Goal: Task Accomplishment & Management: Manage account settings

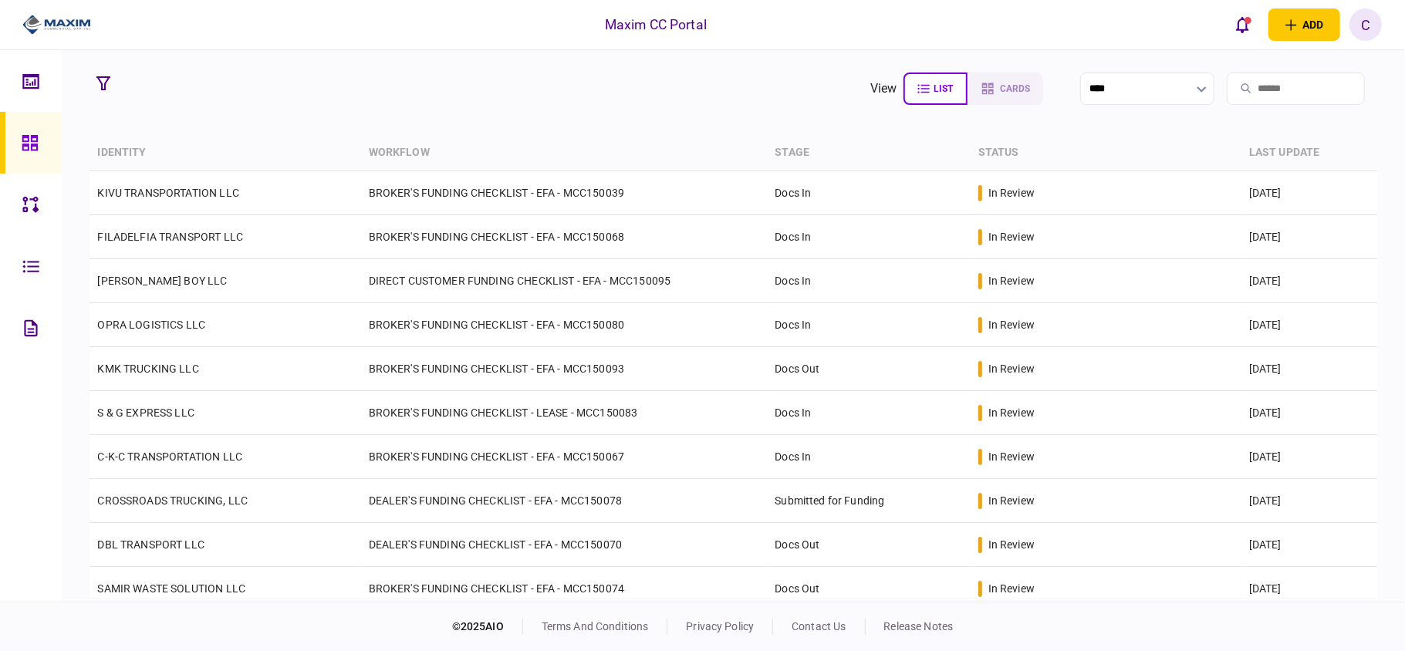
scroll to position [103, 0]
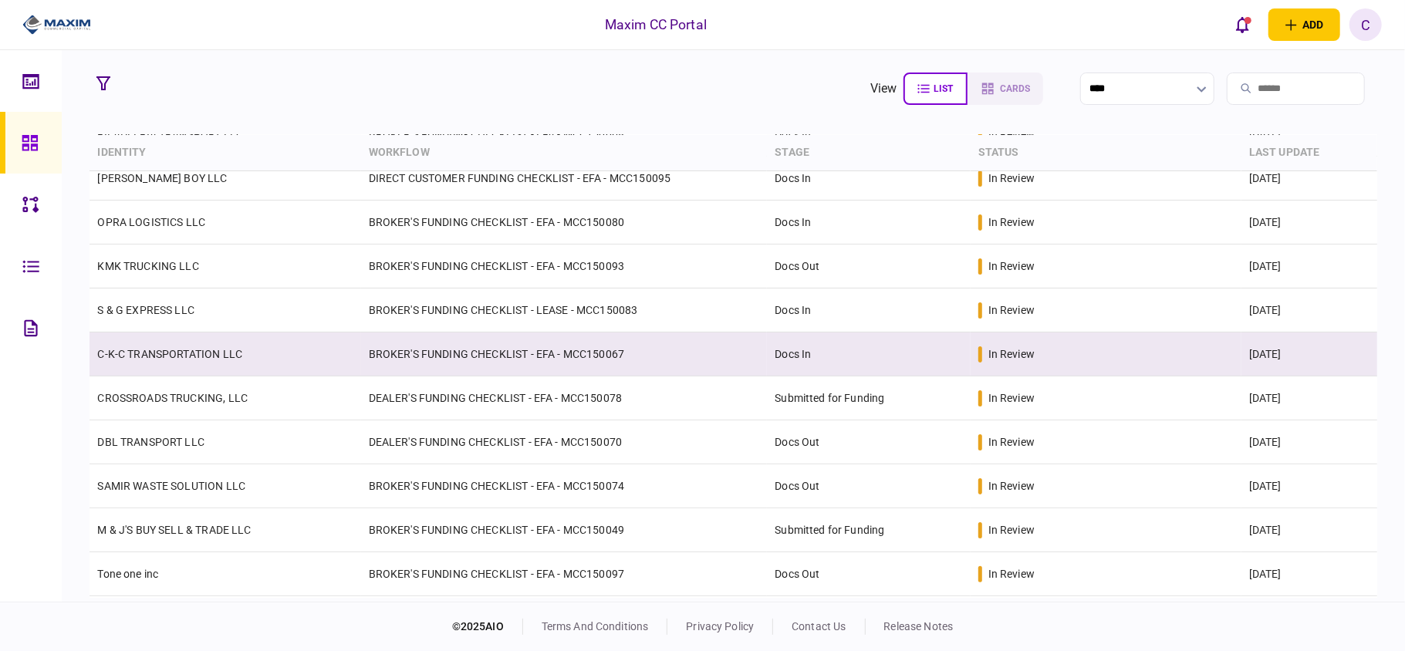
click at [472, 346] on td "BROKER'S FUNDING CHECKLIST - EFA - MCC150067" at bounding box center [564, 355] width 407 height 44
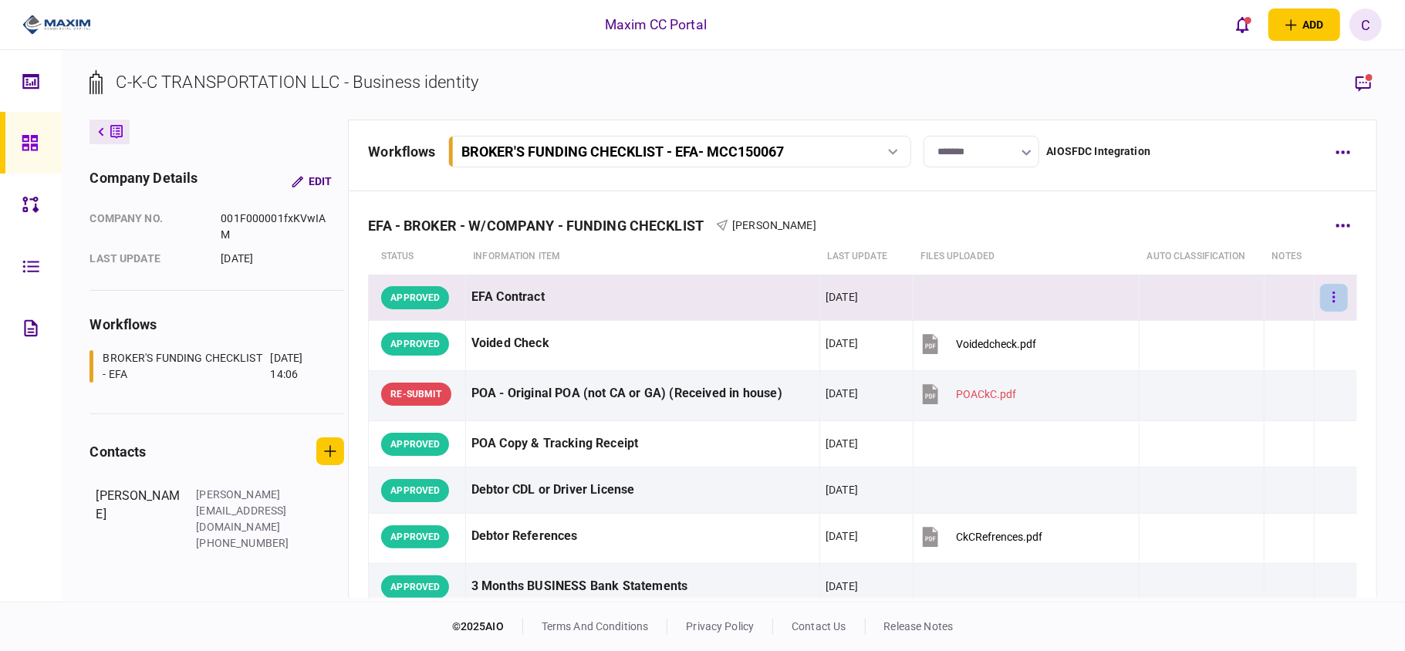
click at [1330, 298] on button "button" at bounding box center [1334, 298] width 28 height 28
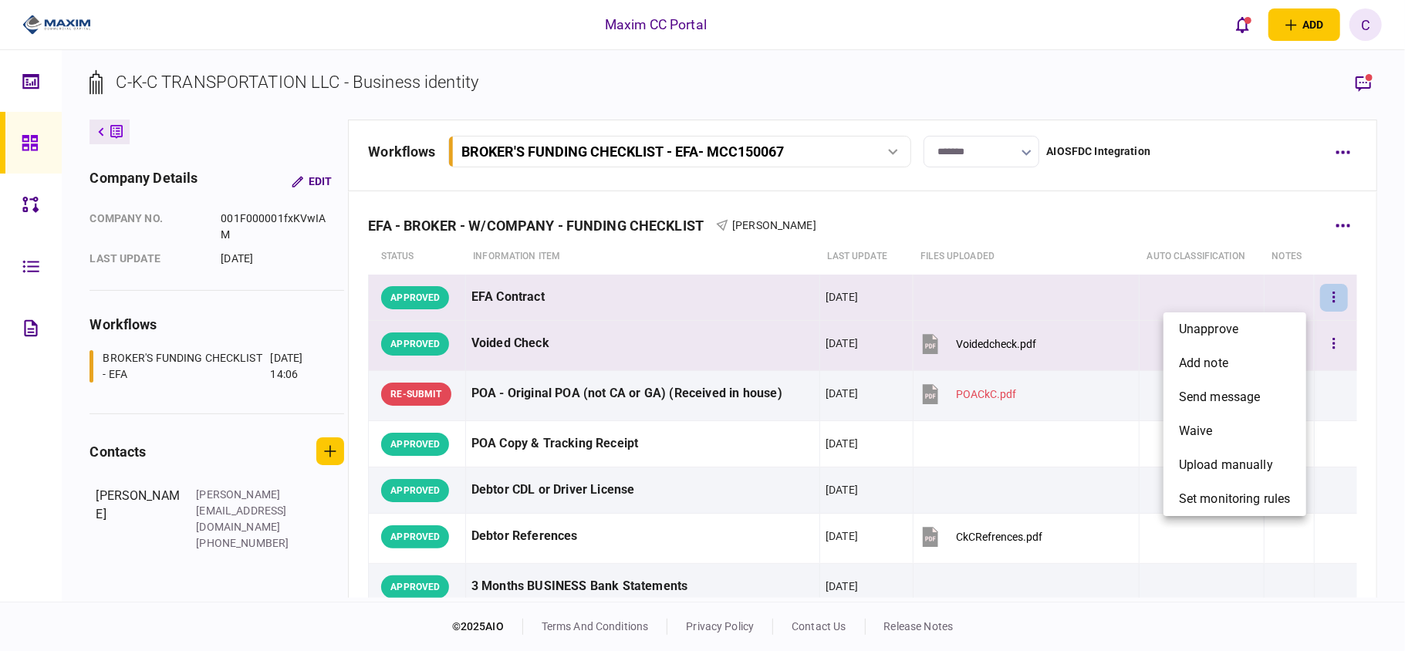
click at [1236, 332] on span "unapprove" at bounding box center [1208, 329] width 59 height 19
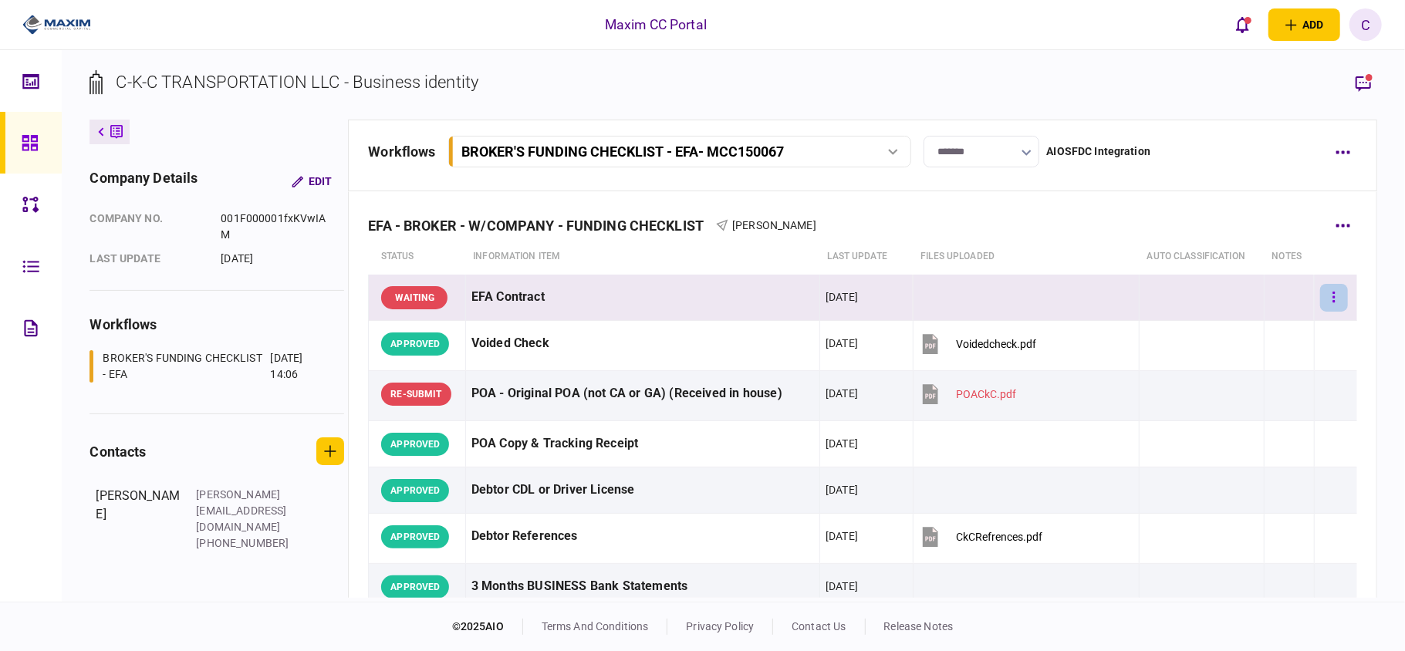
click at [1320, 303] on button "button" at bounding box center [1334, 298] width 28 height 28
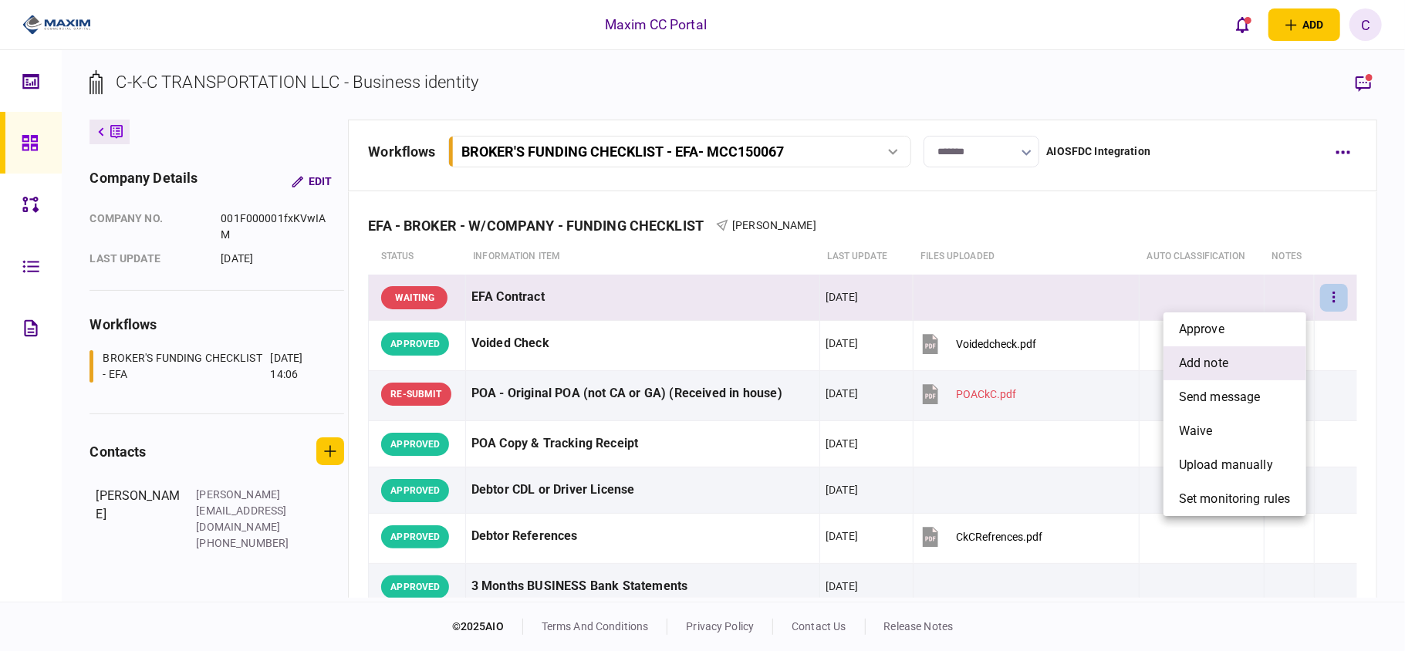
click at [1202, 367] on span "add note" at bounding box center [1203, 363] width 49 height 19
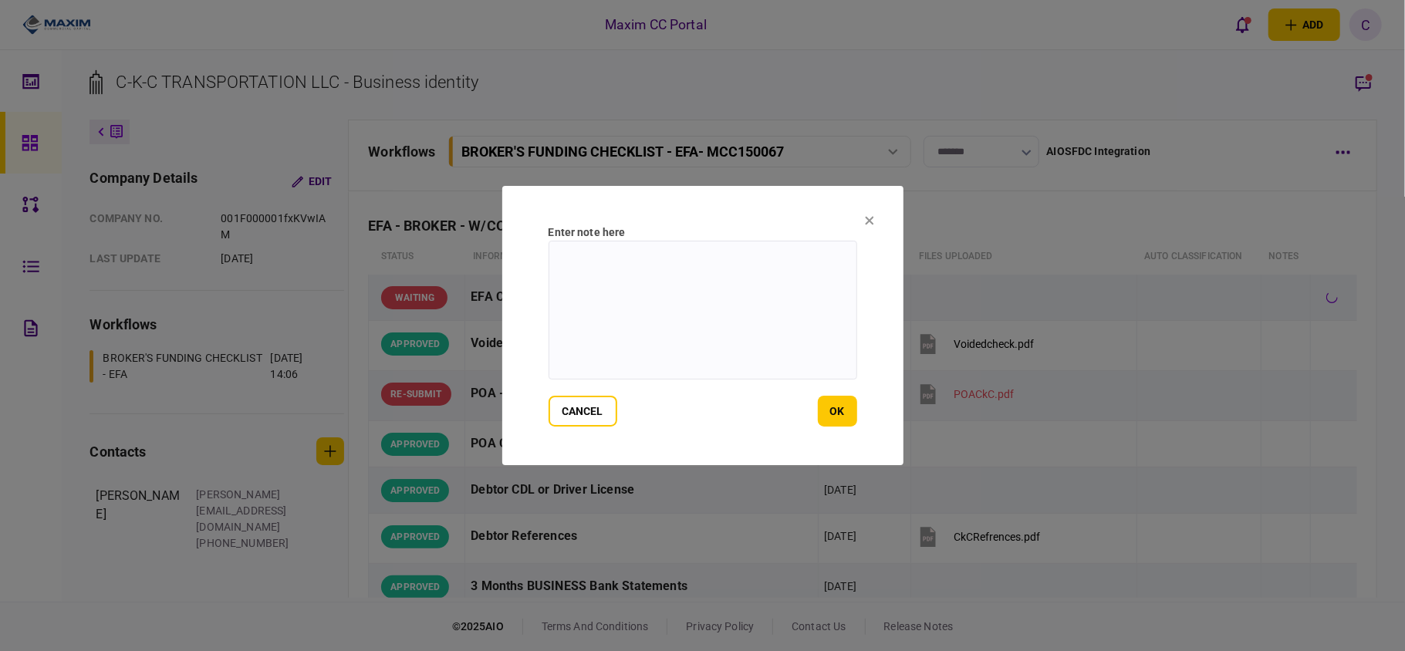
click at [721, 265] on textarea at bounding box center [703, 310] width 309 height 139
type textarea "**********"
click at [844, 401] on button "ok" at bounding box center [837, 411] width 39 height 31
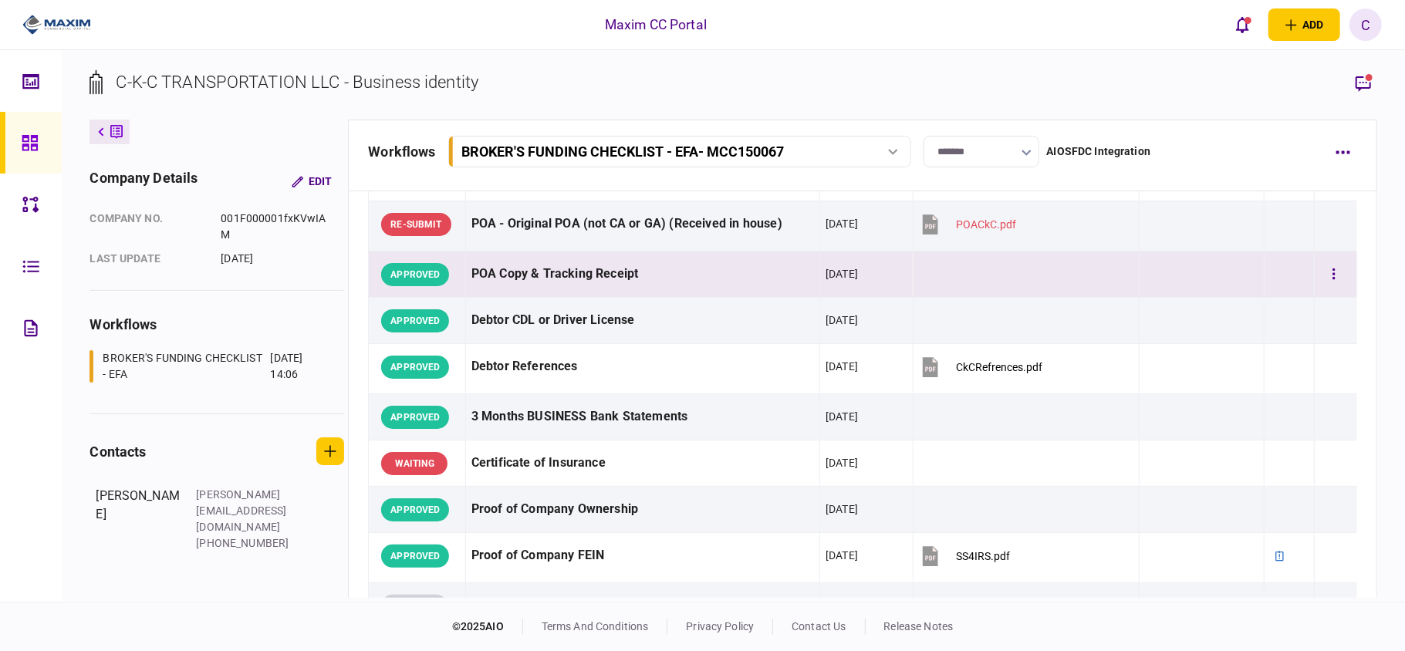
scroll to position [205, 0]
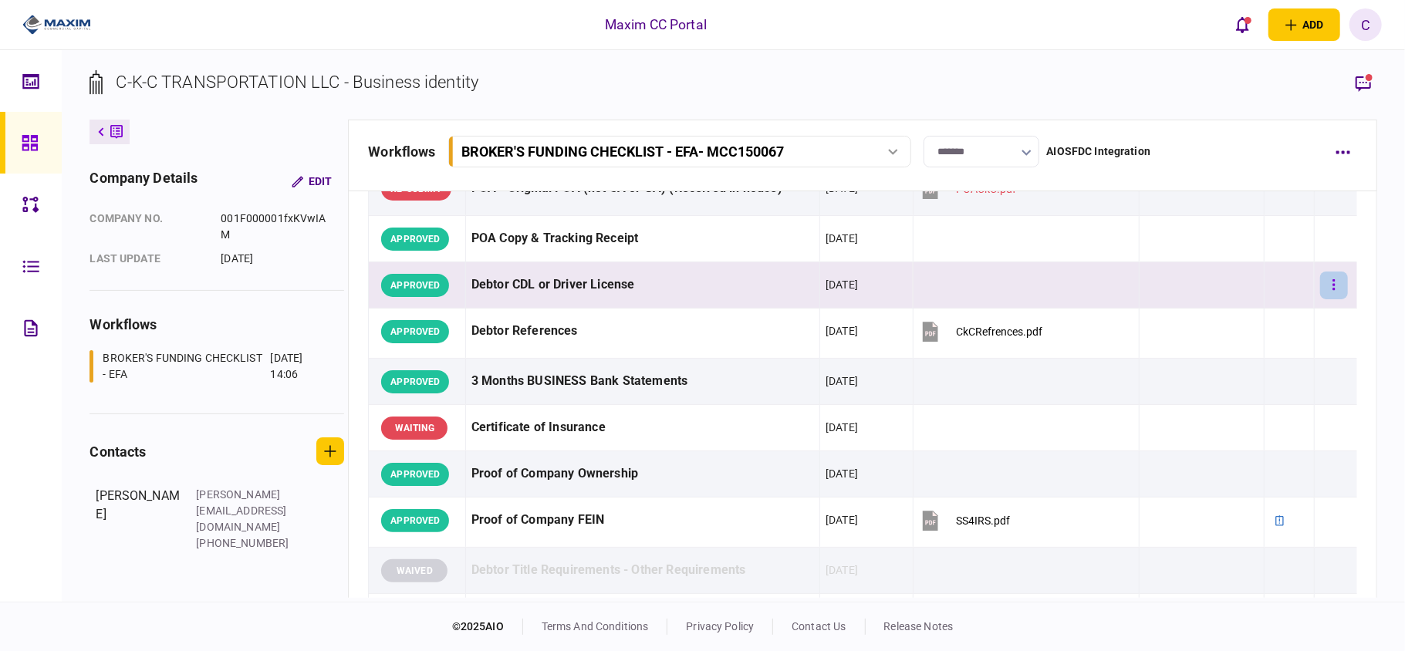
click at [1326, 282] on button "button" at bounding box center [1334, 286] width 28 height 28
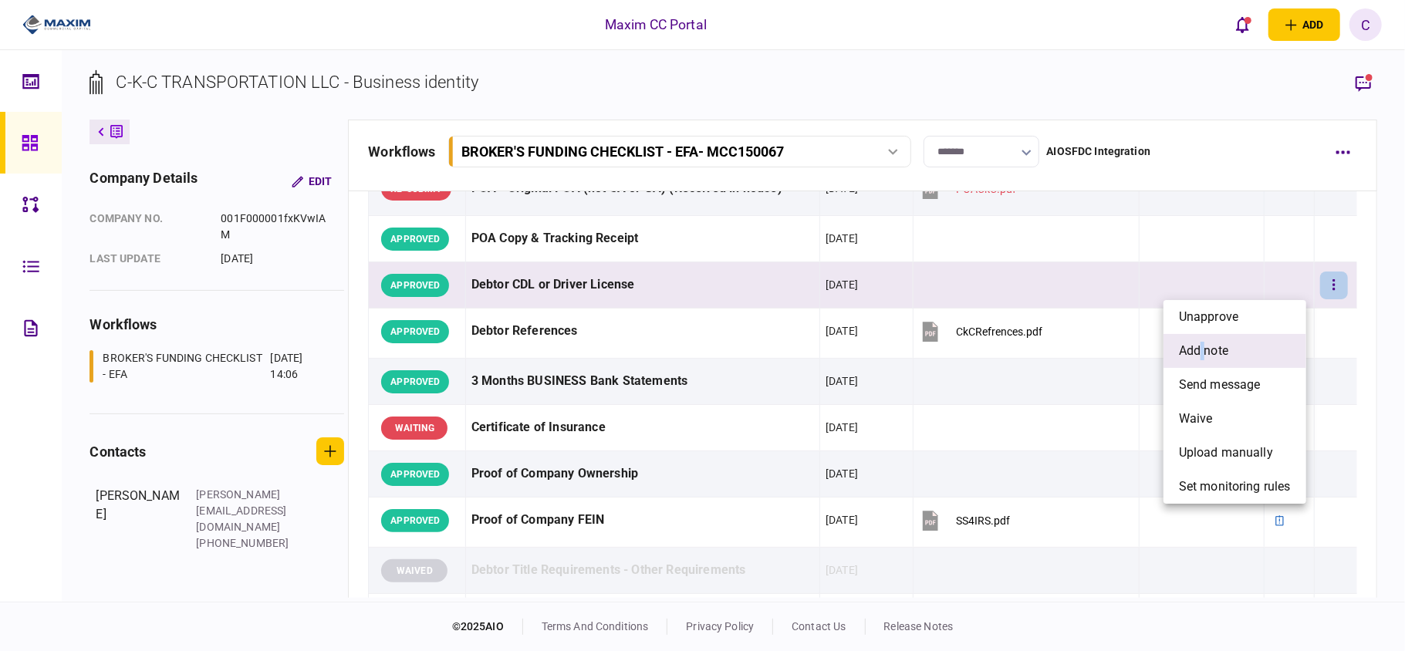
click at [1204, 352] on span "add note" at bounding box center [1203, 351] width 49 height 19
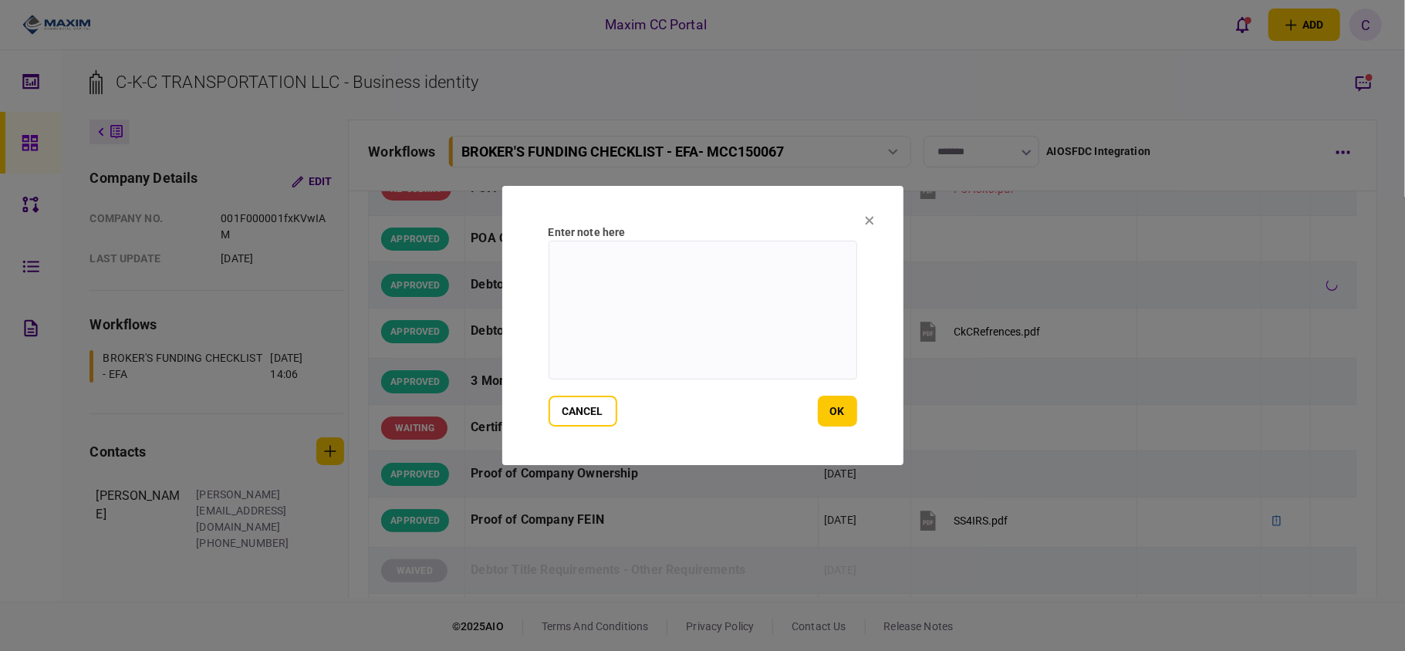
click at [609, 258] on textarea at bounding box center [703, 310] width 309 height 139
paste textarea "**********"
type textarea "**********"
click at [838, 421] on button "ok" at bounding box center [837, 411] width 39 height 31
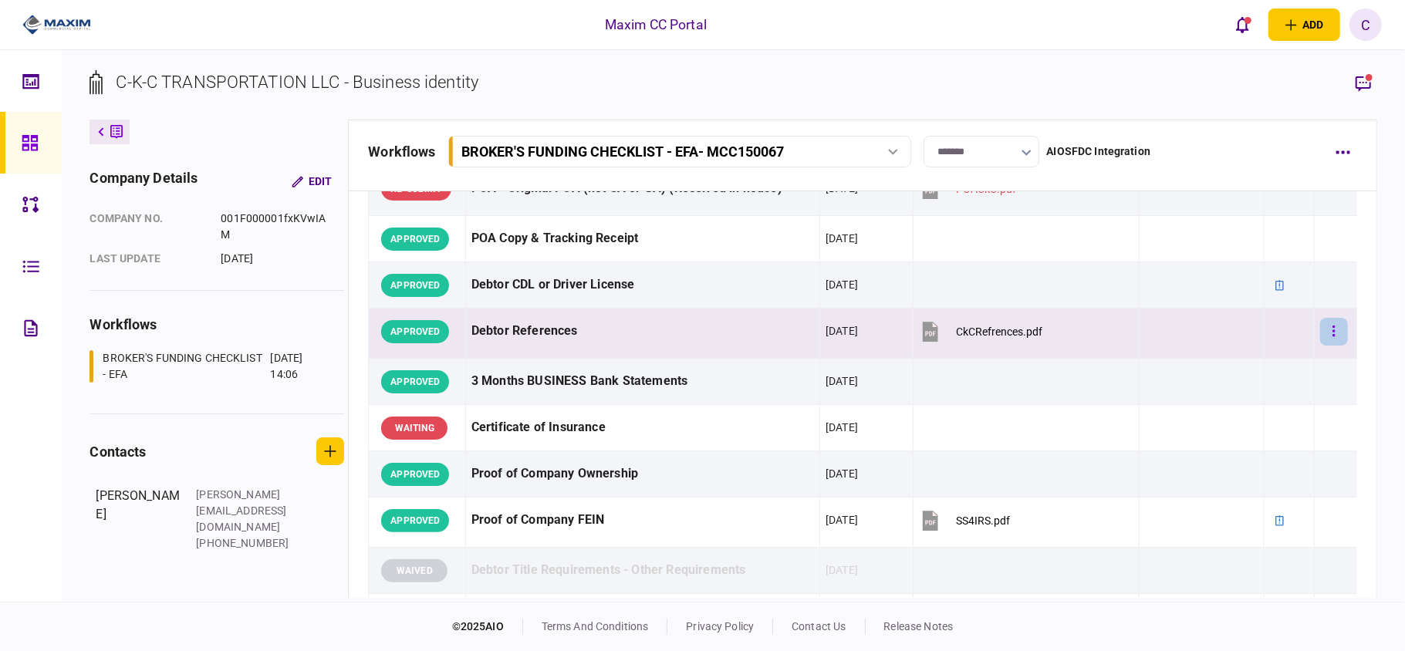
click at [1320, 341] on button "button" at bounding box center [1334, 332] width 28 height 28
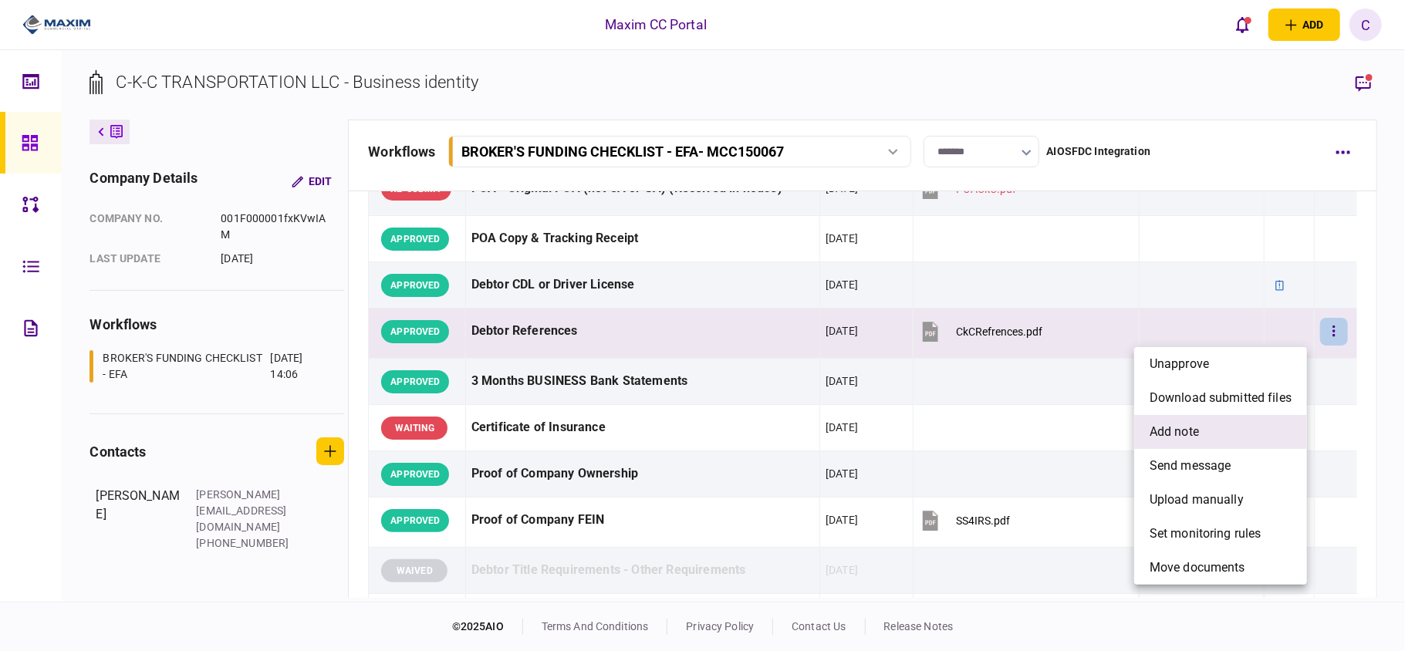
click at [1168, 430] on span "add note" at bounding box center [1174, 432] width 49 height 19
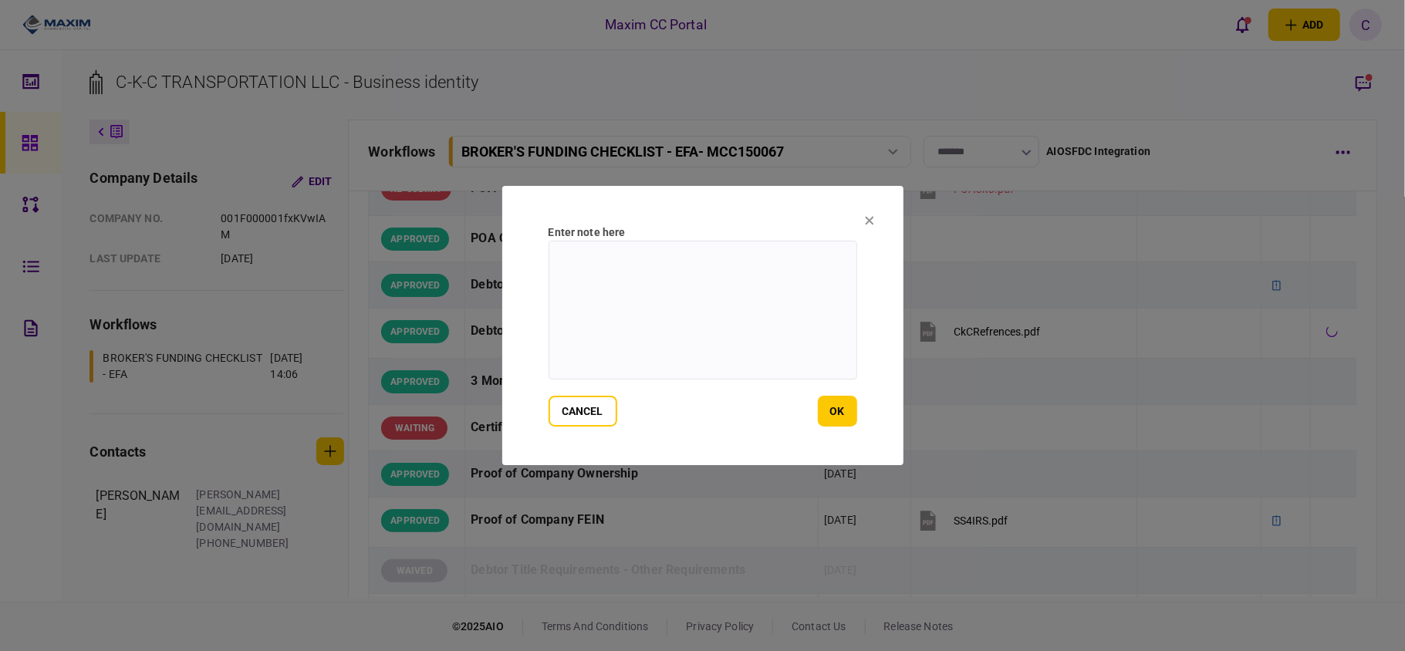
click at [673, 253] on textarea at bounding box center [703, 310] width 309 height 139
paste textarea "**********"
type textarea "**********"
click at [837, 405] on button "ok" at bounding box center [837, 411] width 39 height 31
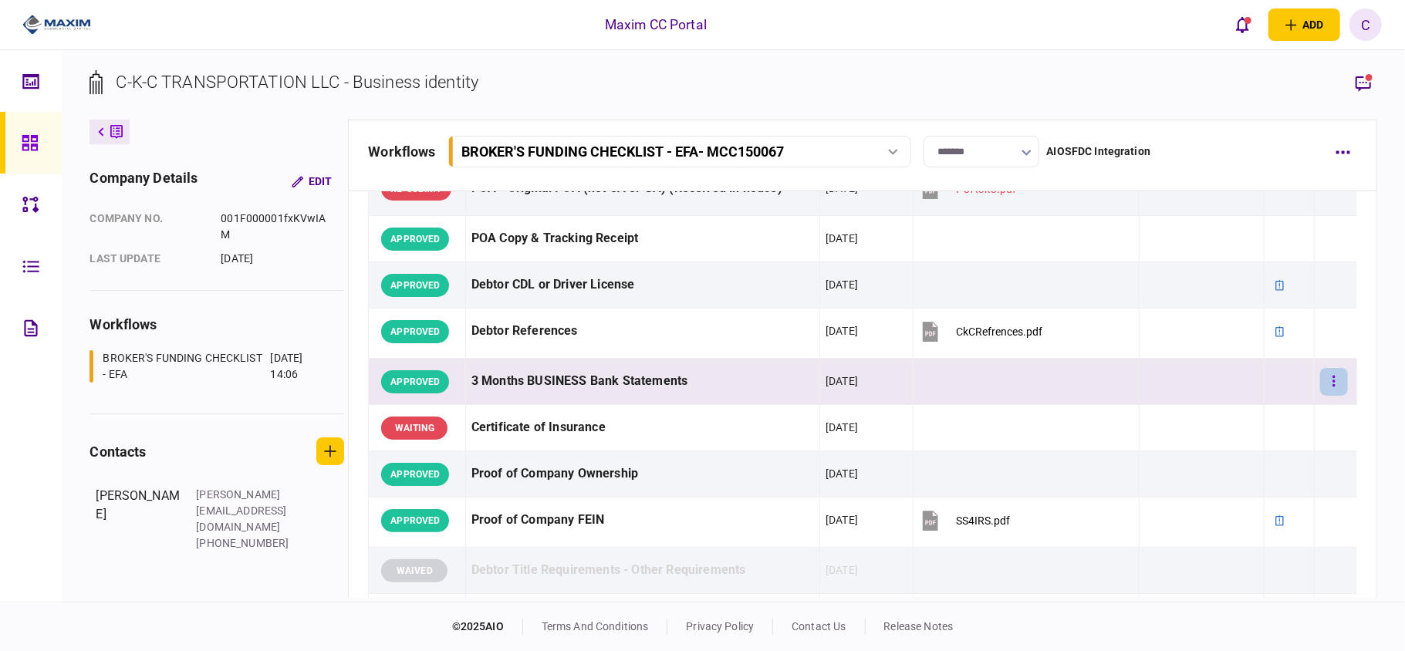
click at [1320, 375] on button "button" at bounding box center [1334, 382] width 28 height 28
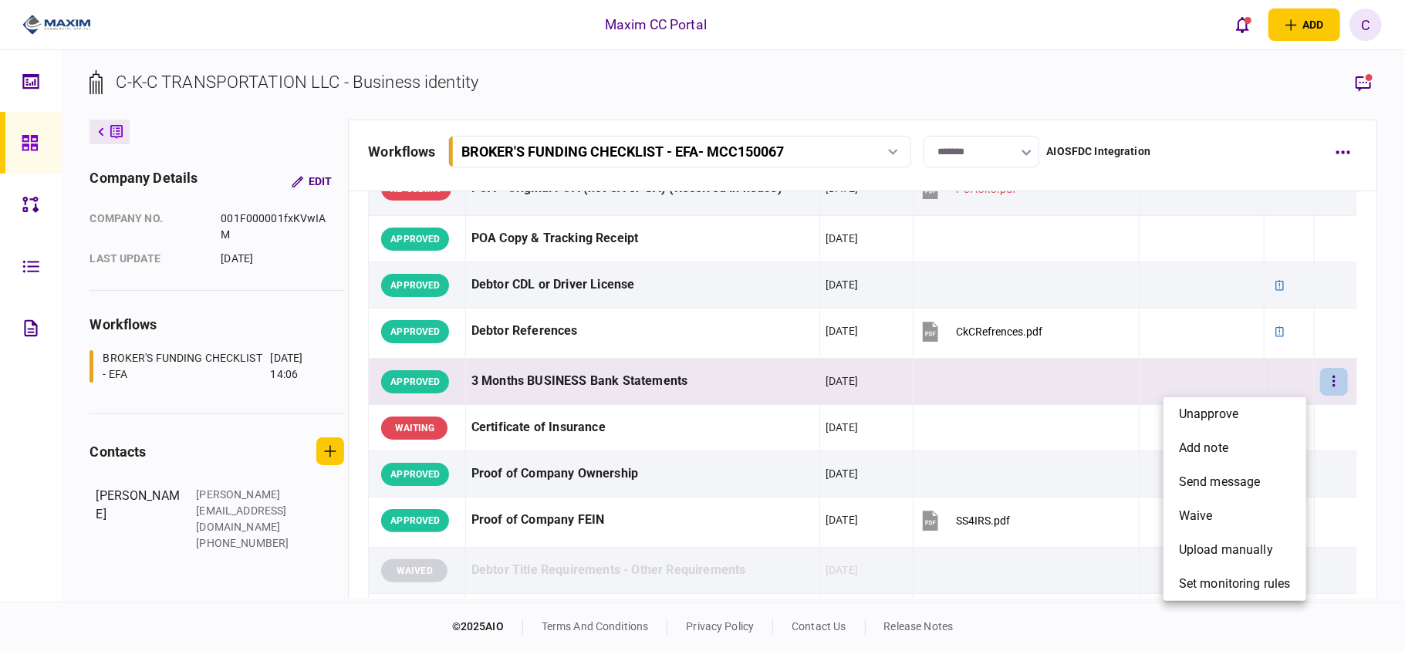
click at [1332, 438] on div at bounding box center [702, 325] width 1405 height 651
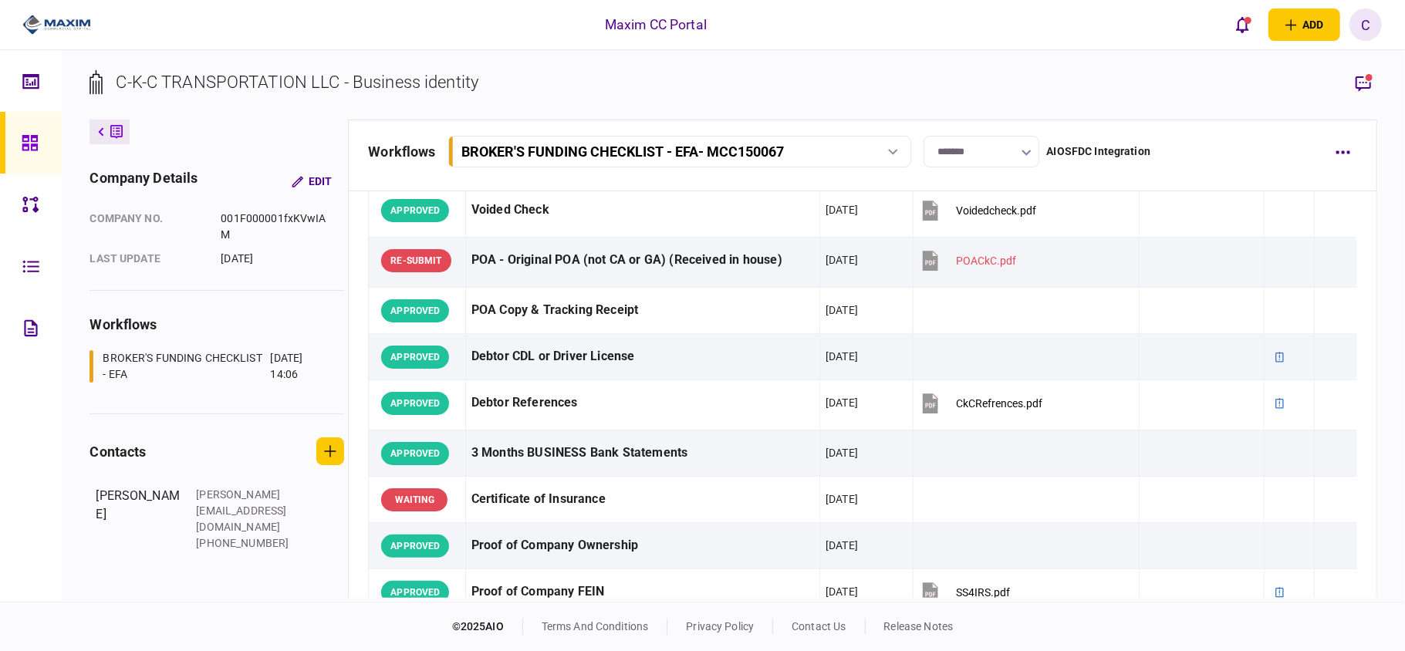
scroll to position [0, 0]
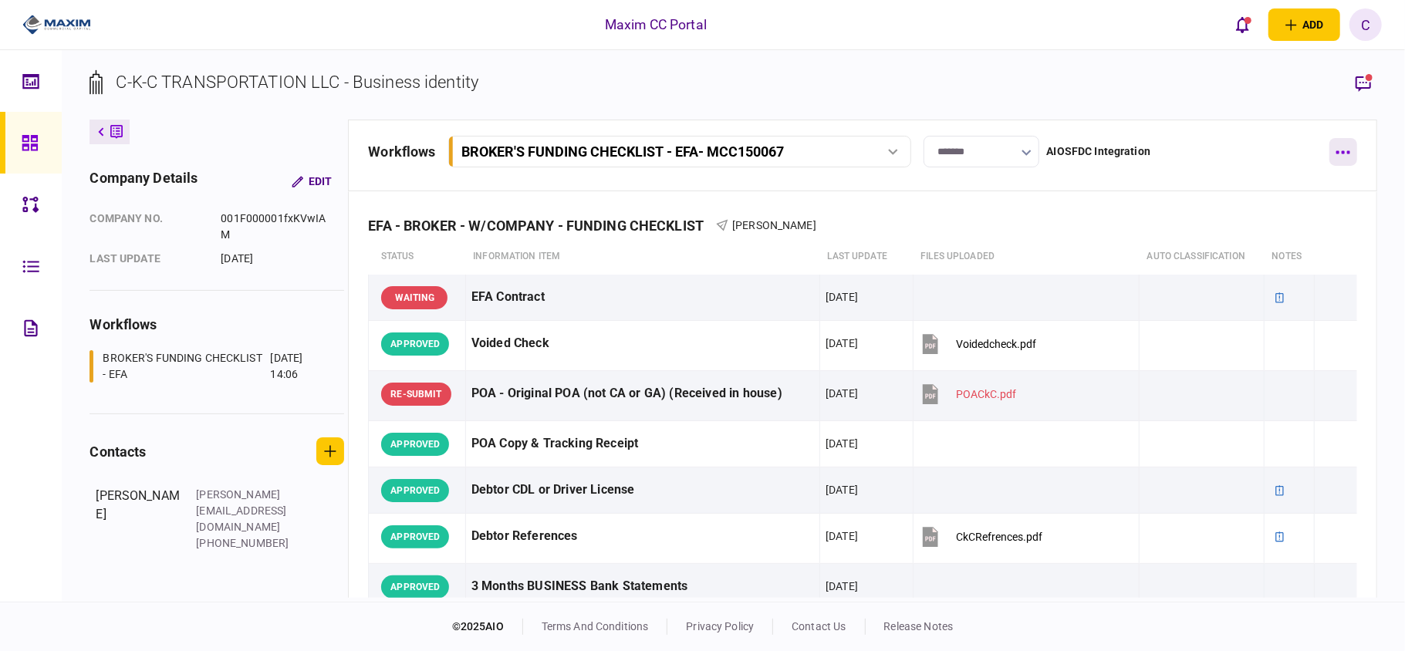
click at [1344, 151] on icon "button" at bounding box center [1344, 152] width 14 height 3
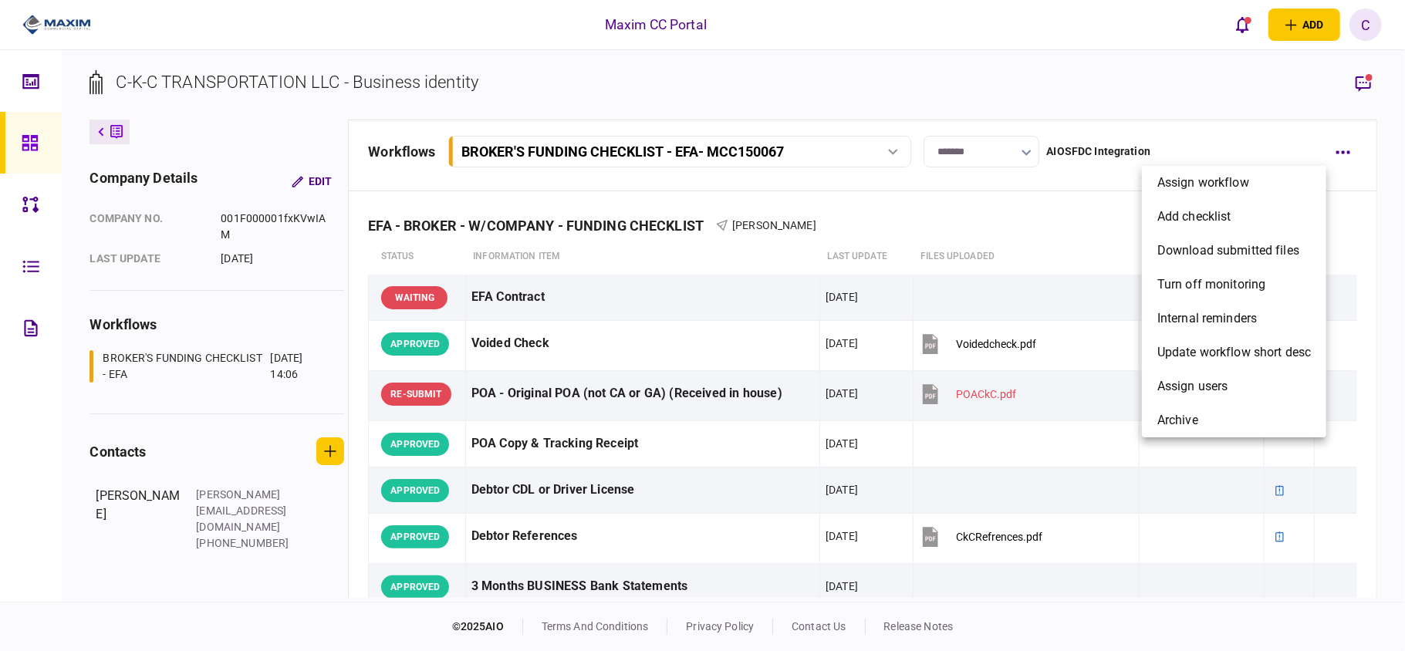
click at [1346, 196] on div at bounding box center [702, 325] width 1405 height 651
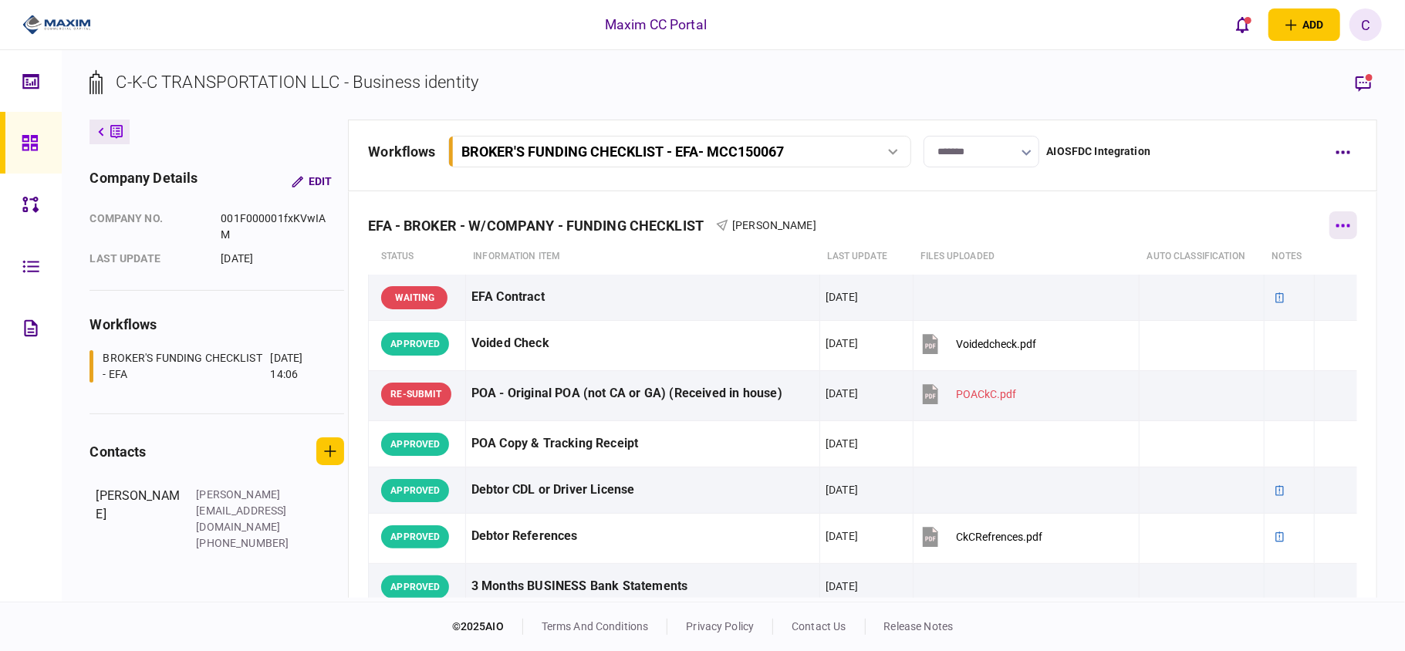
click at [1332, 220] on button "button" at bounding box center [1344, 225] width 28 height 28
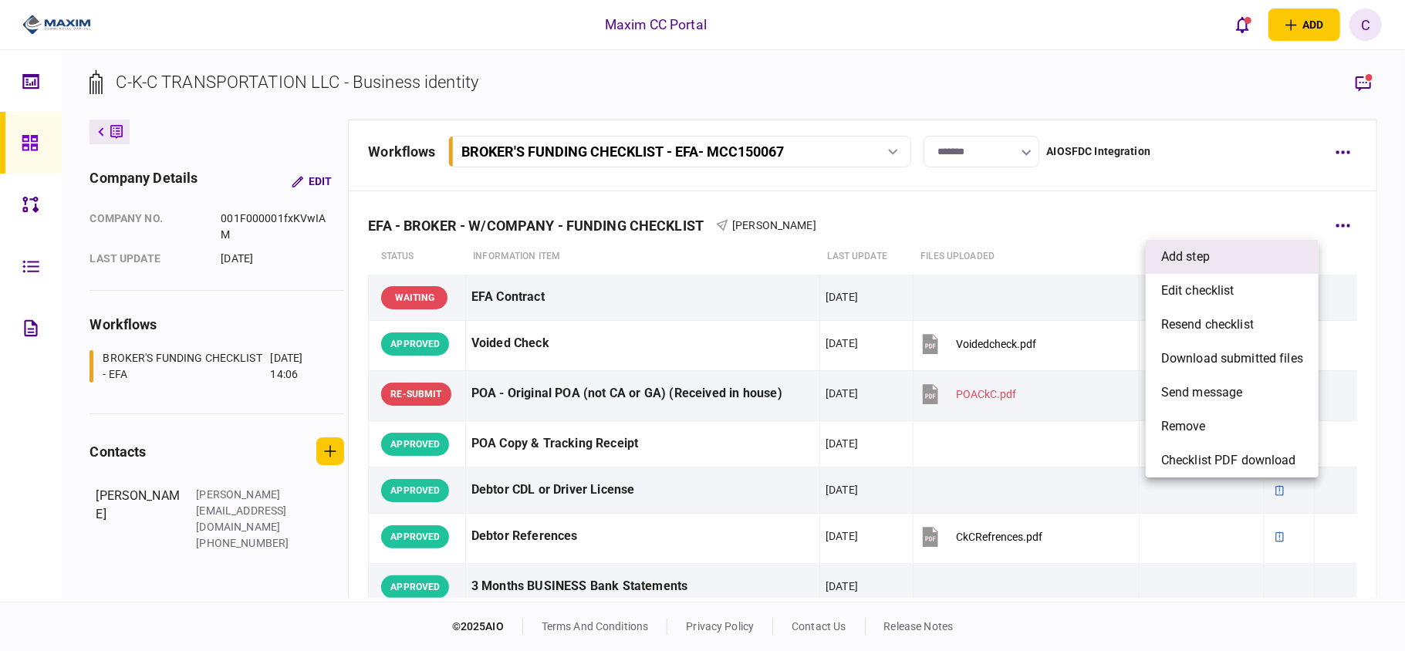
click at [1202, 257] on span "add step" at bounding box center [1185, 257] width 49 height 19
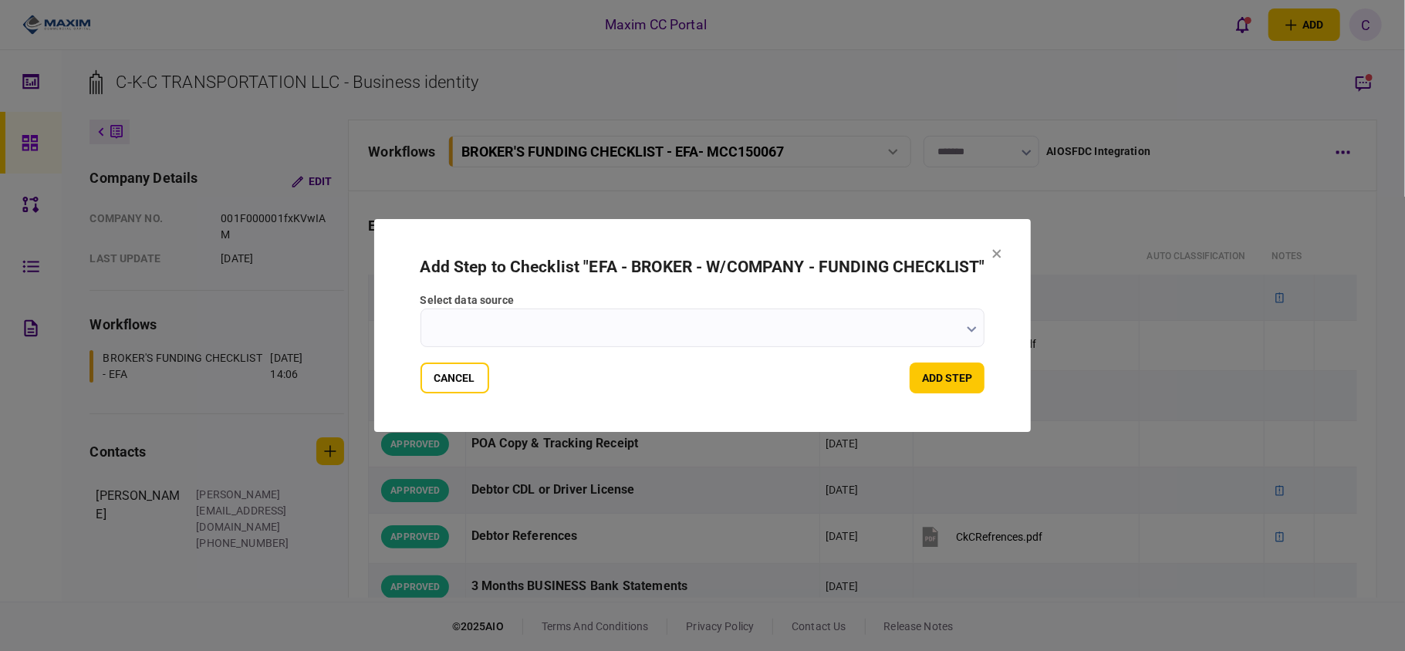
click at [974, 333] on button "button" at bounding box center [972, 329] width 10 height 12
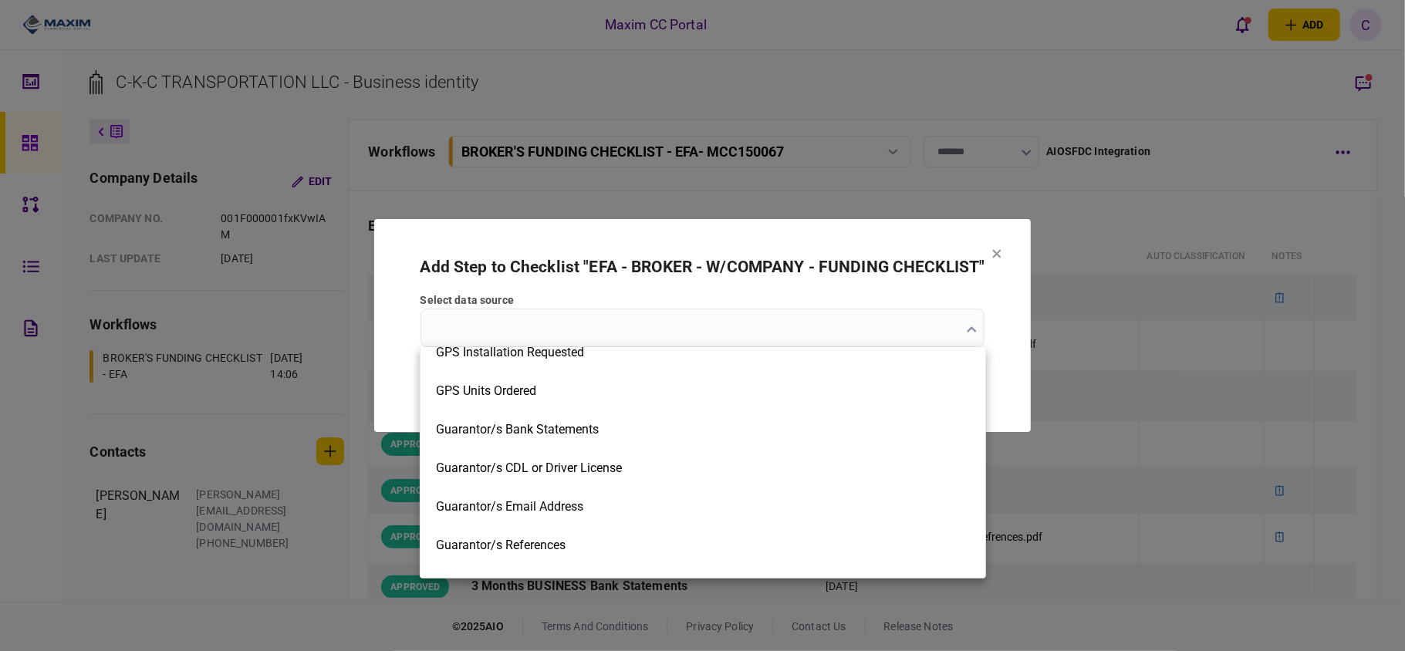
scroll to position [1440, 0]
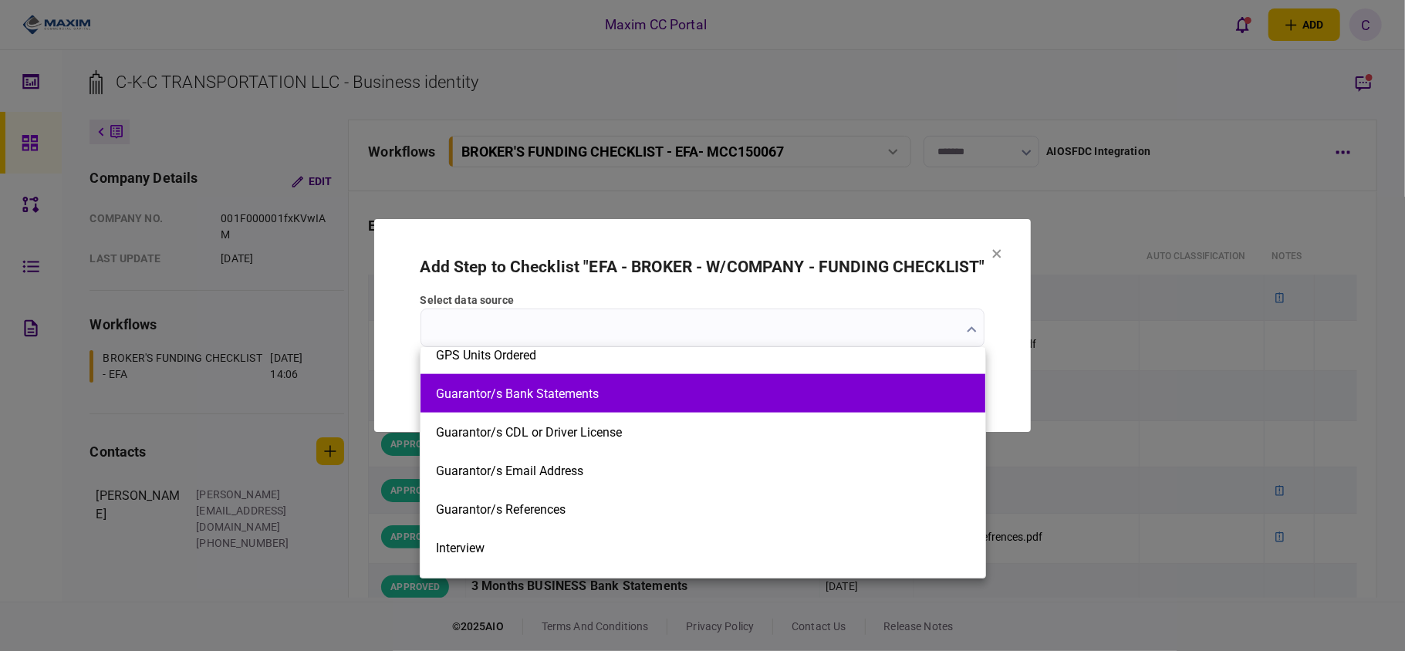
click at [594, 393] on button "Guarantor/s Bank Statements" at bounding box center [703, 394] width 534 height 15
type input "**********"
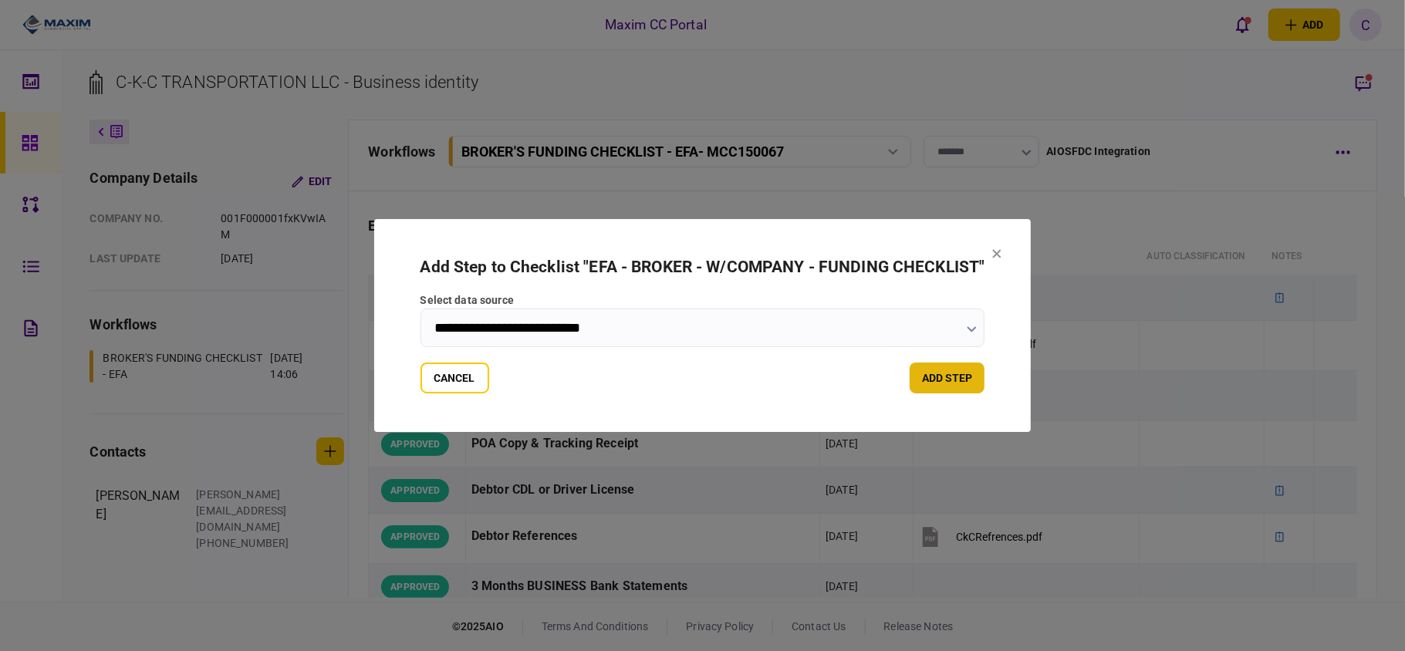
click at [961, 383] on button "add step" at bounding box center [947, 378] width 75 height 31
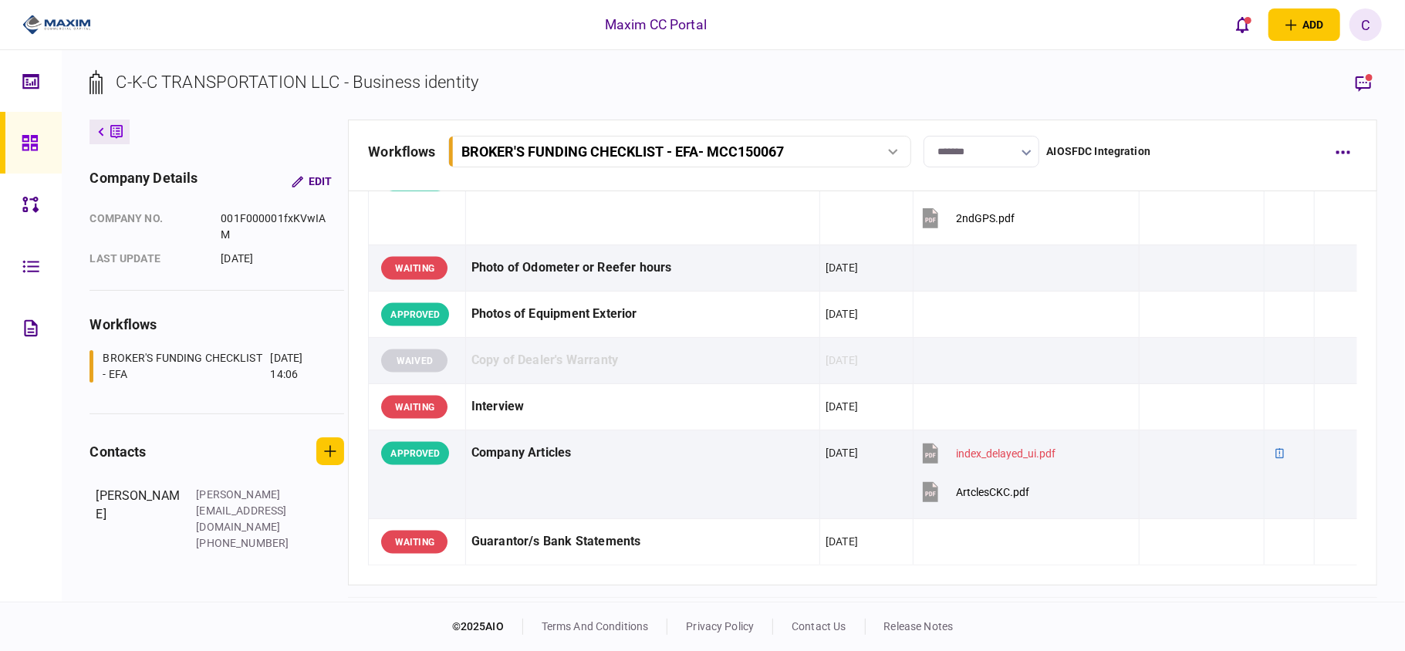
scroll to position [1749, 0]
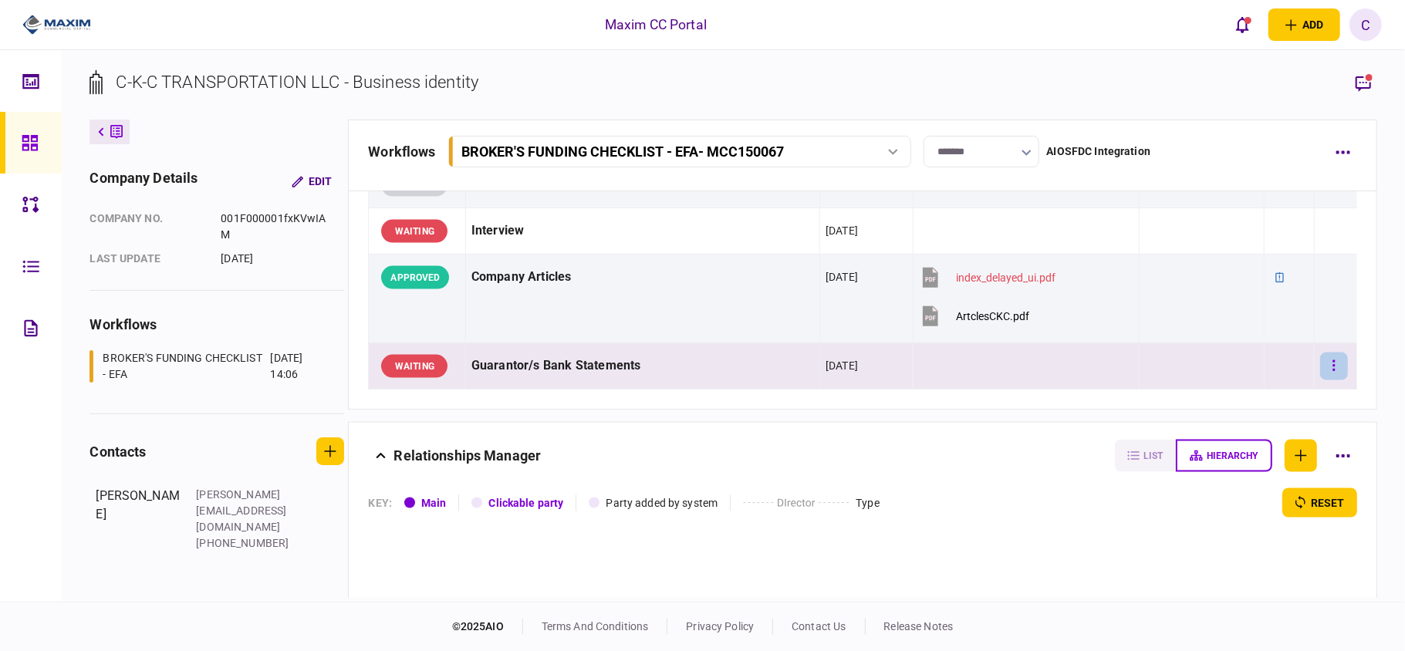
click at [1333, 371] on icon "button" at bounding box center [1334, 366] width 3 height 15
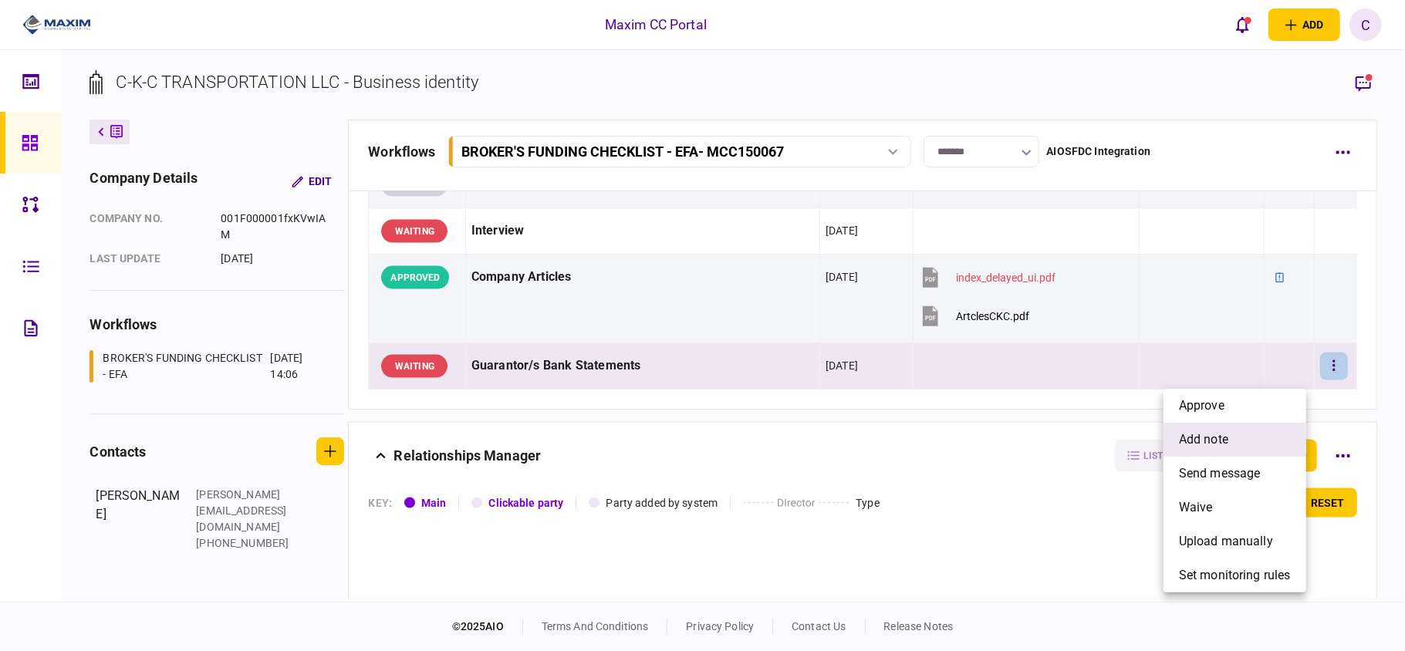
click at [1199, 438] on span "add note" at bounding box center [1203, 440] width 49 height 19
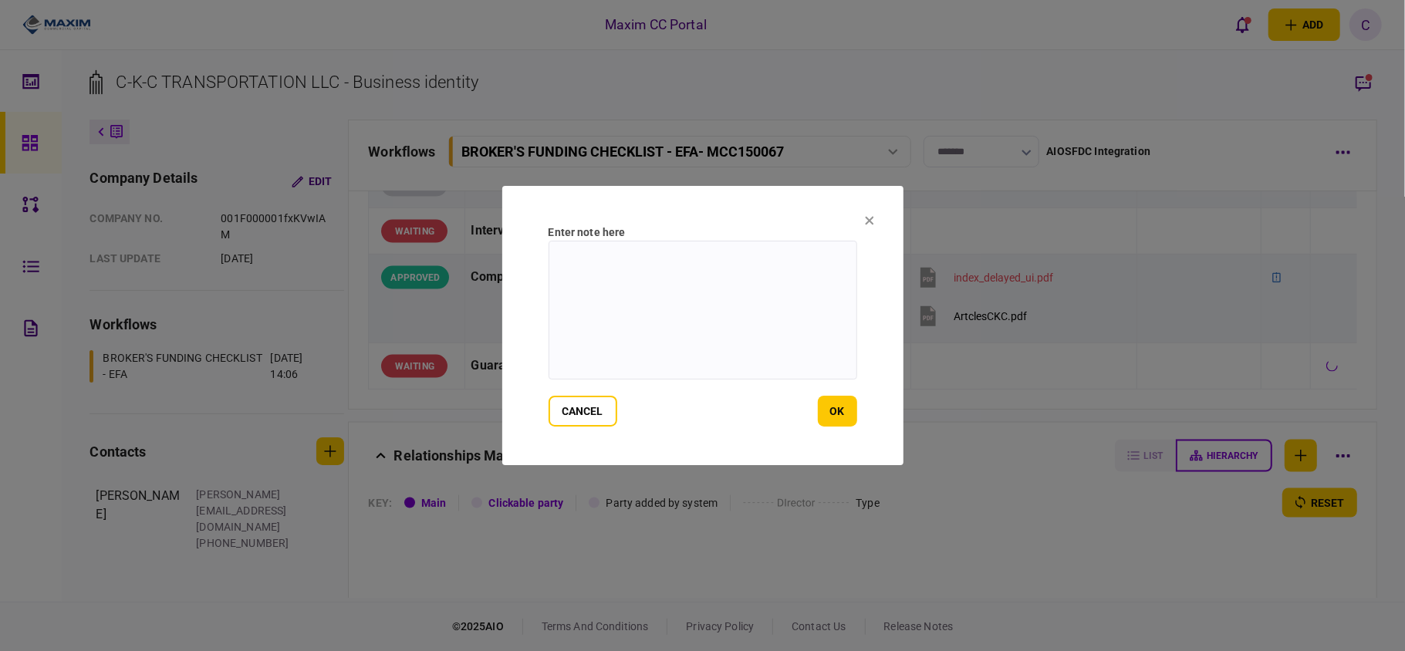
click at [649, 273] on textarea at bounding box center [703, 310] width 309 height 139
paste textarea "**********"
click at [723, 255] on textarea "**********" at bounding box center [703, 310] width 309 height 139
click at [724, 294] on textarea "**********" at bounding box center [703, 310] width 309 height 139
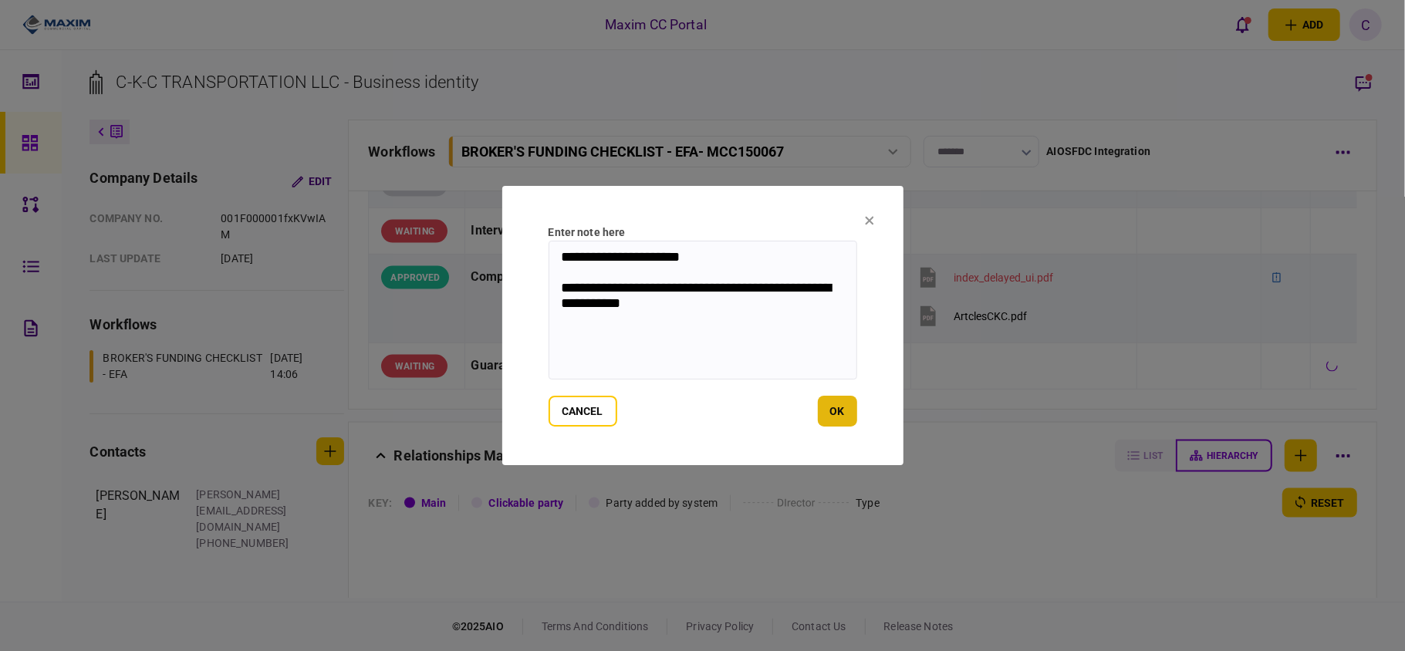
type textarea "**********"
click at [840, 409] on button "ok" at bounding box center [837, 411] width 39 height 31
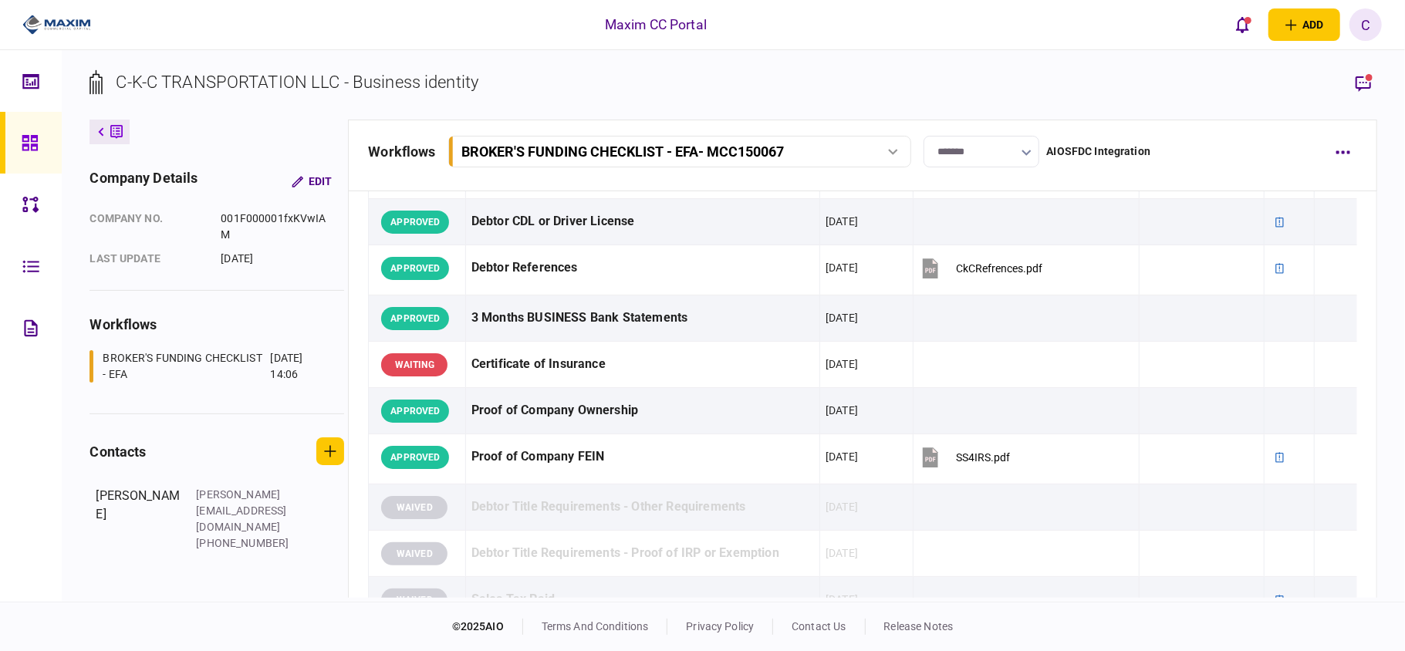
scroll to position [0, 0]
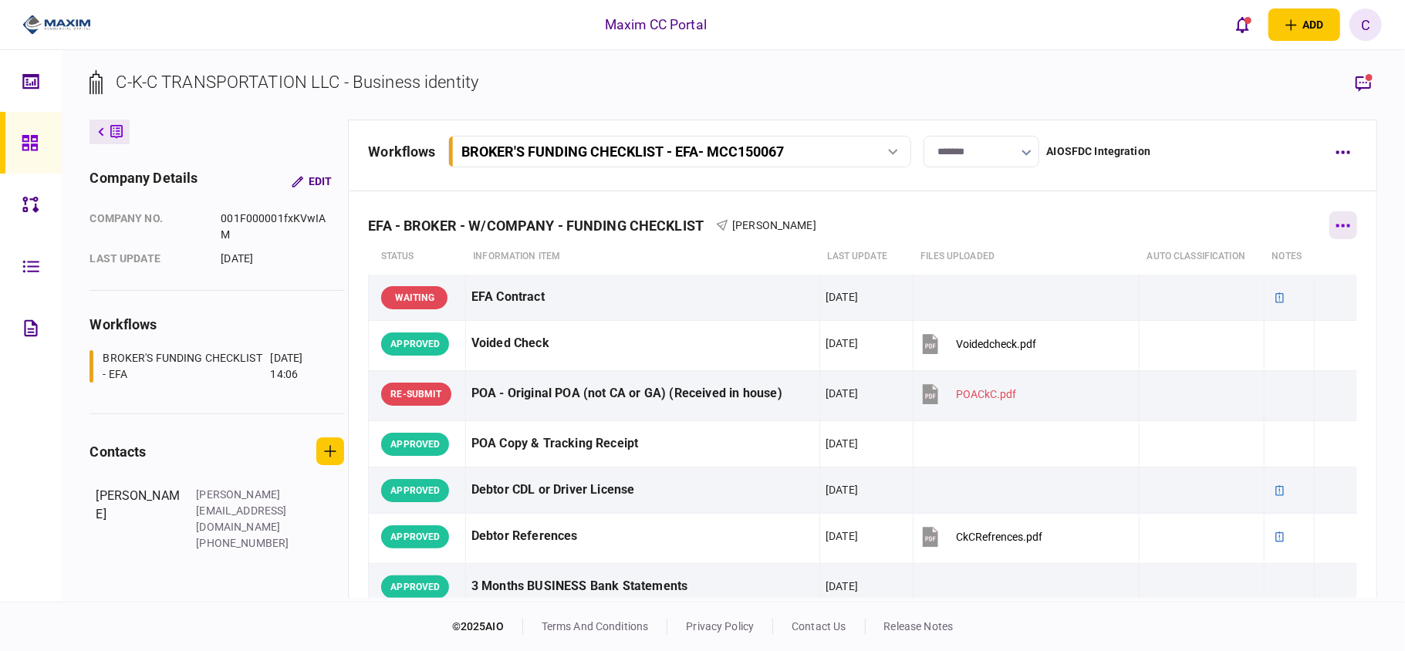
click at [1330, 232] on button "button" at bounding box center [1344, 225] width 28 height 28
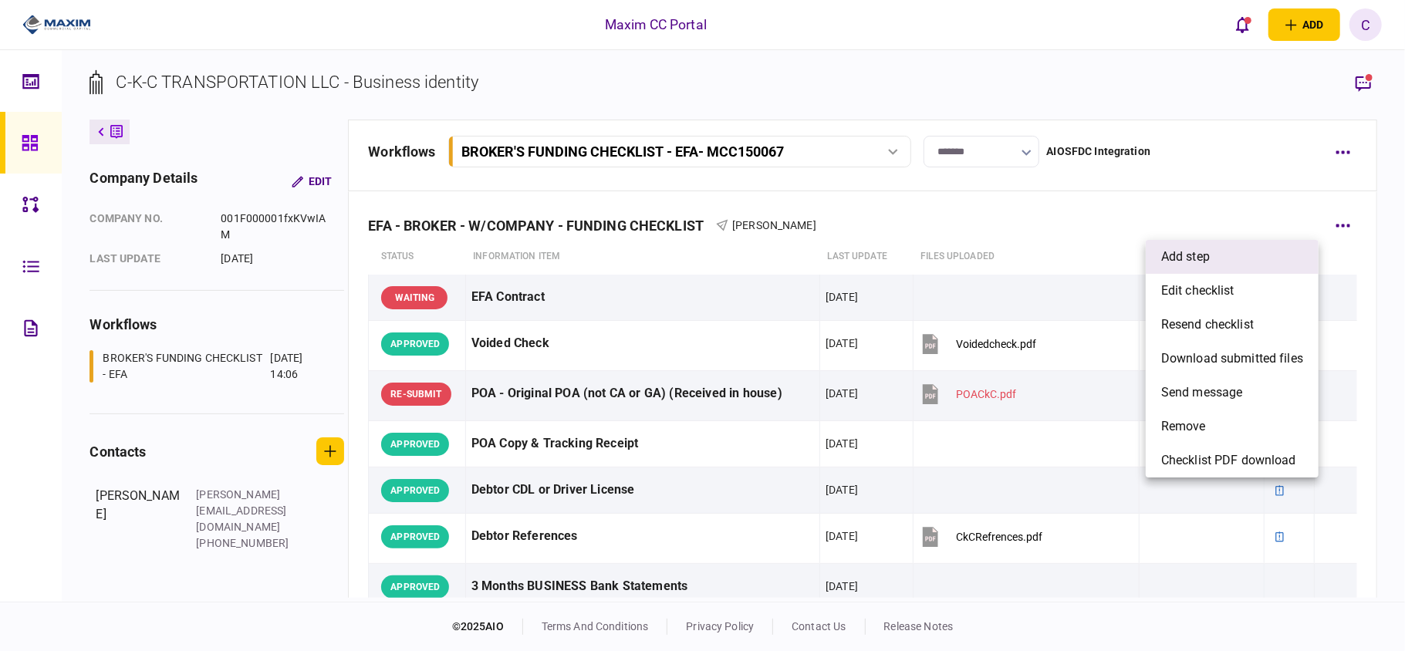
click at [1236, 261] on li "add step" at bounding box center [1232, 257] width 173 height 34
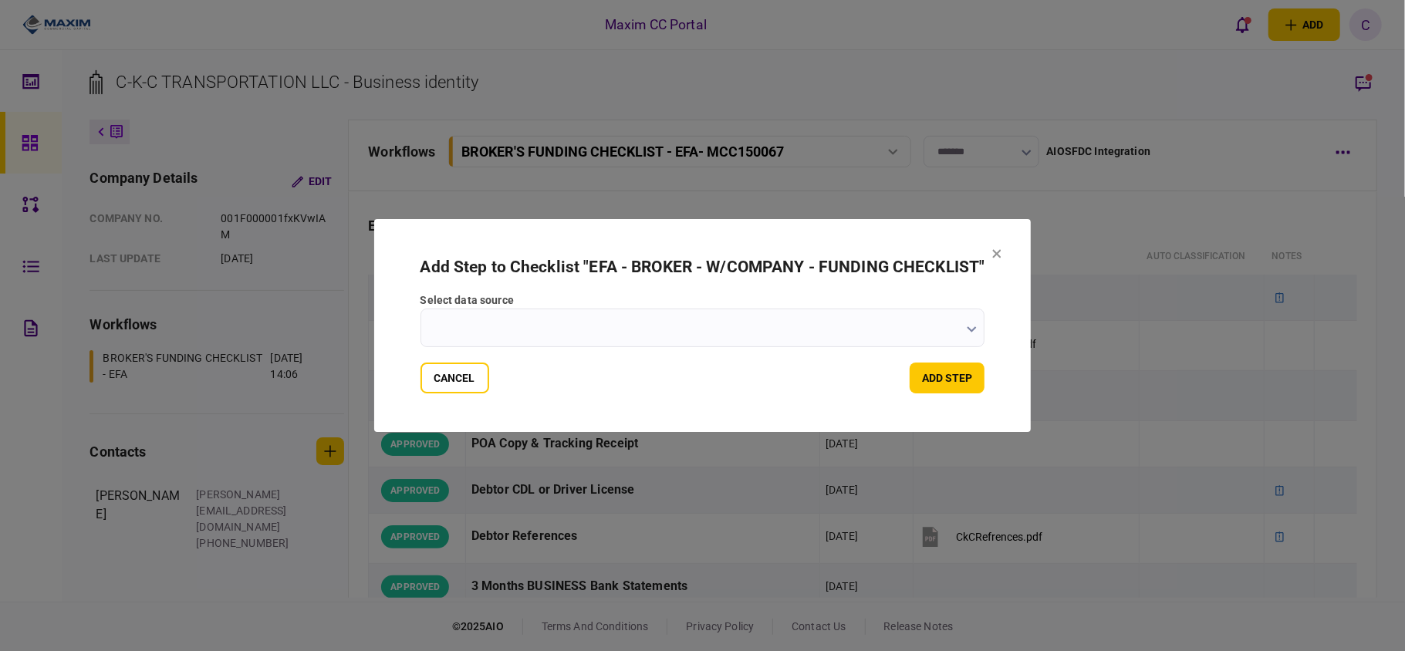
click at [948, 335] on input "select data source" at bounding box center [703, 328] width 565 height 39
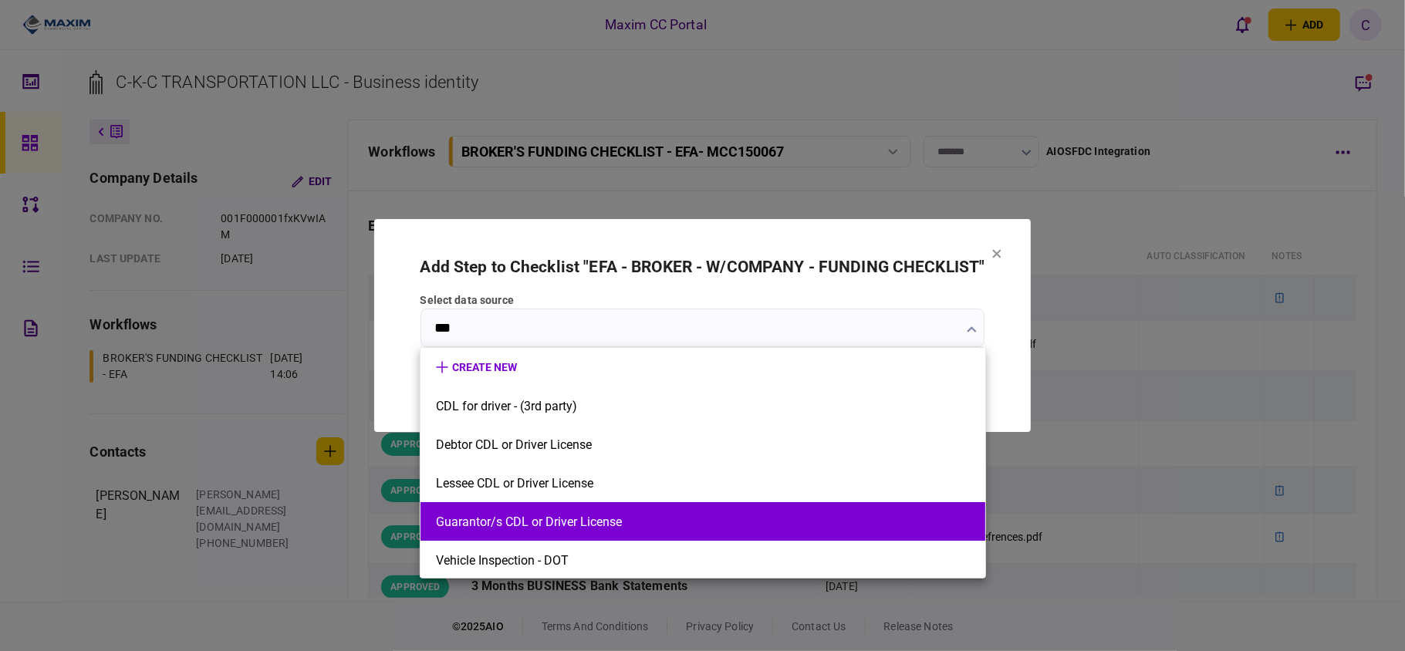
click at [664, 519] on button "Guarantor/s CDL or Driver License" at bounding box center [703, 522] width 534 height 15
type input "**********"
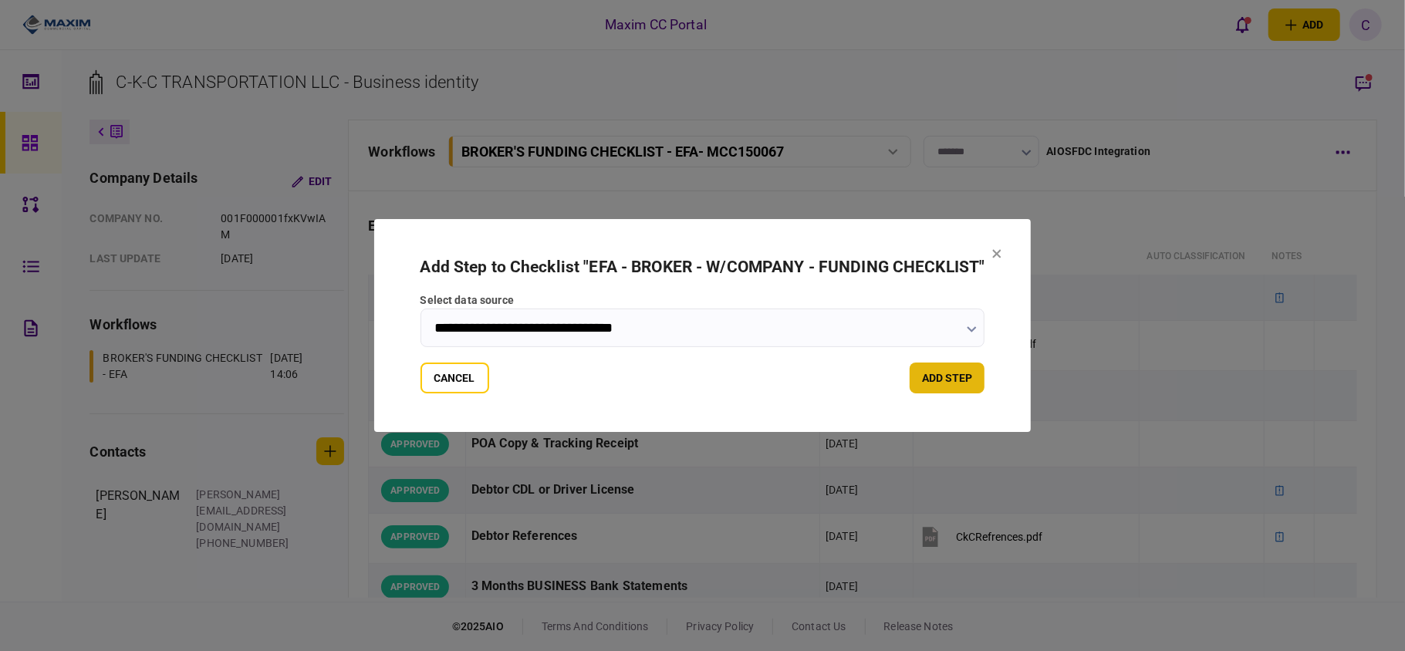
click at [937, 384] on button "add step" at bounding box center [947, 378] width 75 height 31
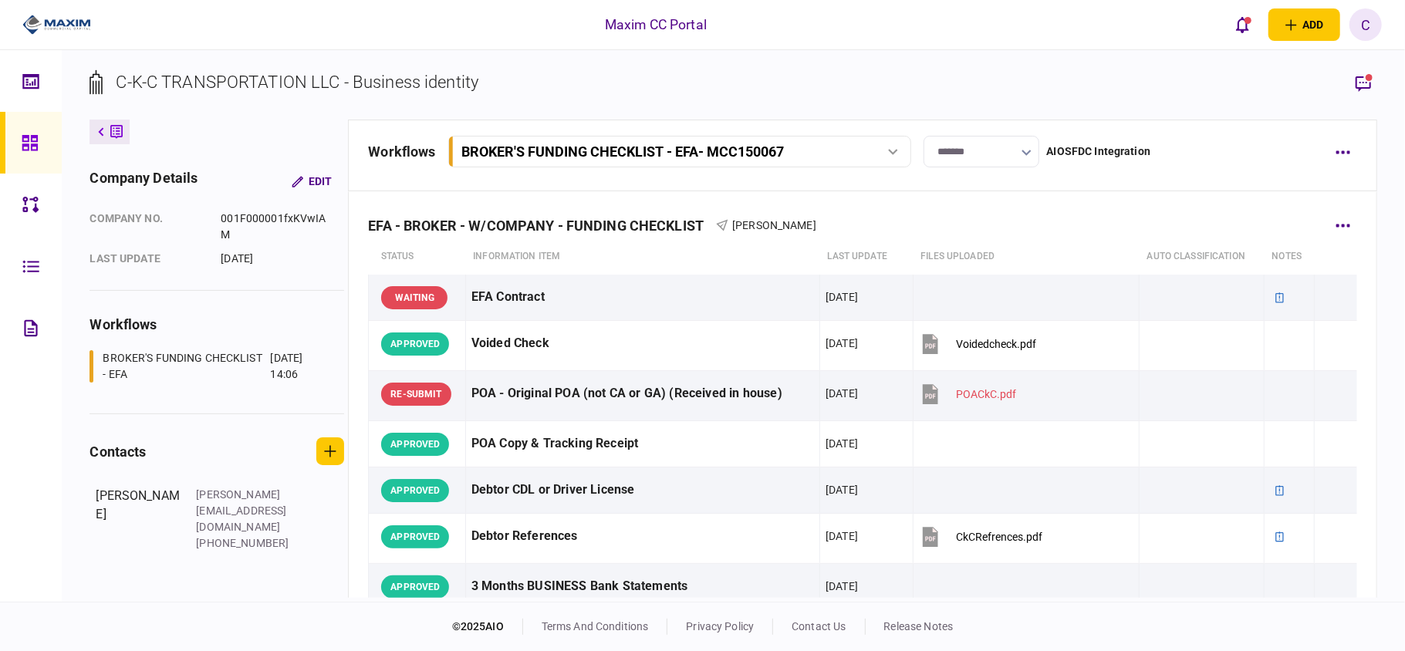
drag, startPoint x: 1378, startPoint y: 232, endPoint x: 1361, endPoint y: 356, distance: 125.4
click at [1361, 356] on div "C-K-C TRANSPORTATION LLC - Business identity company details Edit company no. 0…" at bounding box center [734, 326] width 1344 height 552
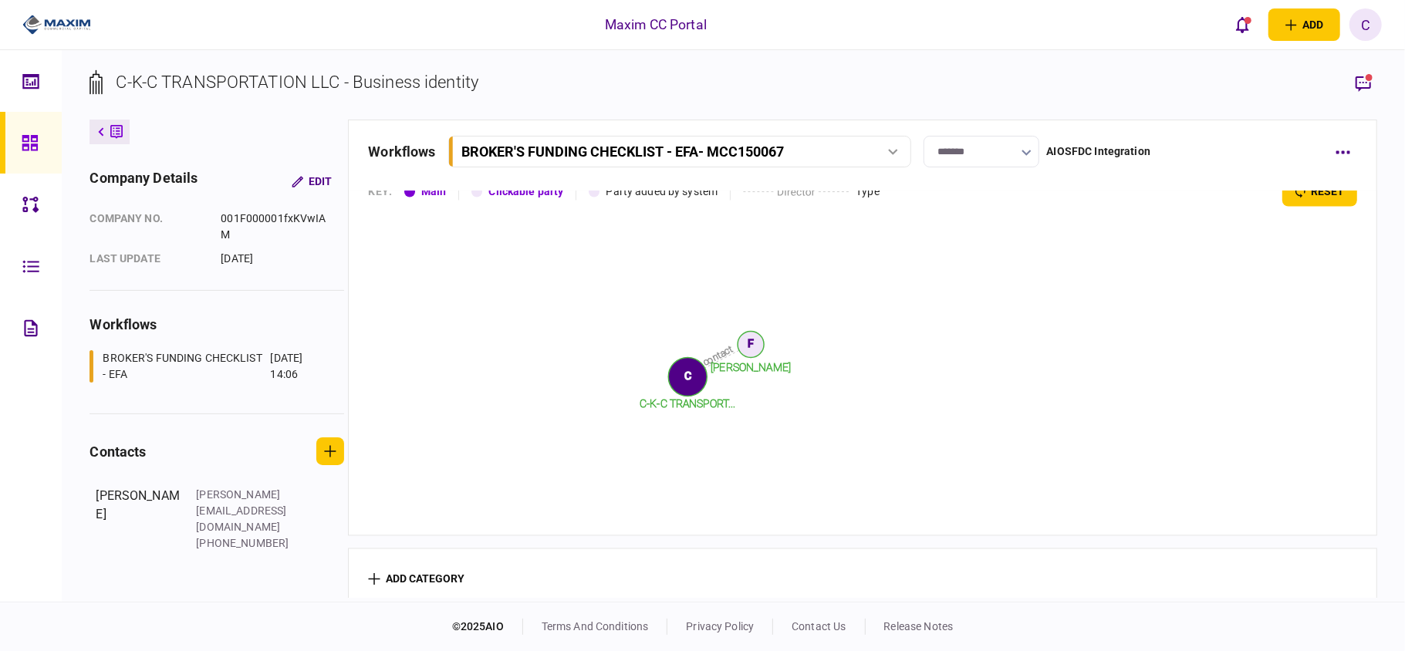
scroll to position [1711, 0]
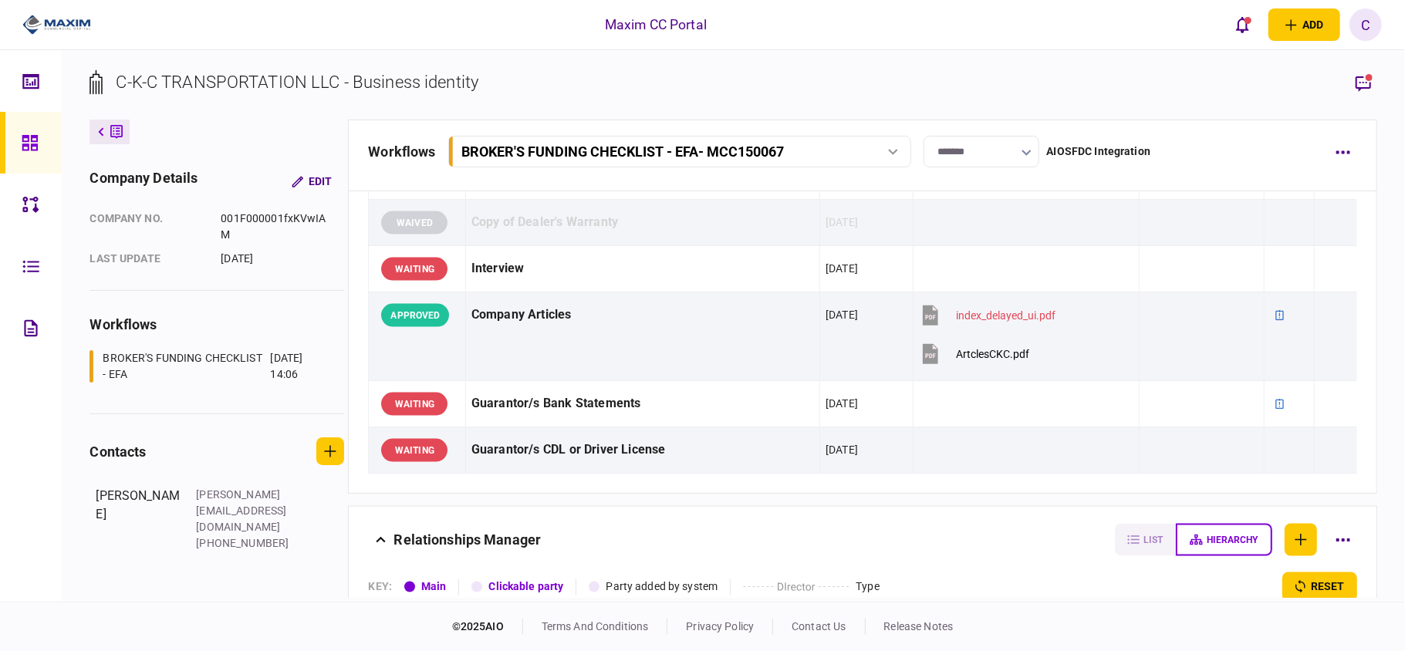
click at [637, 508] on div "EFA - BROKER - W/COMPANY - FUNDING CHECKLIST Fernado Rodriguez status Informati…" at bounding box center [862, 394] width 1029 height 407
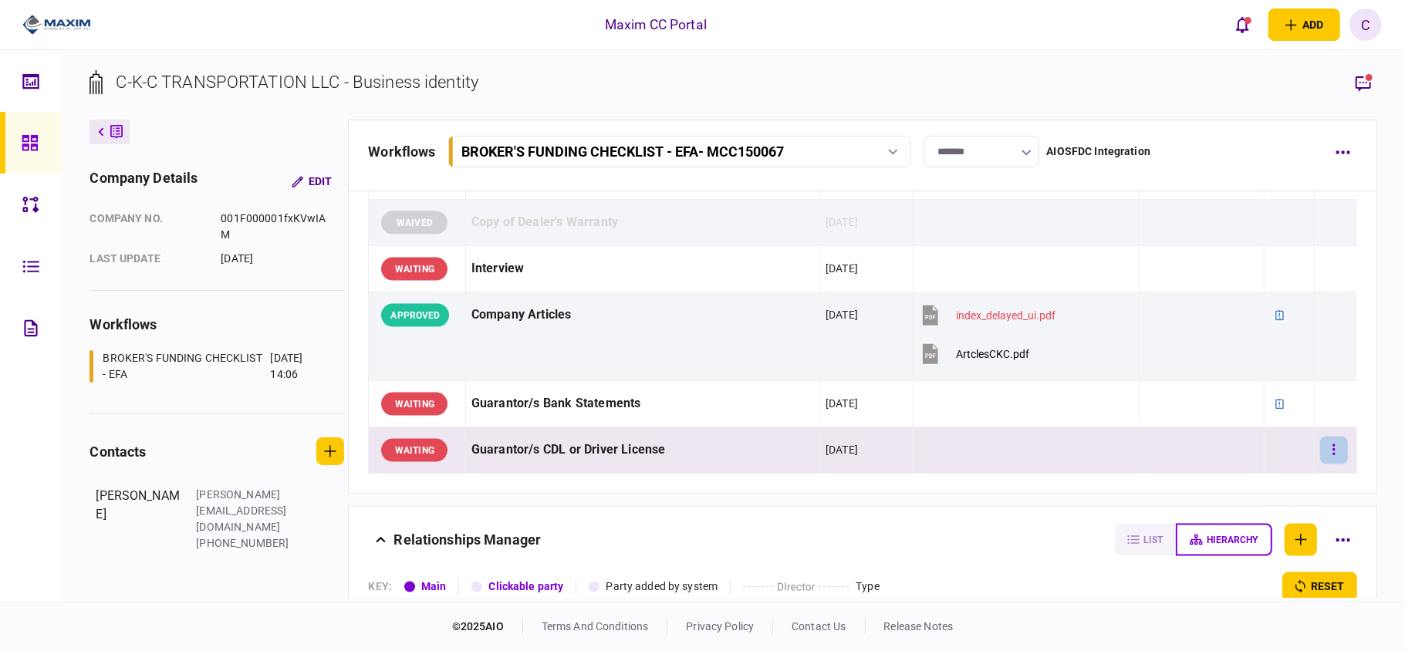
click at [1325, 448] on button "button" at bounding box center [1334, 451] width 28 height 28
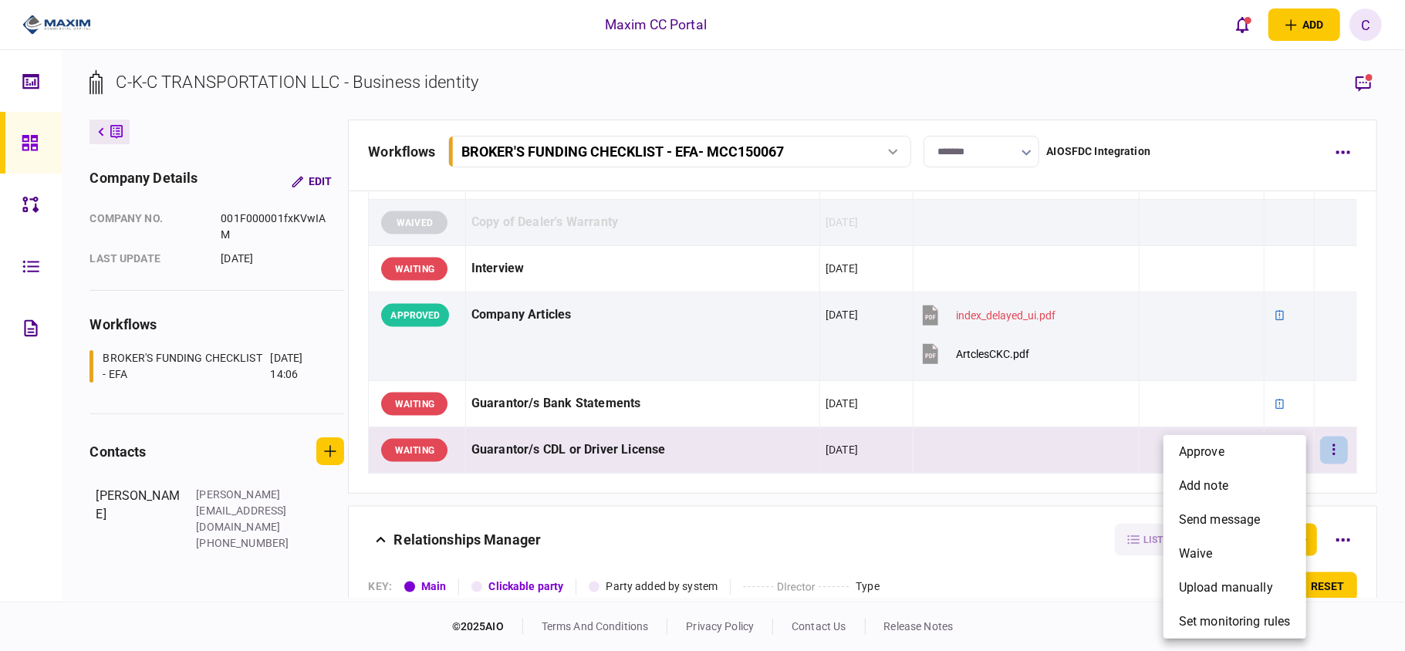
click at [1212, 458] on span "approve" at bounding box center [1202, 452] width 46 height 19
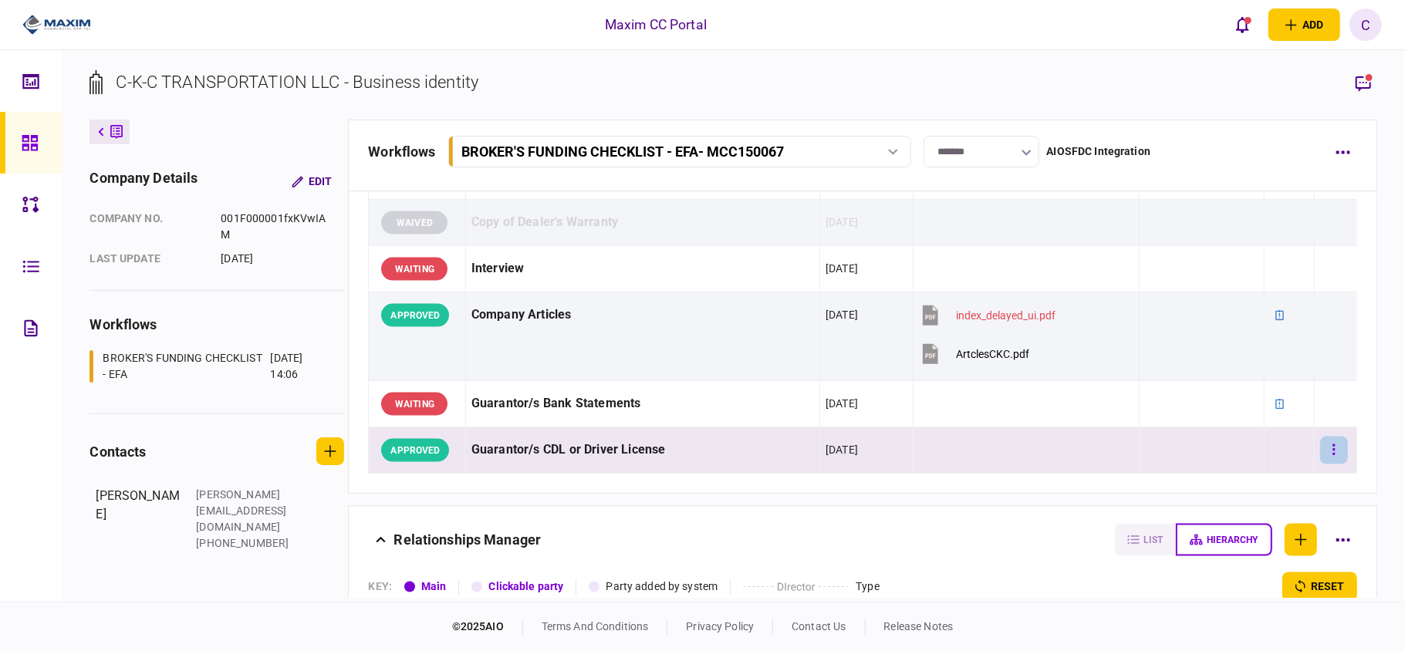
click at [1320, 449] on button "button" at bounding box center [1334, 451] width 28 height 28
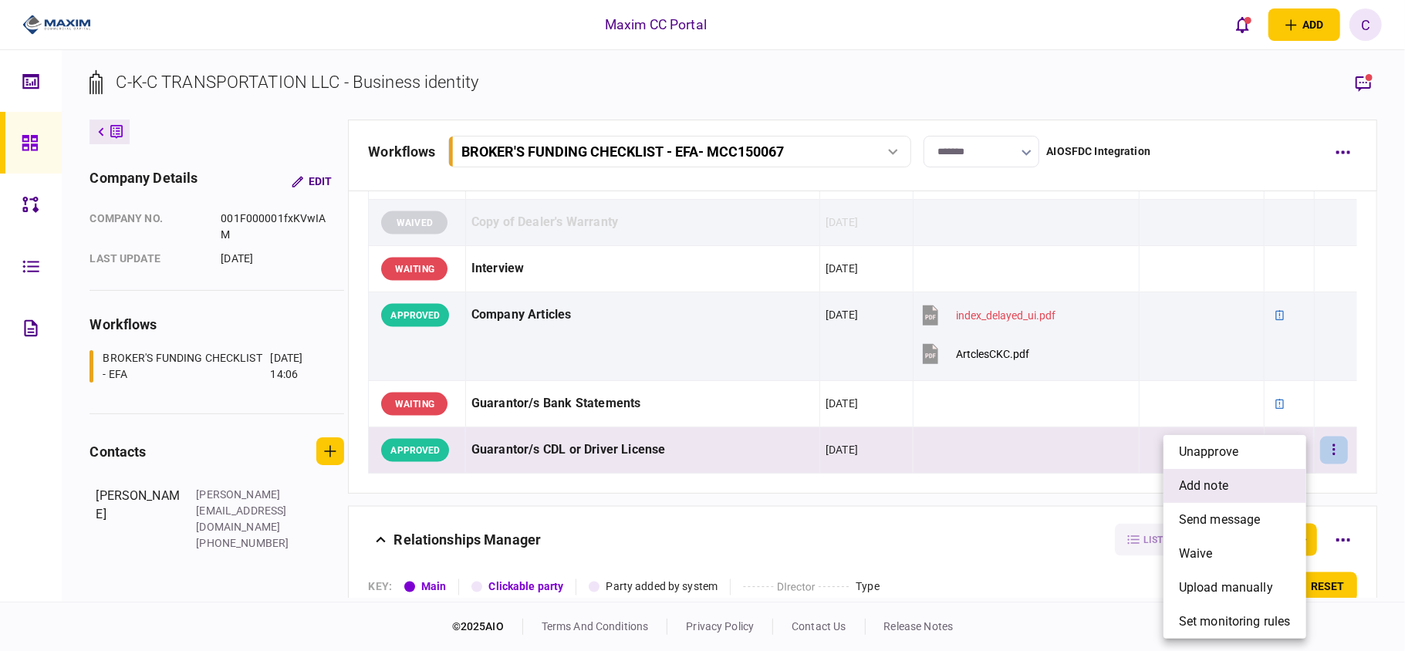
click at [1205, 479] on span "add note" at bounding box center [1203, 486] width 49 height 19
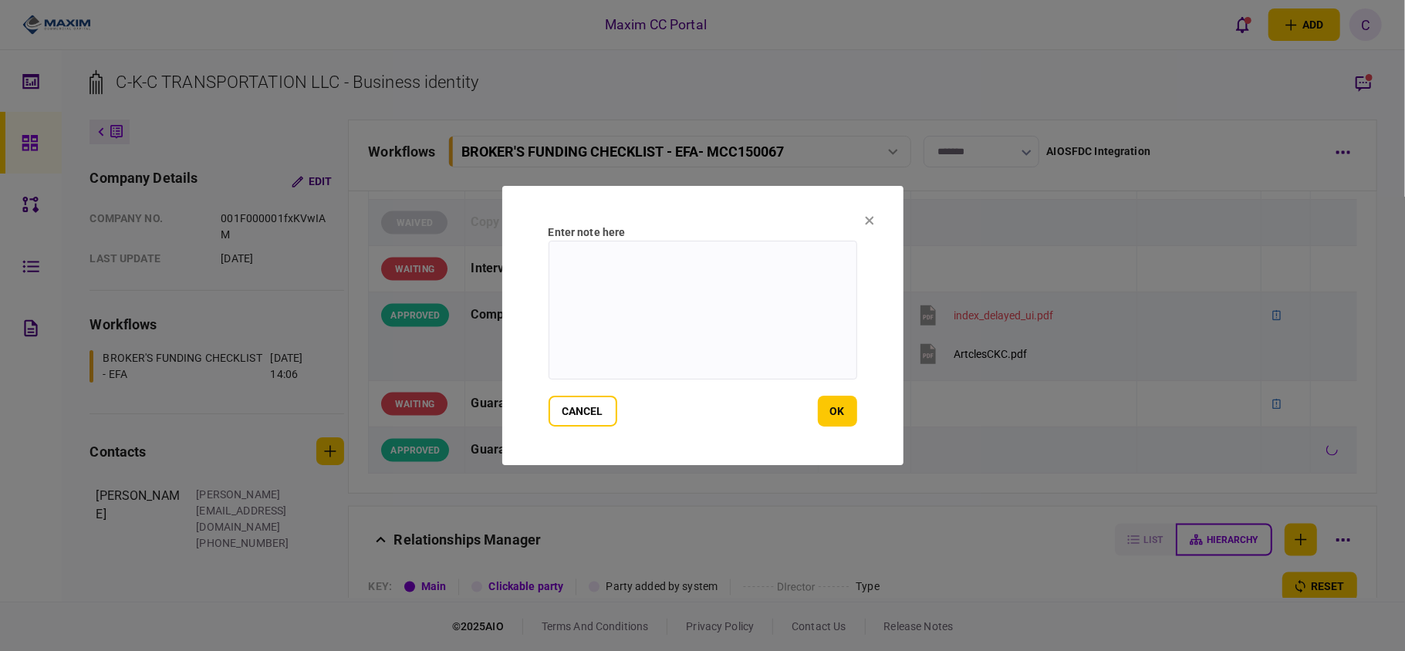
click at [759, 284] on textarea at bounding box center [703, 310] width 309 height 139
paste textarea "**********"
type textarea "**********"
click at [829, 414] on button "ok" at bounding box center [837, 411] width 39 height 31
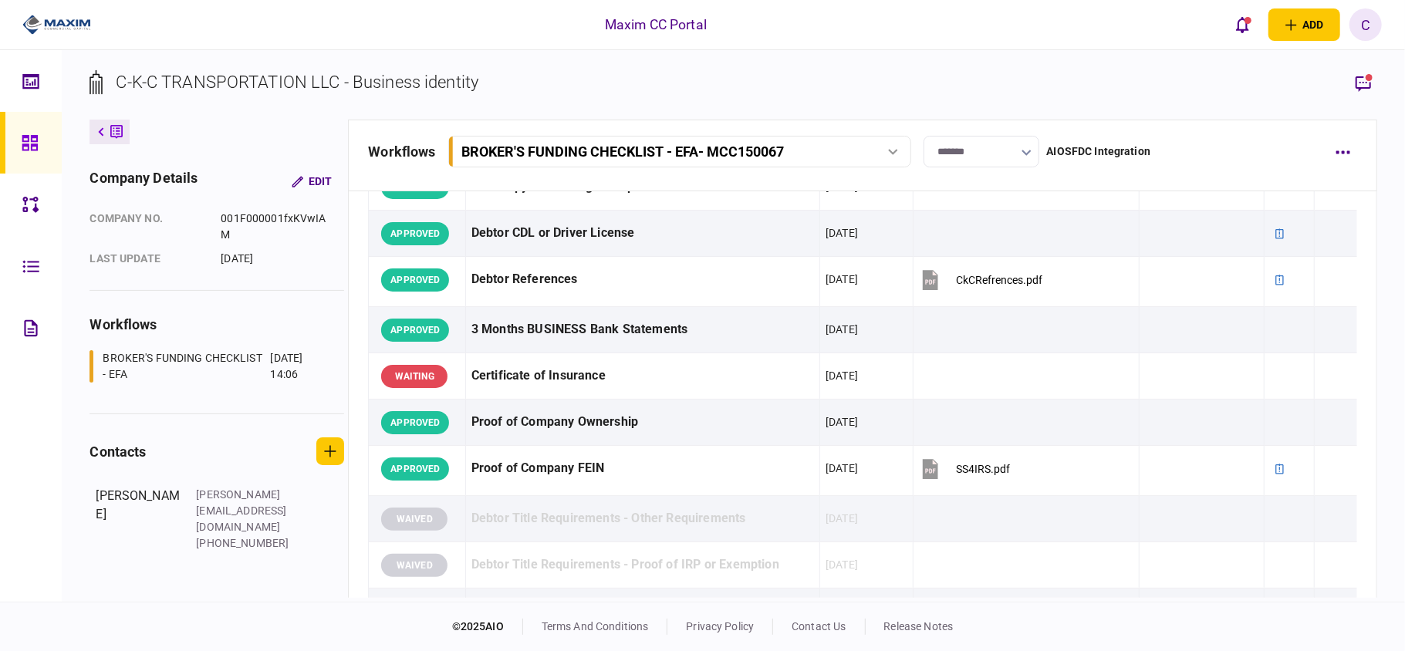
scroll to position [0, 0]
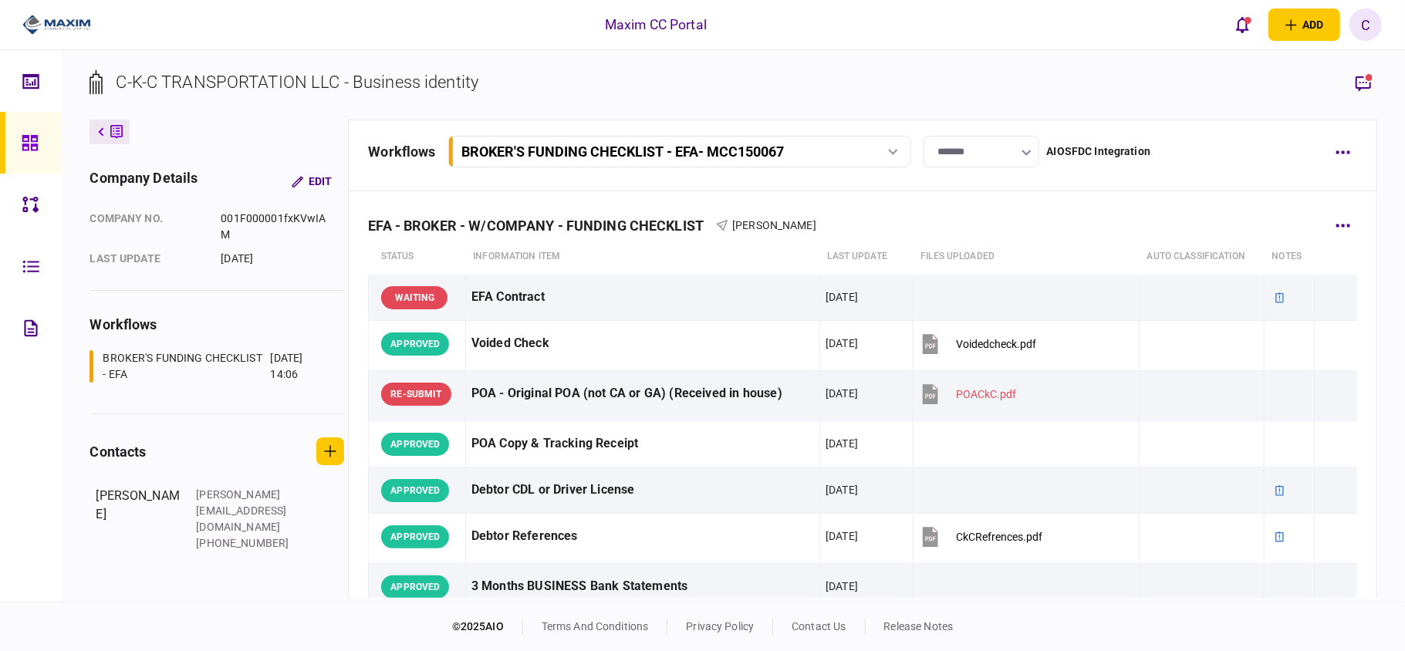
click at [1315, 238] on div "EFA - BROKER - W/COMPANY - FUNDING CHECKLIST Fernado Rodriguez" at bounding box center [862, 215] width 989 height 47
click at [1338, 219] on button "button" at bounding box center [1344, 225] width 28 height 28
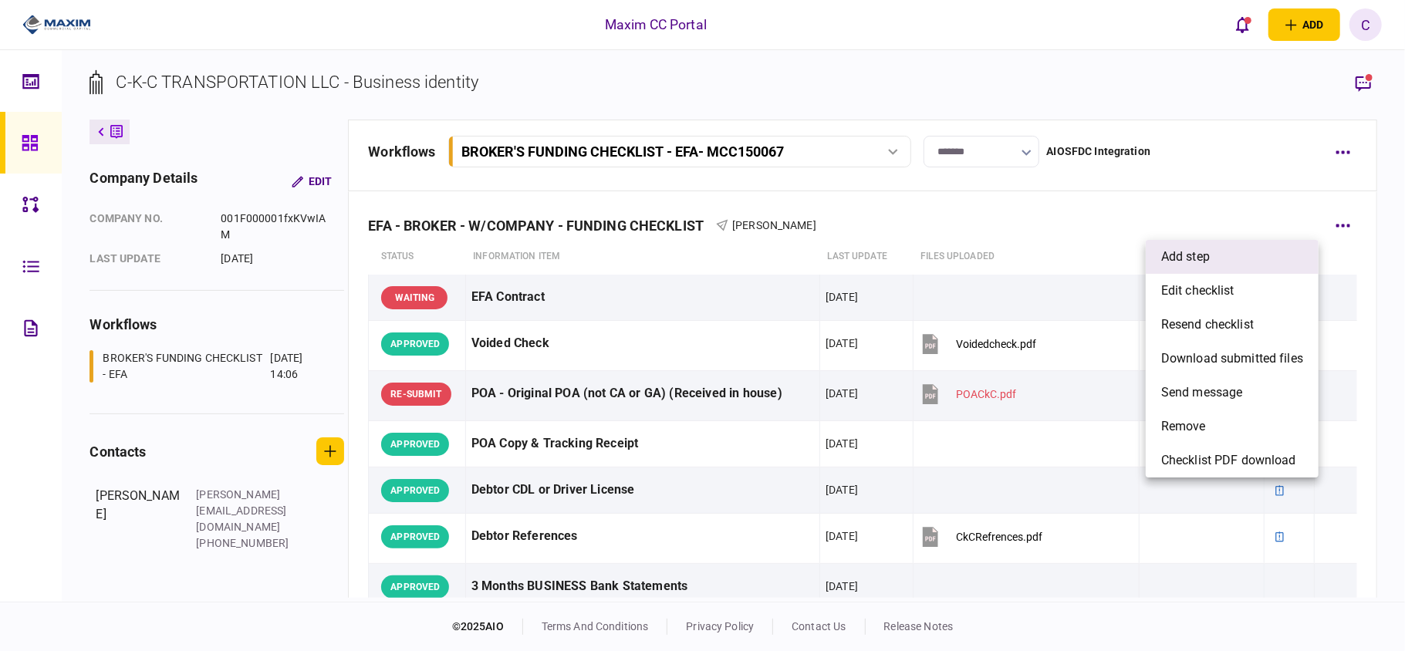
click at [1218, 258] on li "add step" at bounding box center [1232, 257] width 173 height 34
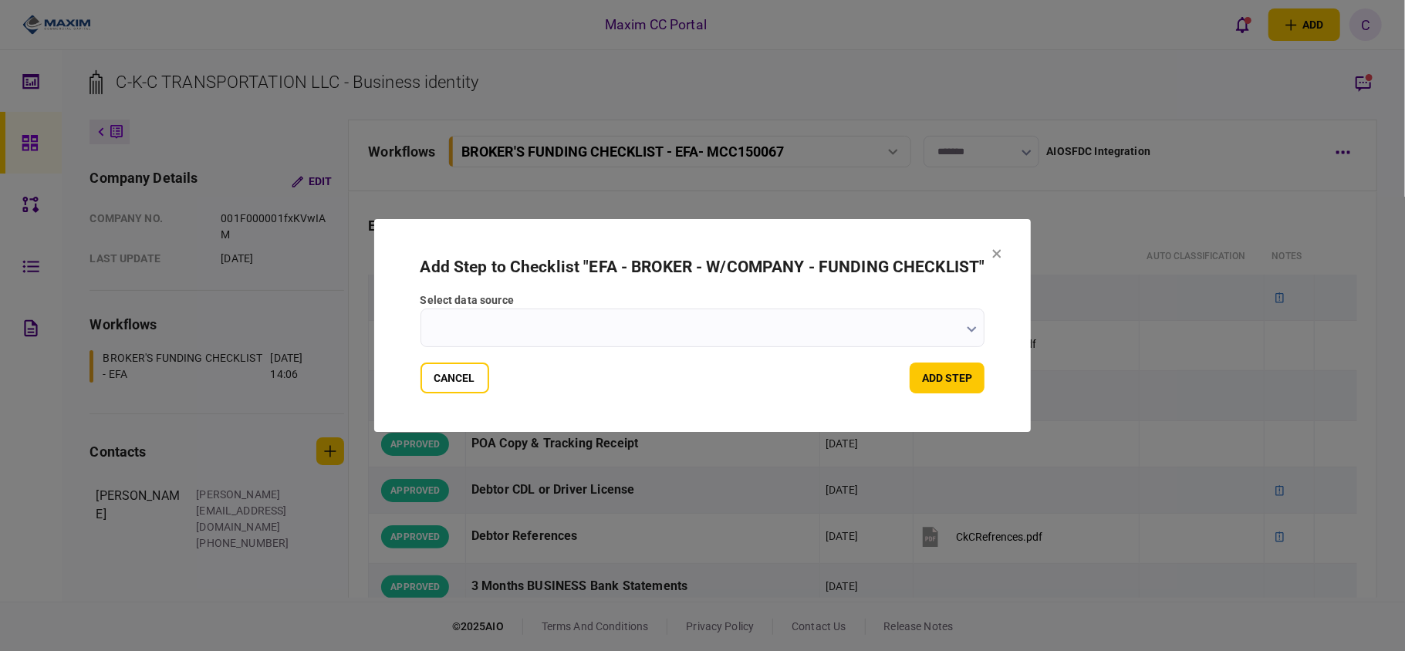
click at [973, 330] on icon "button" at bounding box center [972, 329] width 9 height 6
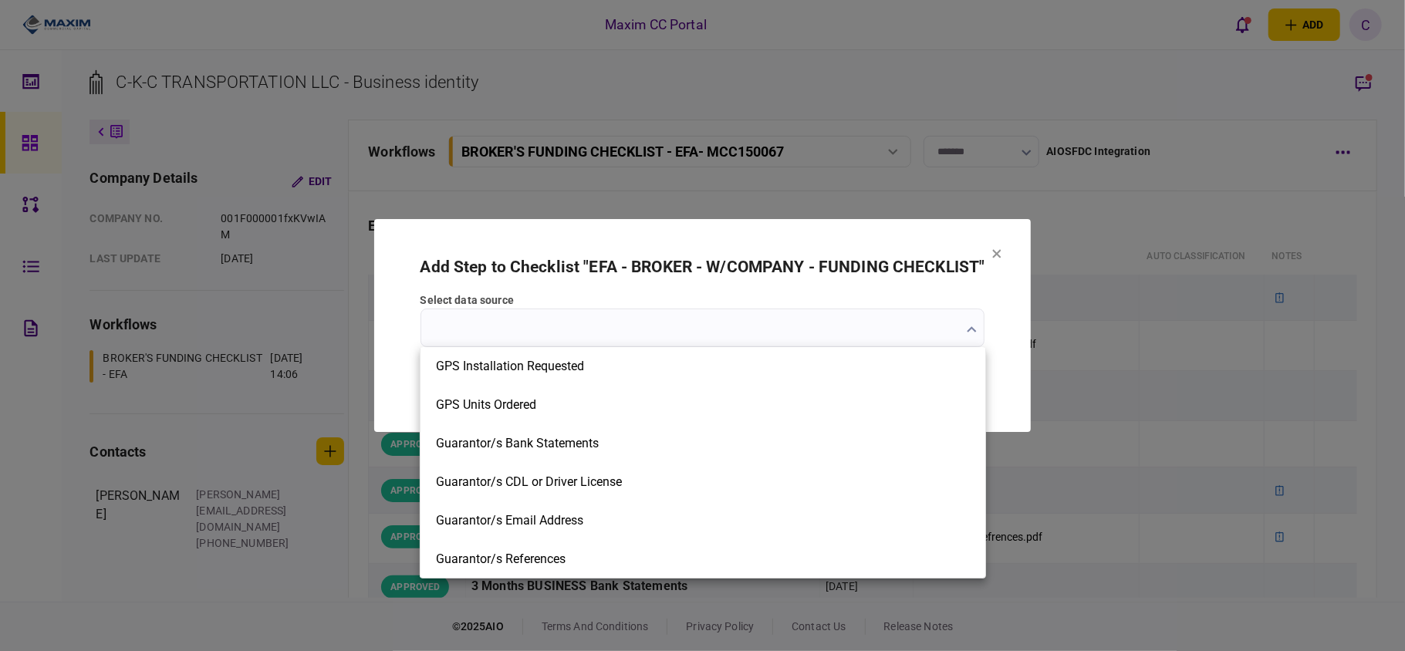
scroll to position [1440, 0]
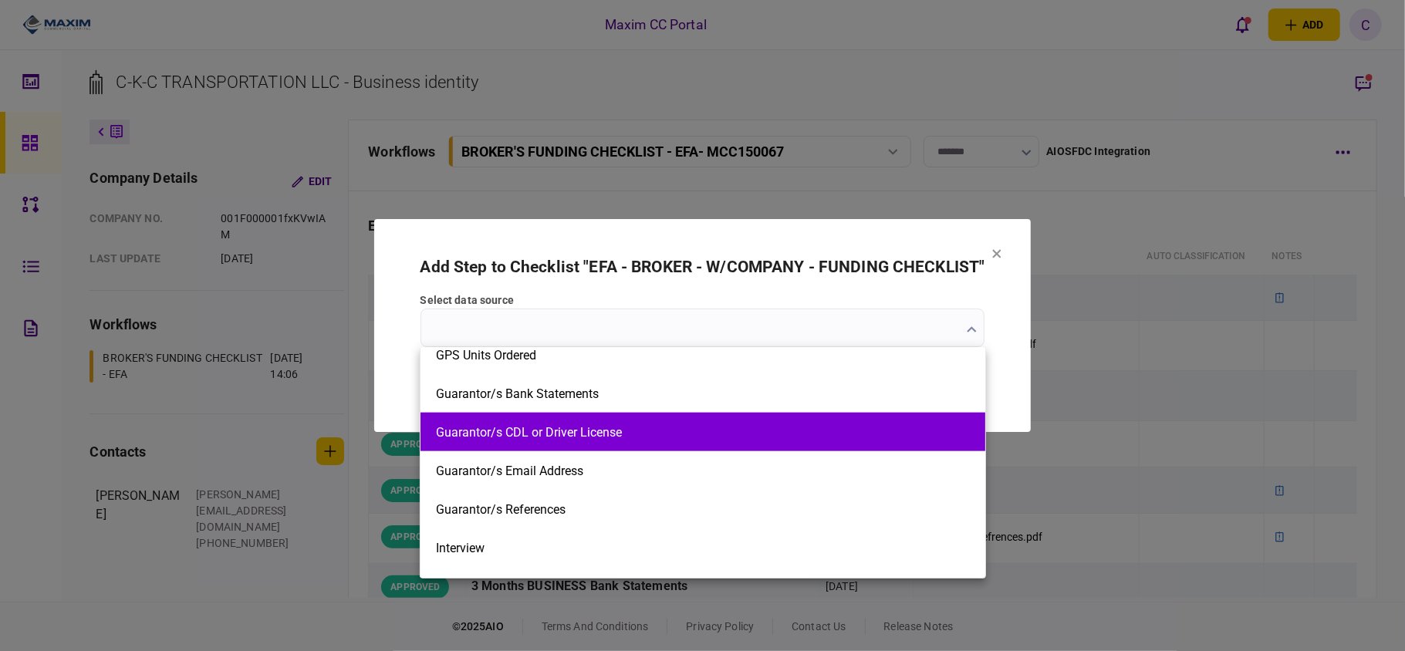
click at [761, 438] on button "Guarantor/s CDL or Driver License" at bounding box center [703, 432] width 534 height 15
type input "**********"
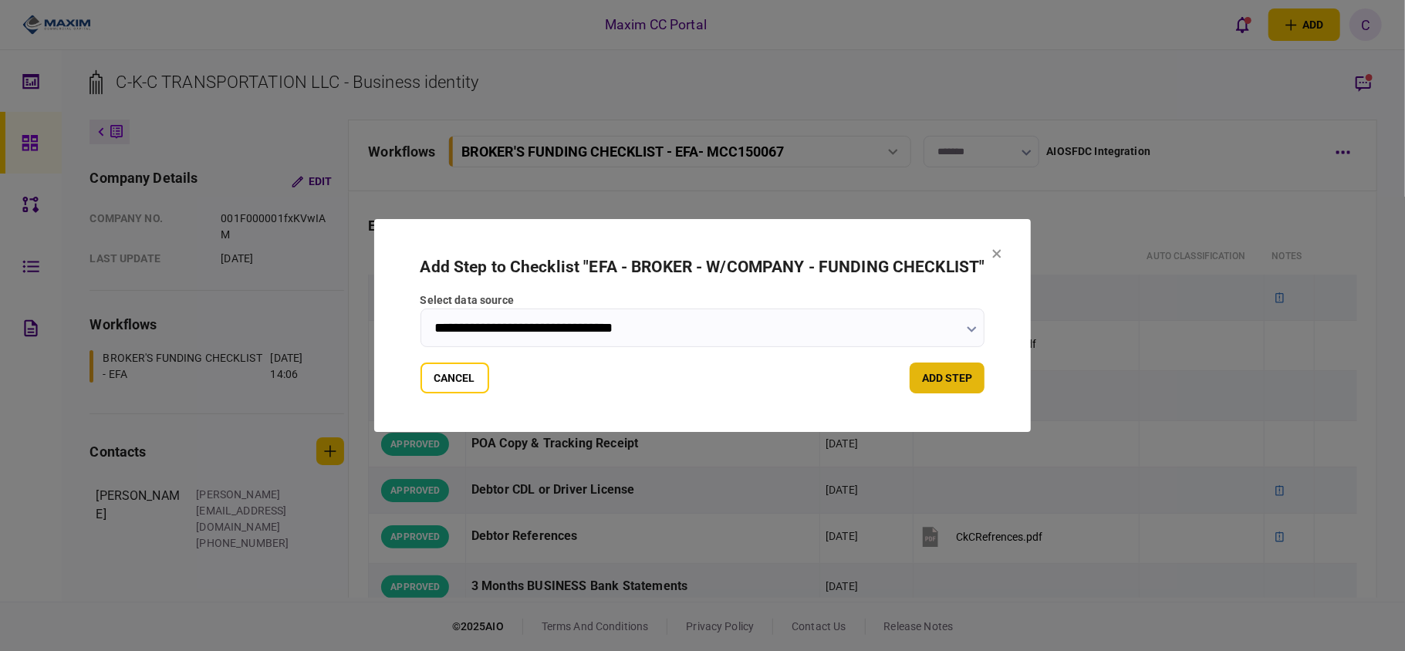
click at [952, 375] on button "add step" at bounding box center [947, 378] width 75 height 31
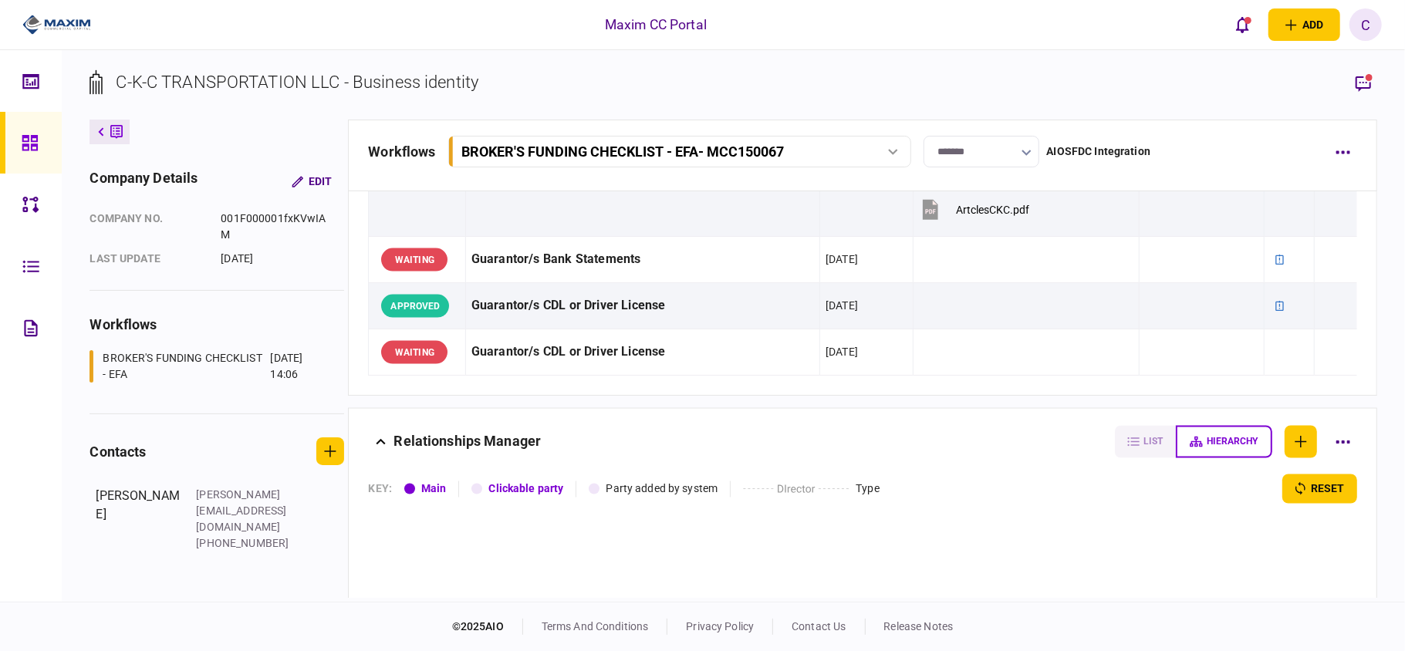
scroll to position [1852, 0]
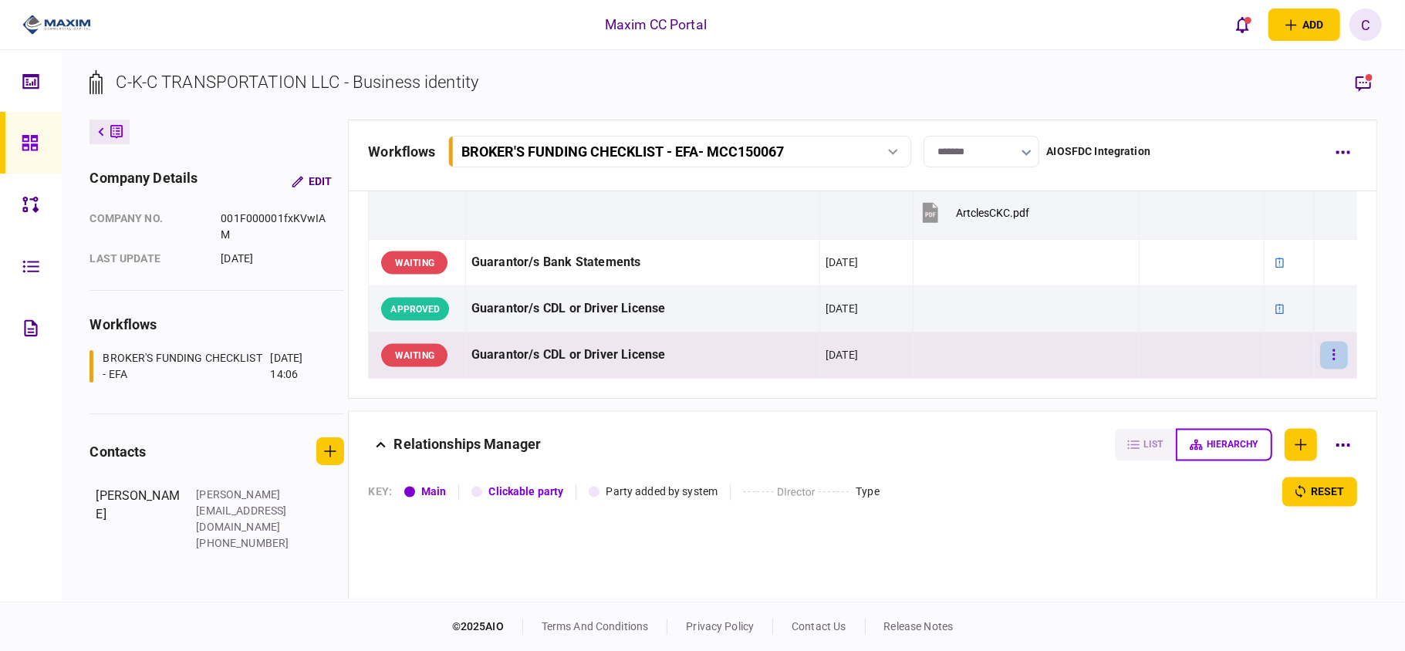
click at [1330, 367] on button "button" at bounding box center [1334, 356] width 28 height 28
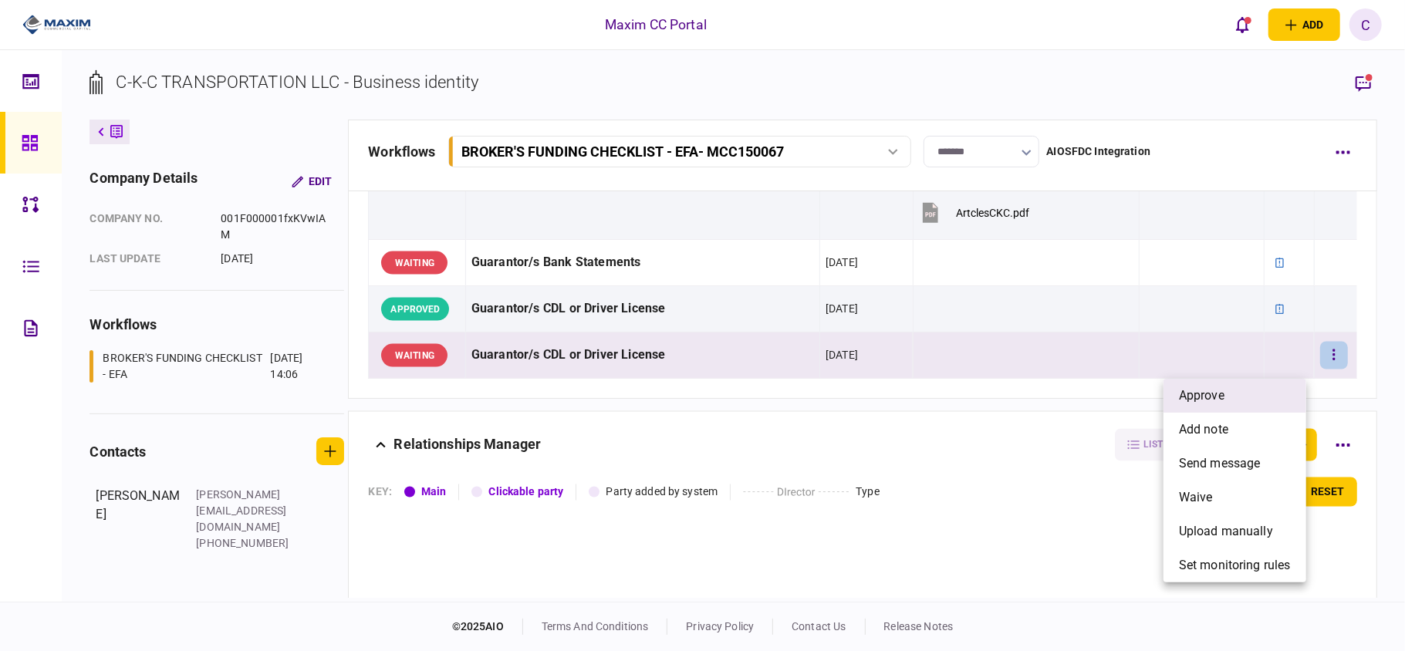
click at [1211, 401] on span "approve" at bounding box center [1202, 396] width 46 height 19
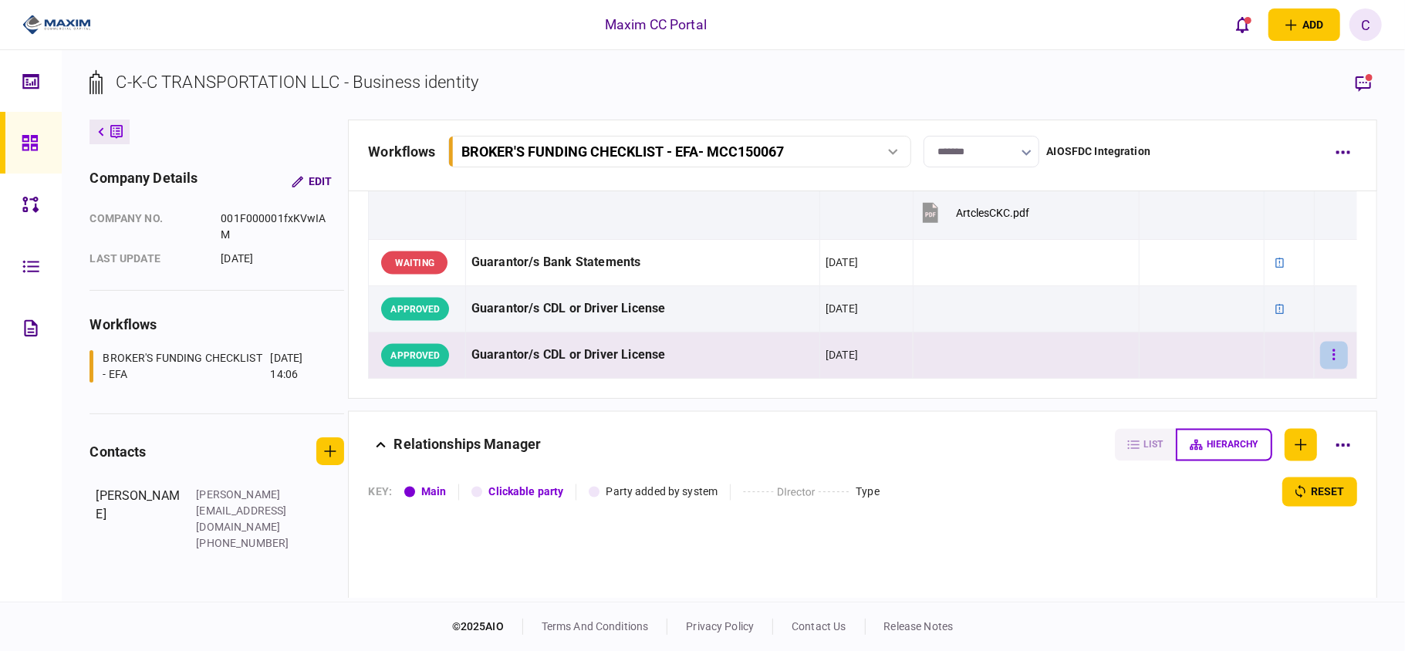
click at [1320, 365] on button "button" at bounding box center [1334, 356] width 28 height 28
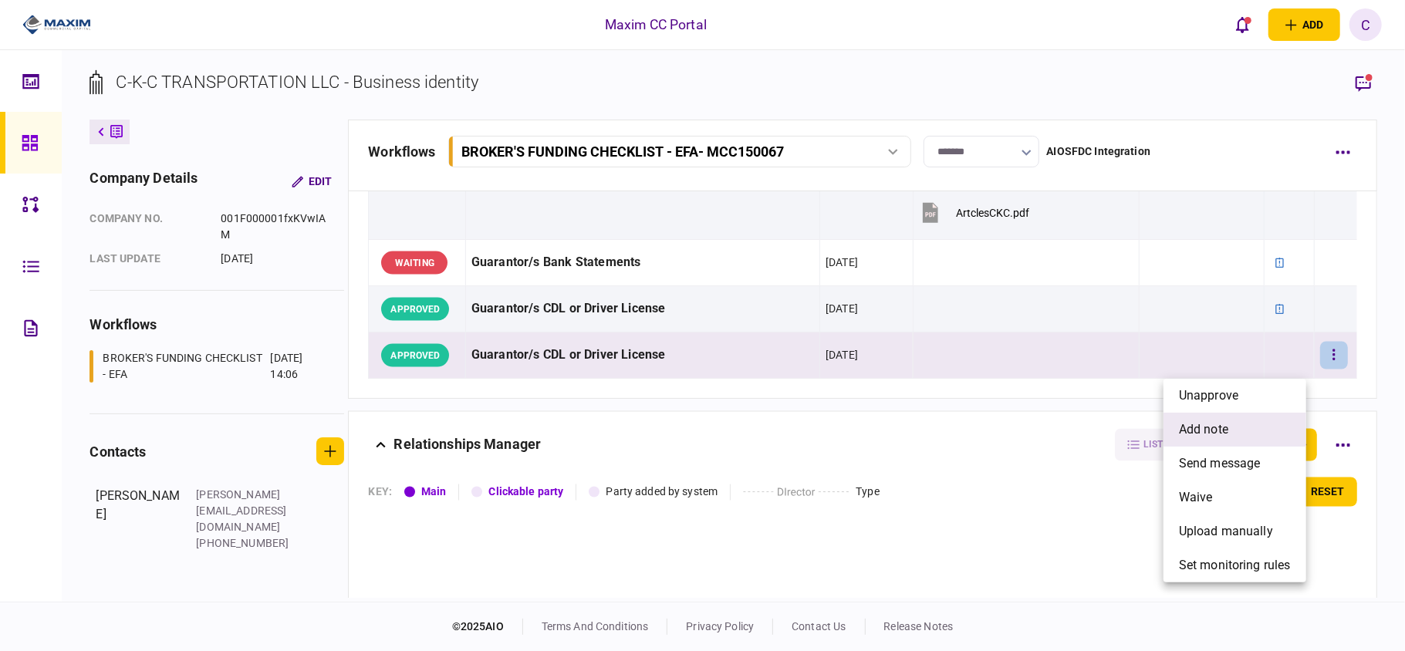
click at [1205, 421] on span "add note" at bounding box center [1203, 430] width 49 height 19
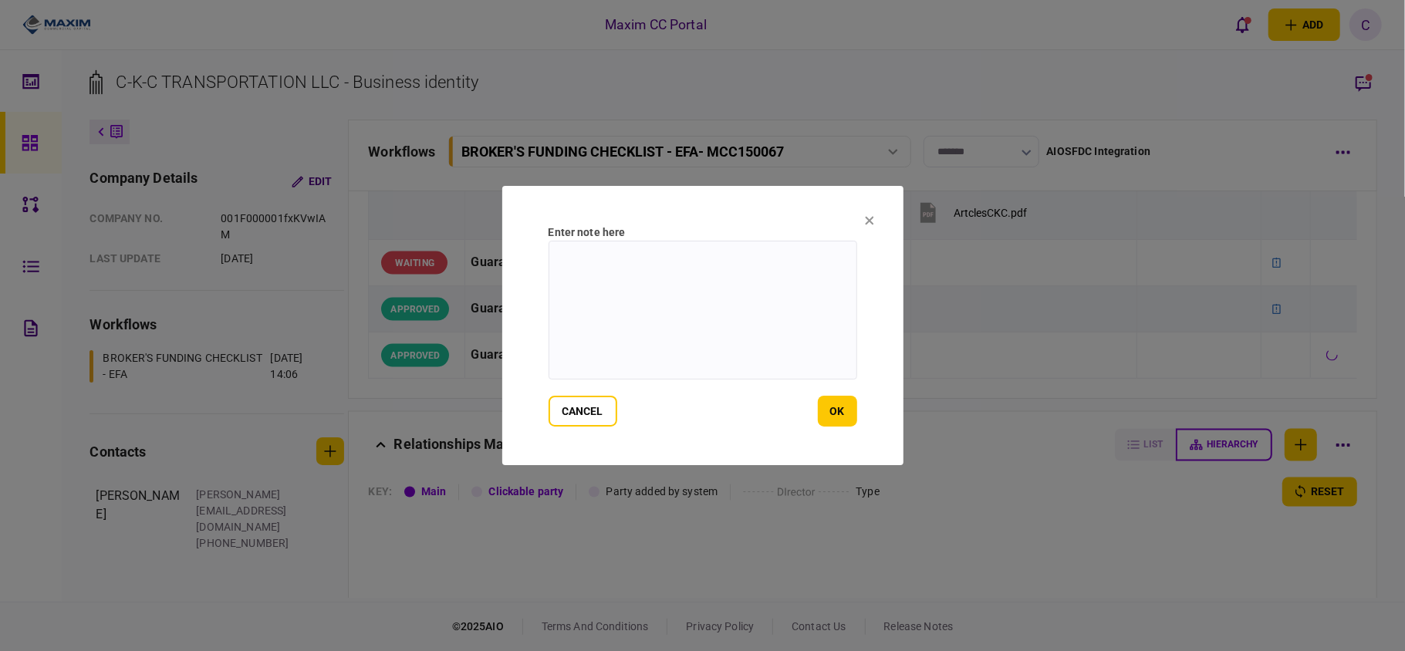
click at [781, 272] on textarea at bounding box center [703, 310] width 309 height 139
paste textarea "**********"
type textarea "**********"
click at [844, 418] on button "ok" at bounding box center [837, 411] width 39 height 31
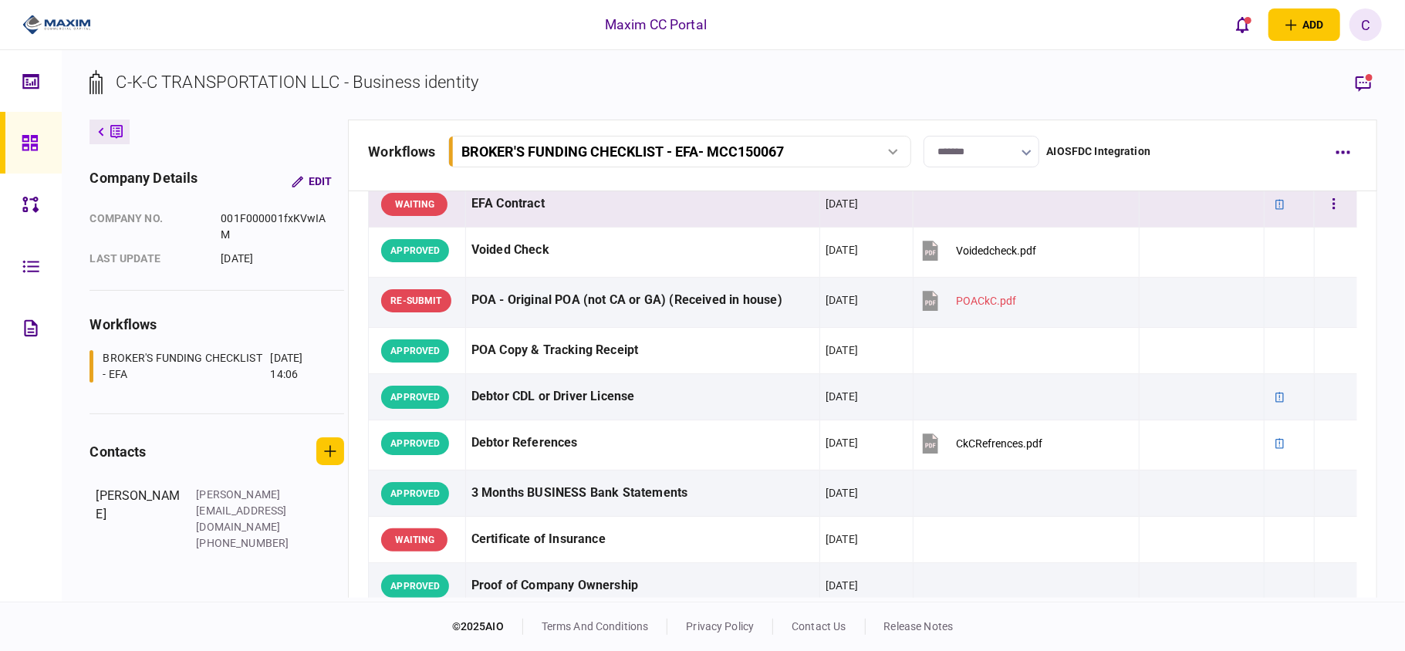
scroll to position [0, 0]
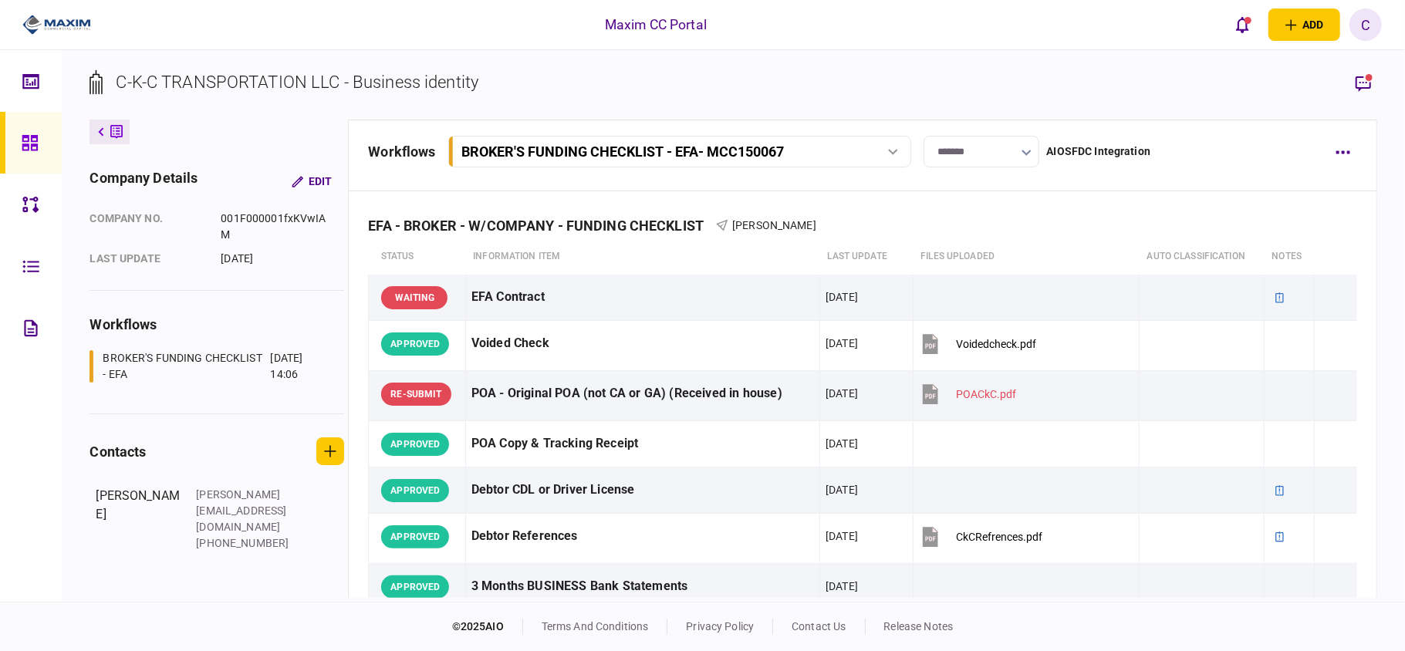
click at [968, 155] on input "*******" at bounding box center [982, 152] width 116 height 32
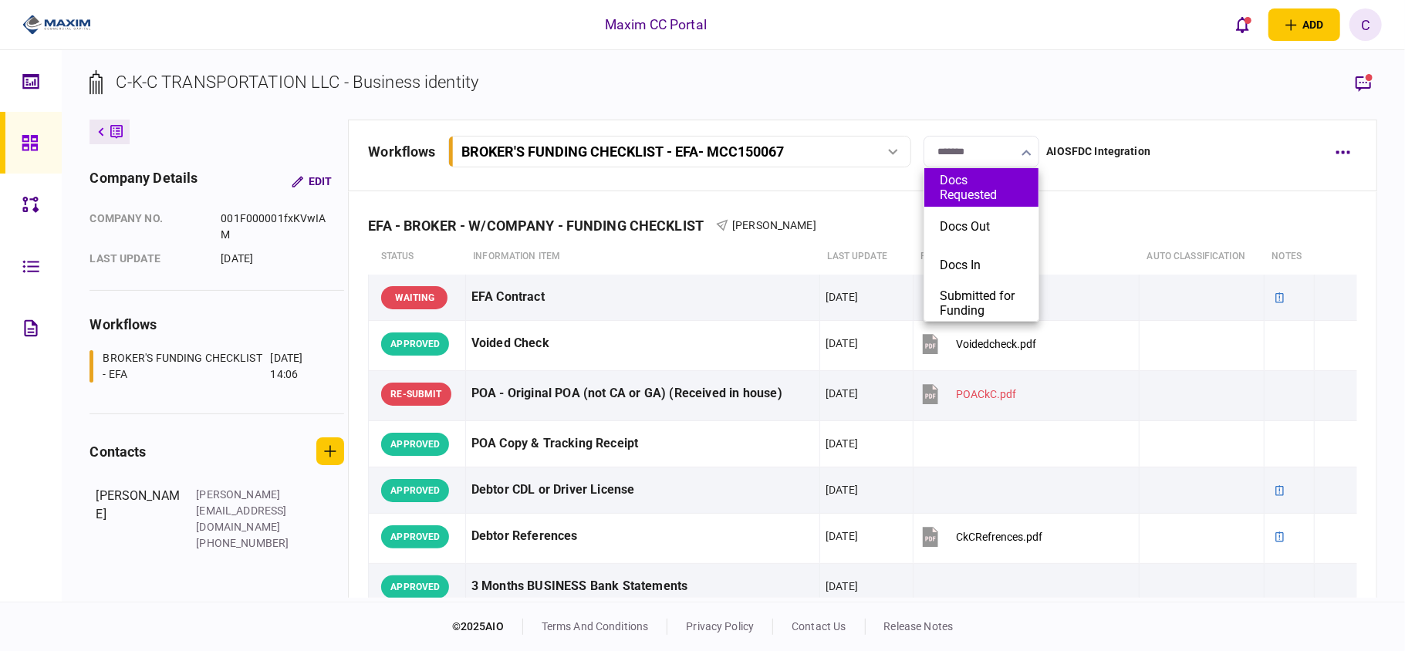
click at [991, 198] on button "Docs Requested" at bounding box center [981, 187] width 83 height 29
type input "**********"
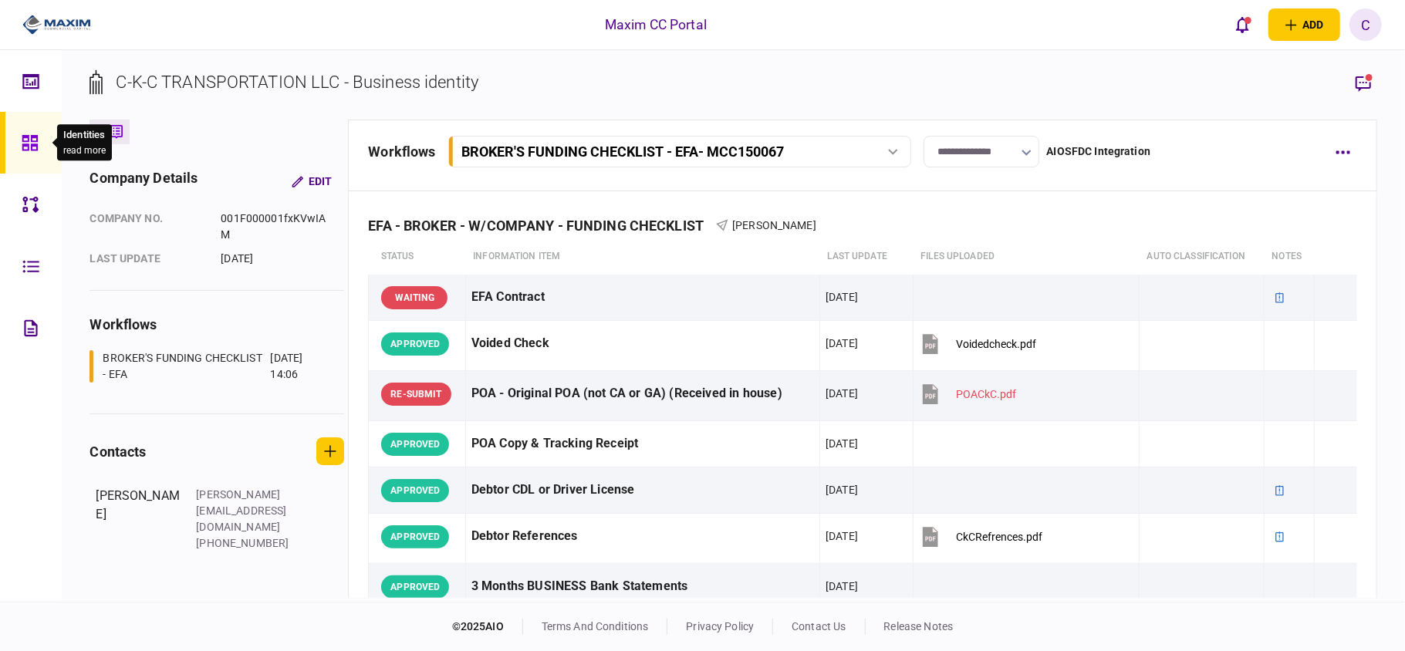
click at [29, 130] on div at bounding box center [34, 143] width 25 height 62
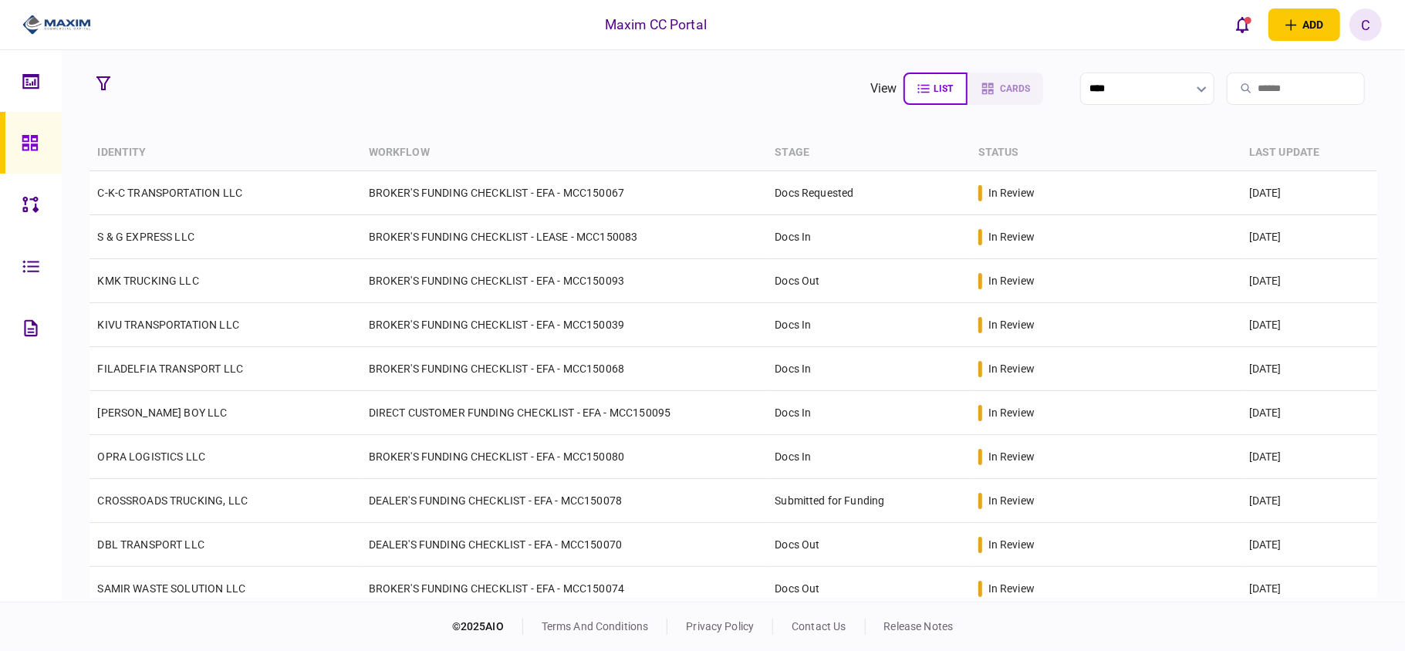
click at [529, 122] on section "view list cards **** Type clear Business Individual documents status clear wait…" at bounding box center [734, 326] width 1344 height 552
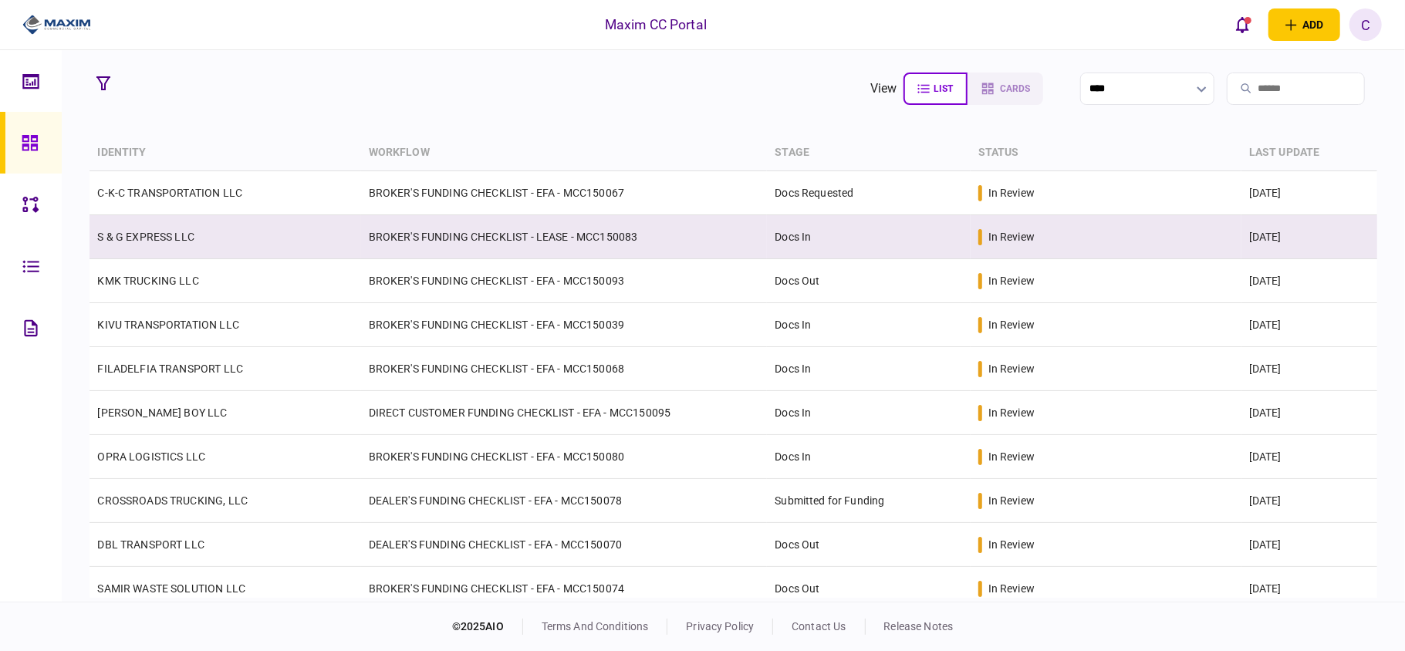
click at [526, 235] on td "BROKER'S FUNDING CHECKLIST - LEASE - MCC150083" at bounding box center [564, 237] width 407 height 44
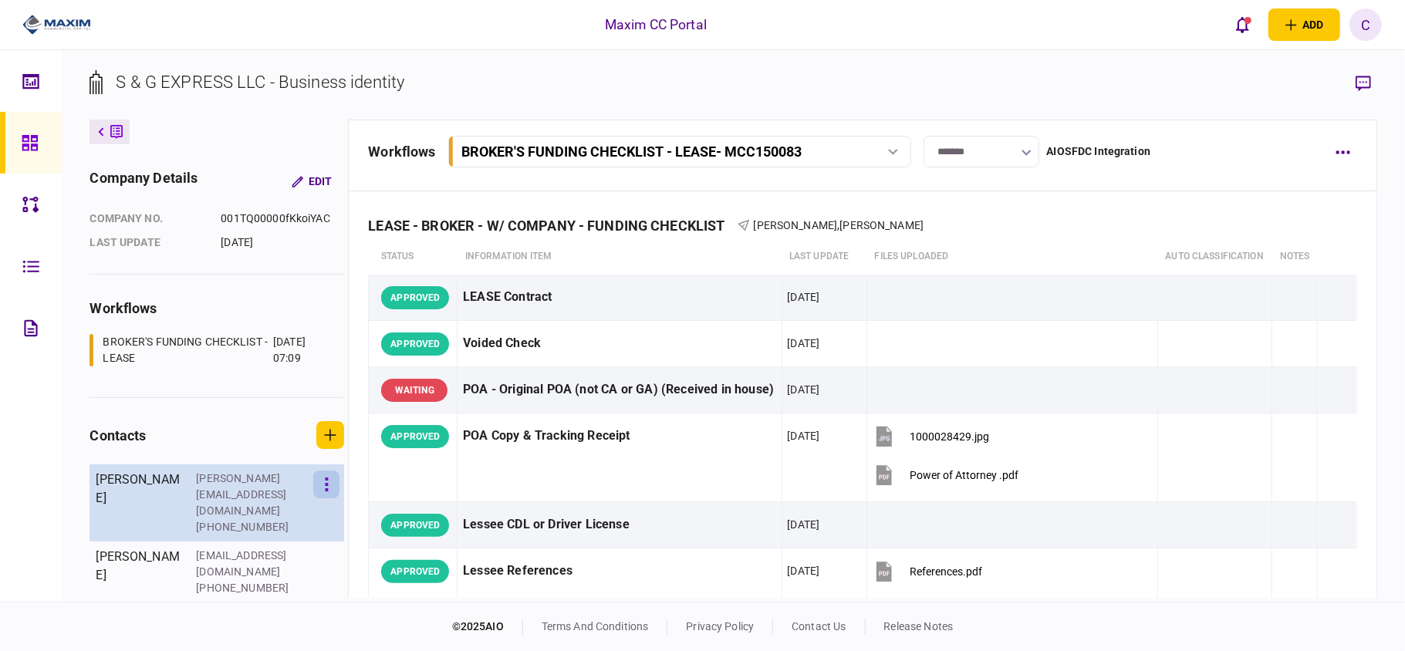
click at [319, 485] on button "button" at bounding box center [326, 485] width 26 height 28
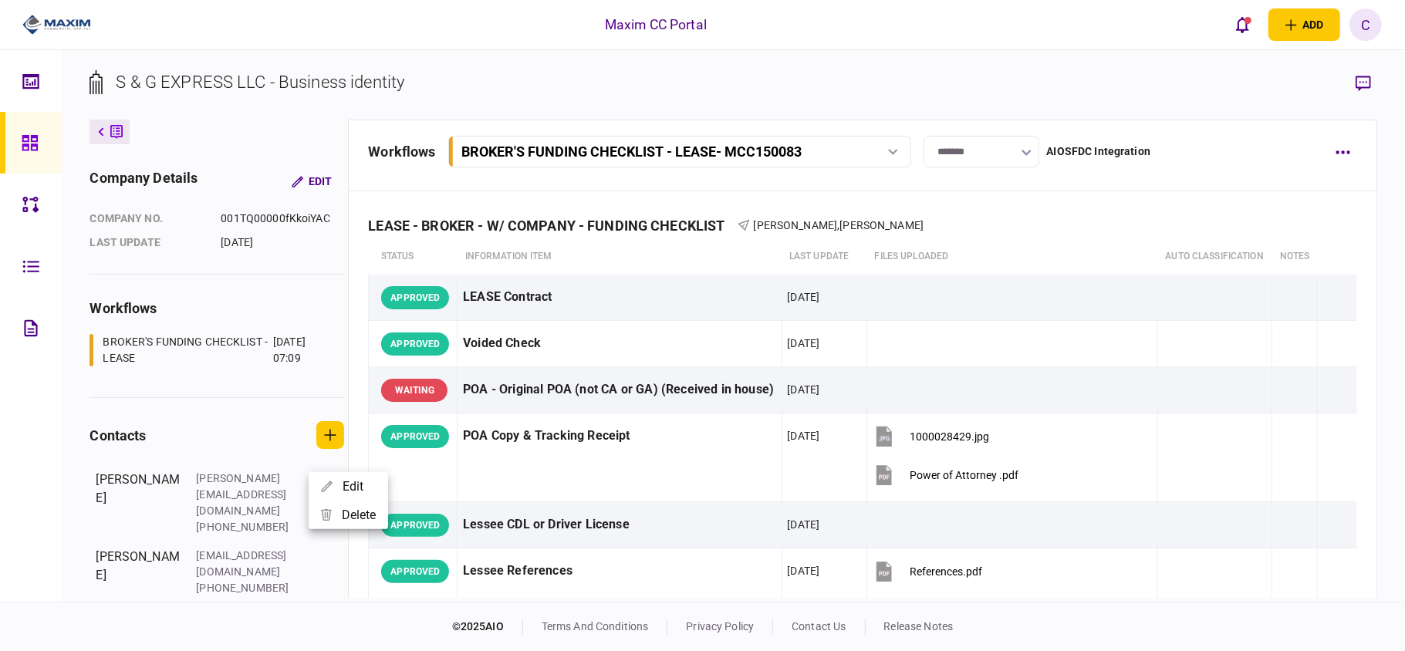
click at [59, 445] on div at bounding box center [702, 325] width 1405 height 651
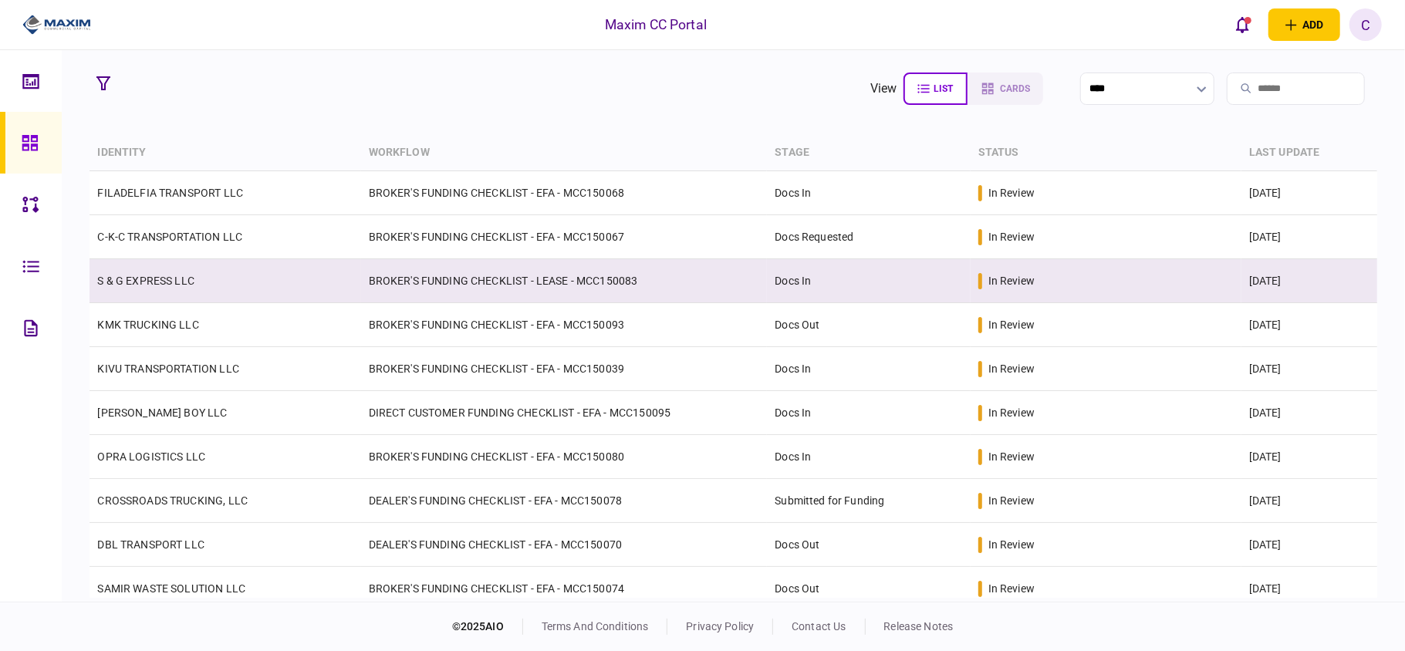
click at [482, 284] on td "BROKER'S FUNDING CHECKLIST - LEASE - MCC150083" at bounding box center [564, 281] width 407 height 44
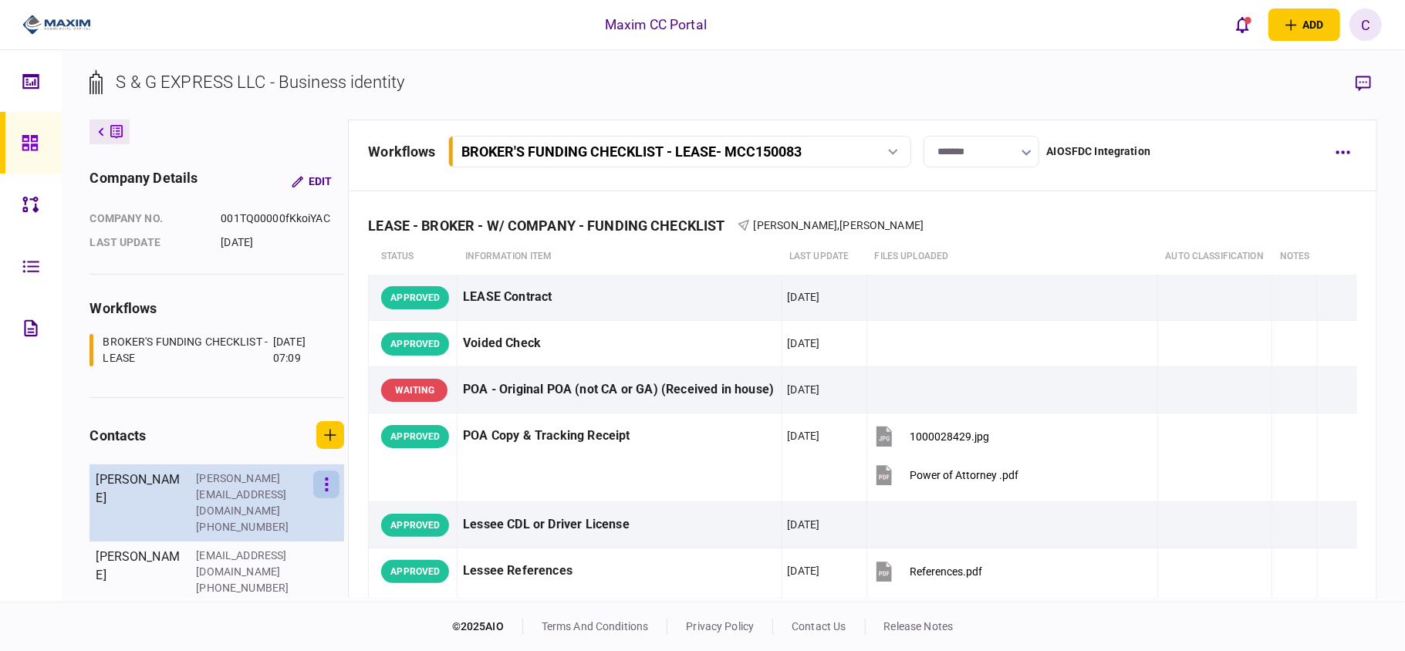
click at [322, 477] on button "button" at bounding box center [326, 485] width 26 height 28
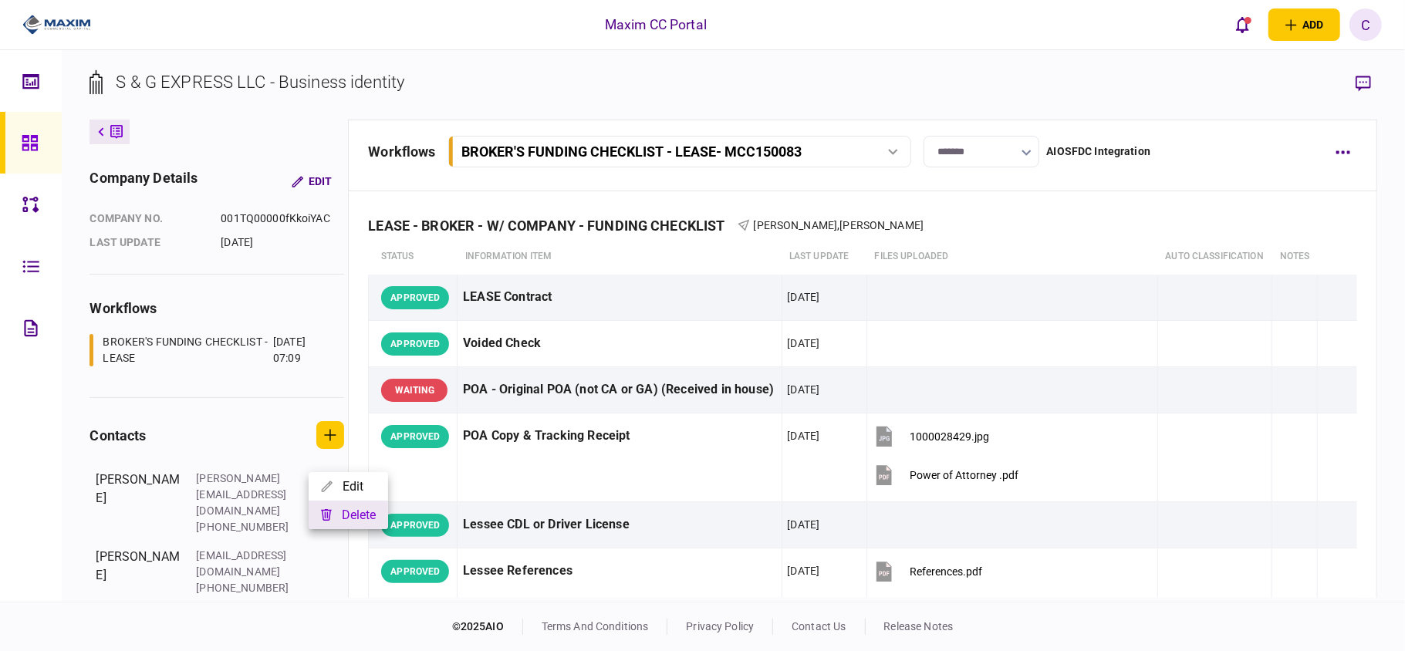
click at [353, 519] on button "delete" at bounding box center [348, 515] width 79 height 29
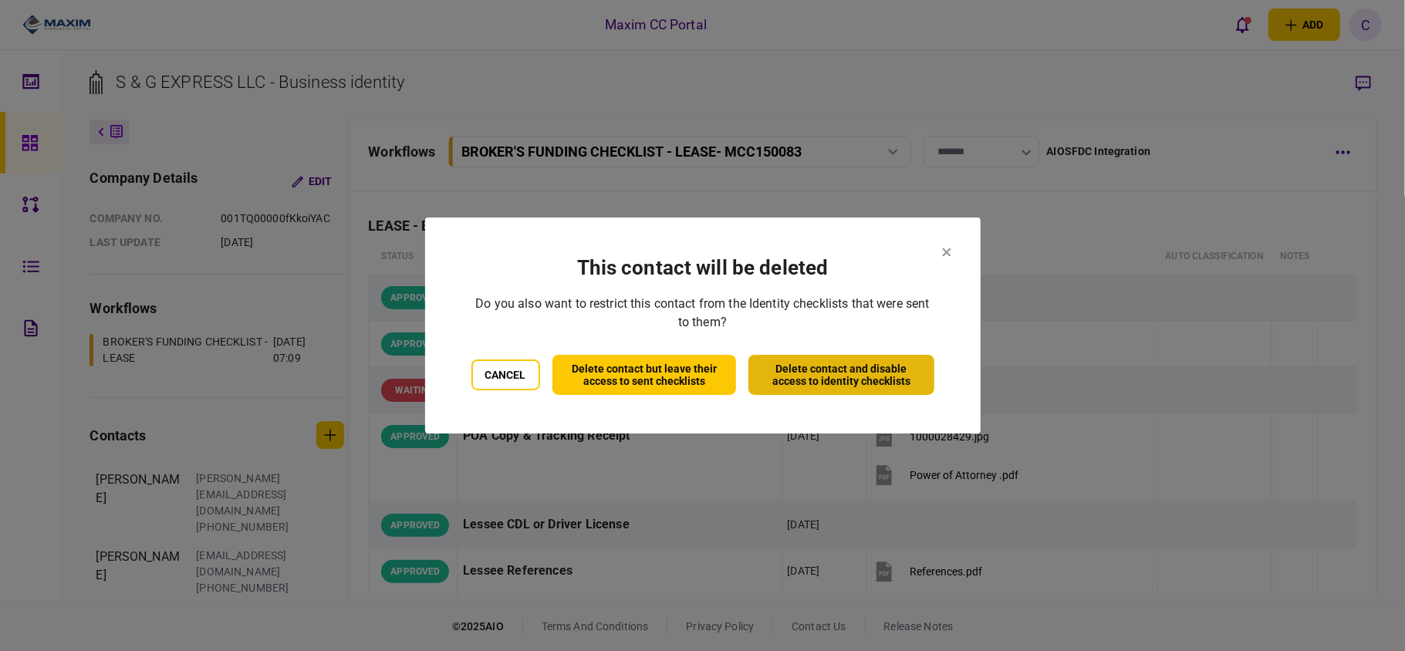
click at [788, 383] on button "Delete contact and disable access to identity checklists" at bounding box center [841, 375] width 185 height 40
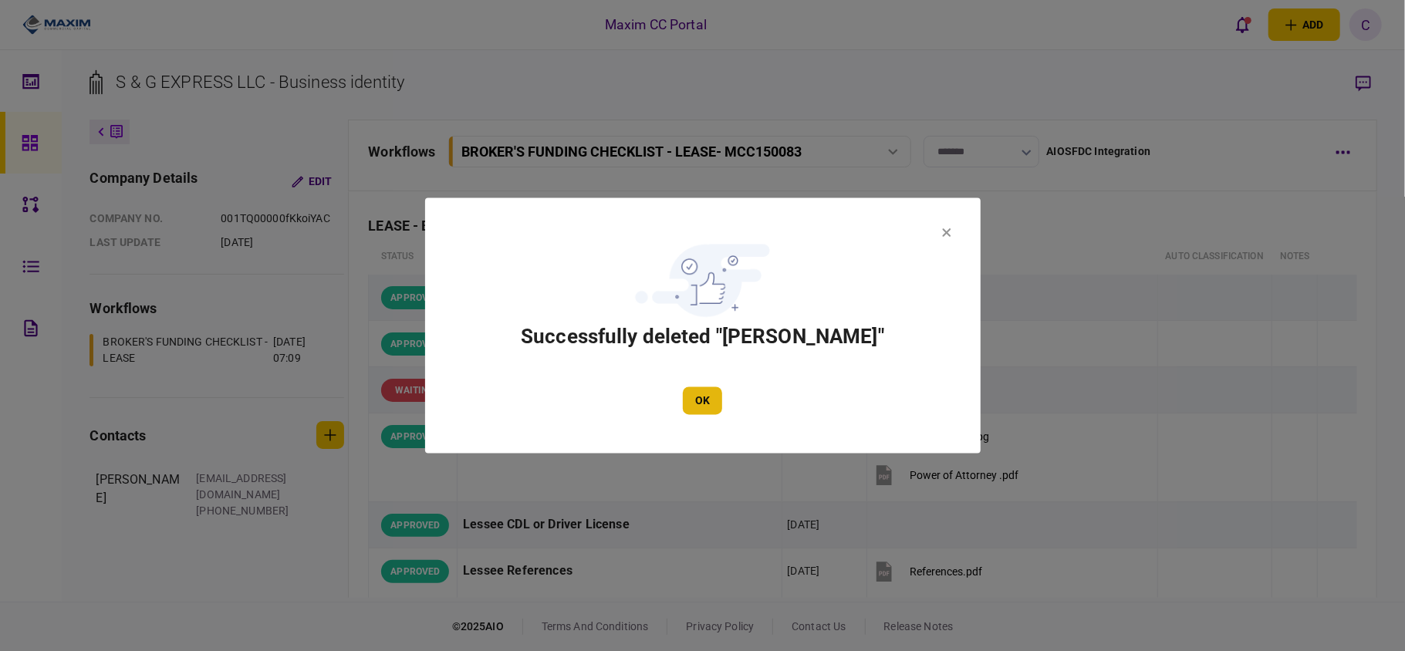
click at [708, 394] on button "OK" at bounding box center [702, 401] width 39 height 28
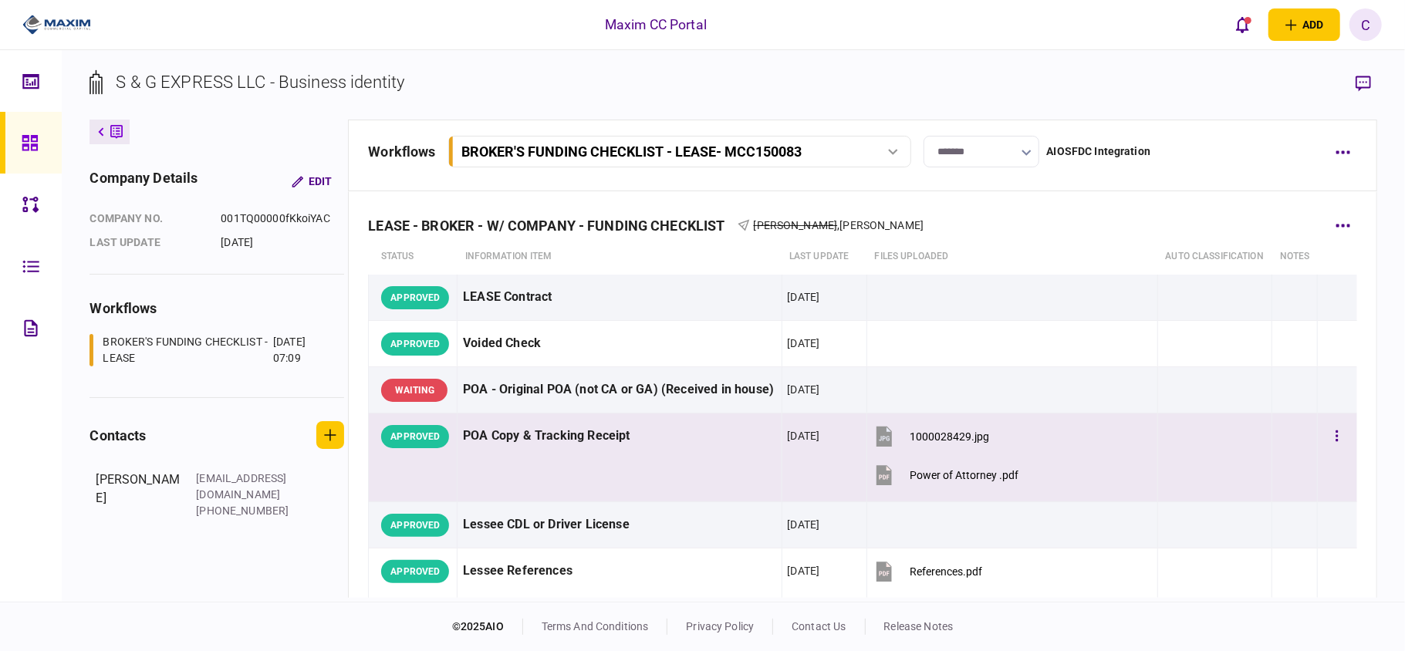
scroll to position [103, 0]
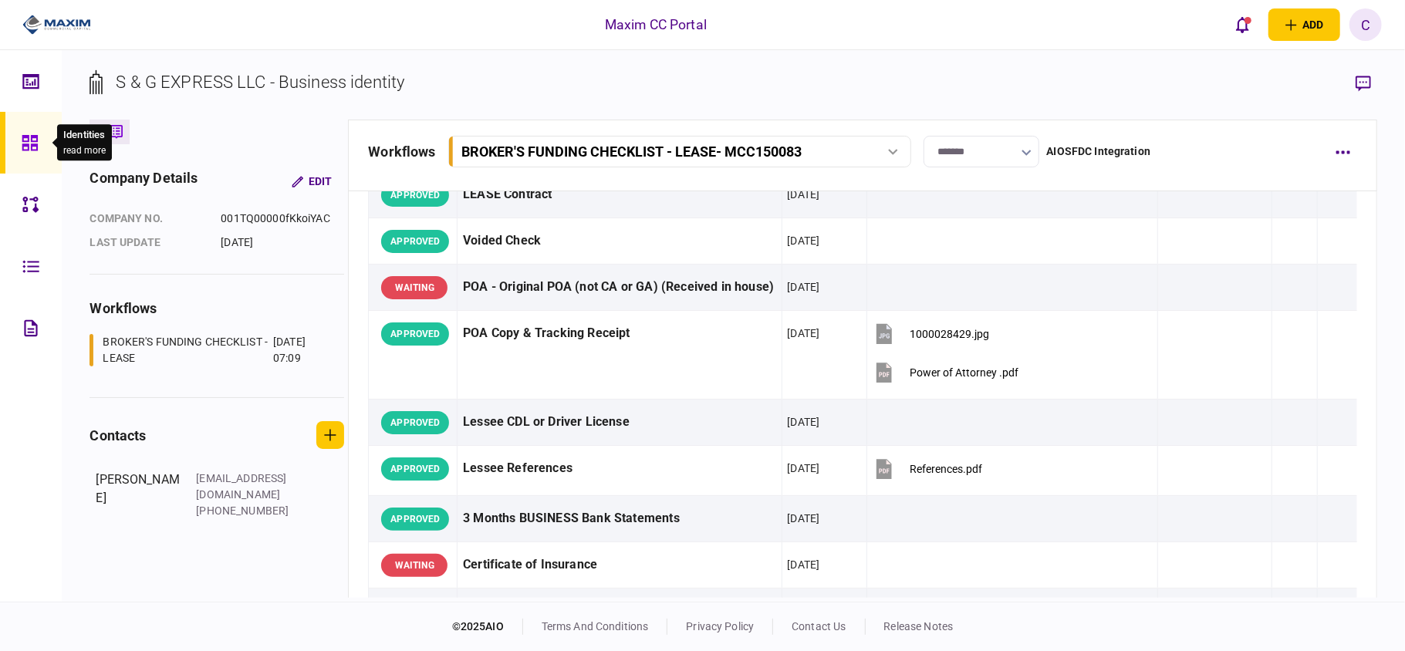
click at [22, 142] on icon at bounding box center [30, 143] width 17 height 18
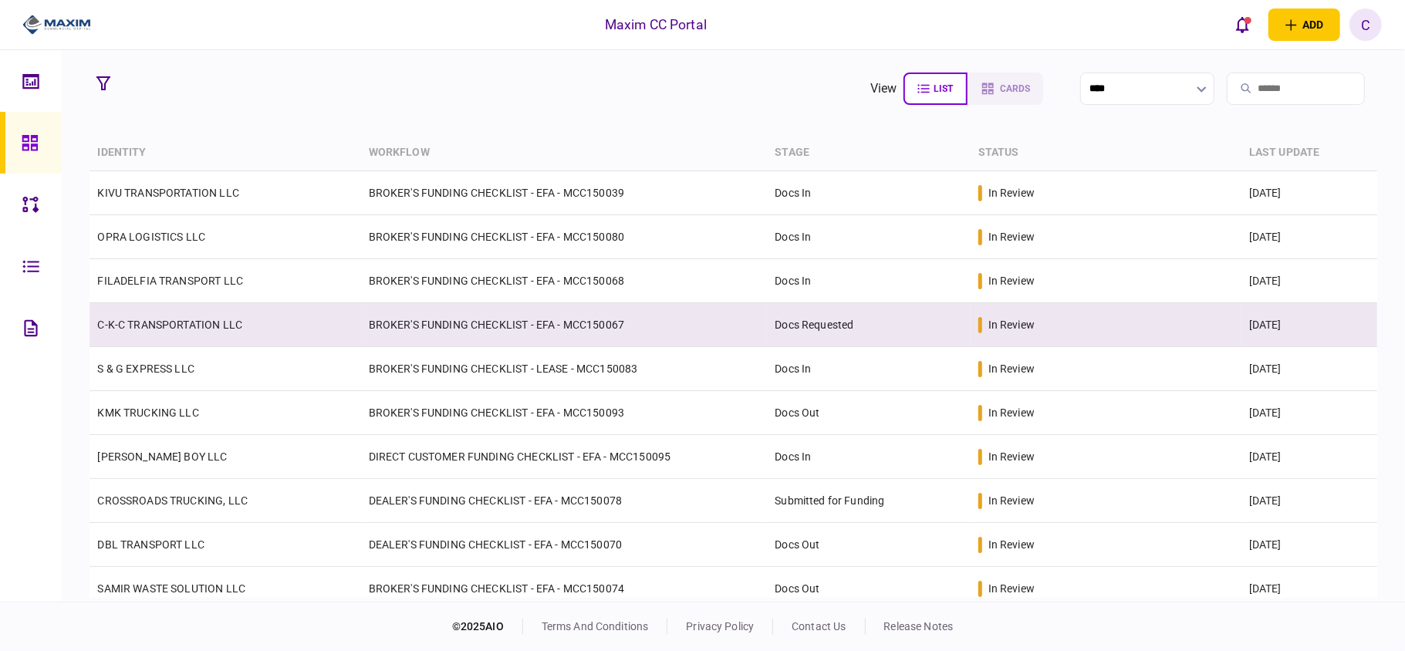
click at [551, 321] on td "BROKER'S FUNDING CHECKLIST - EFA - MCC150067" at bounding box center [564, 325] width 407 height 44
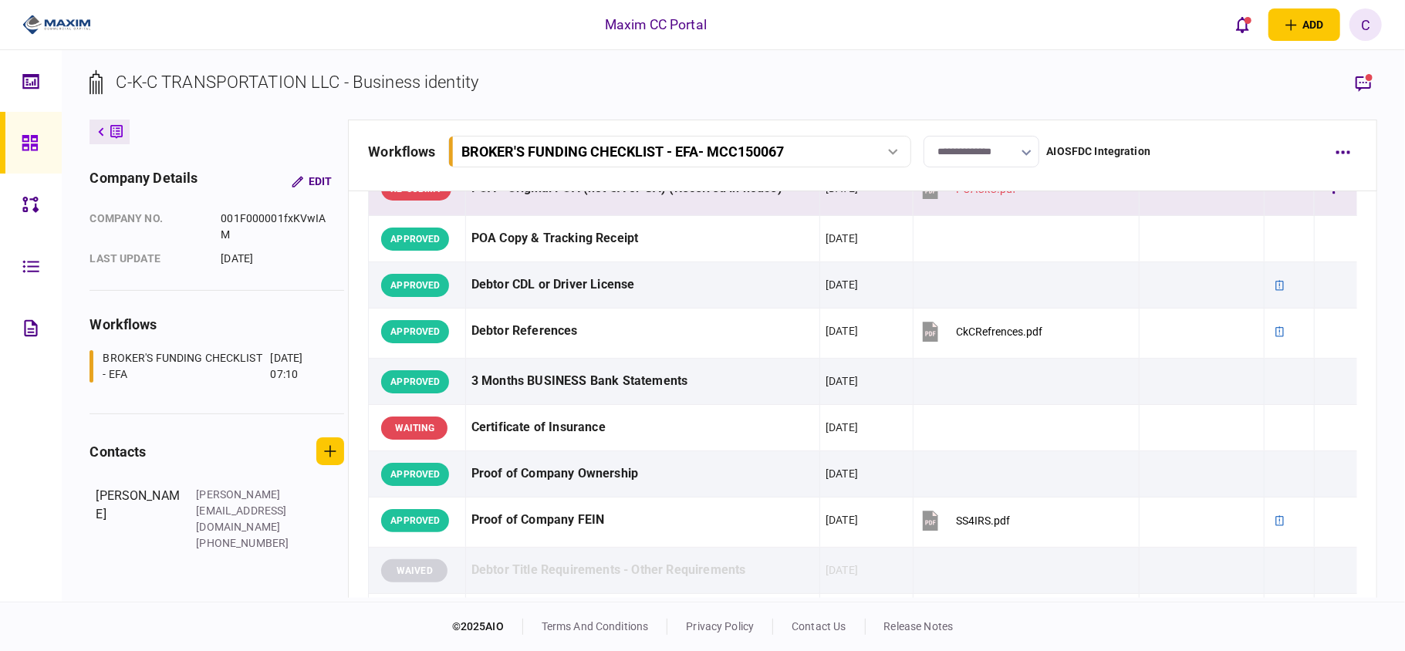
scroll to position [103, 0]
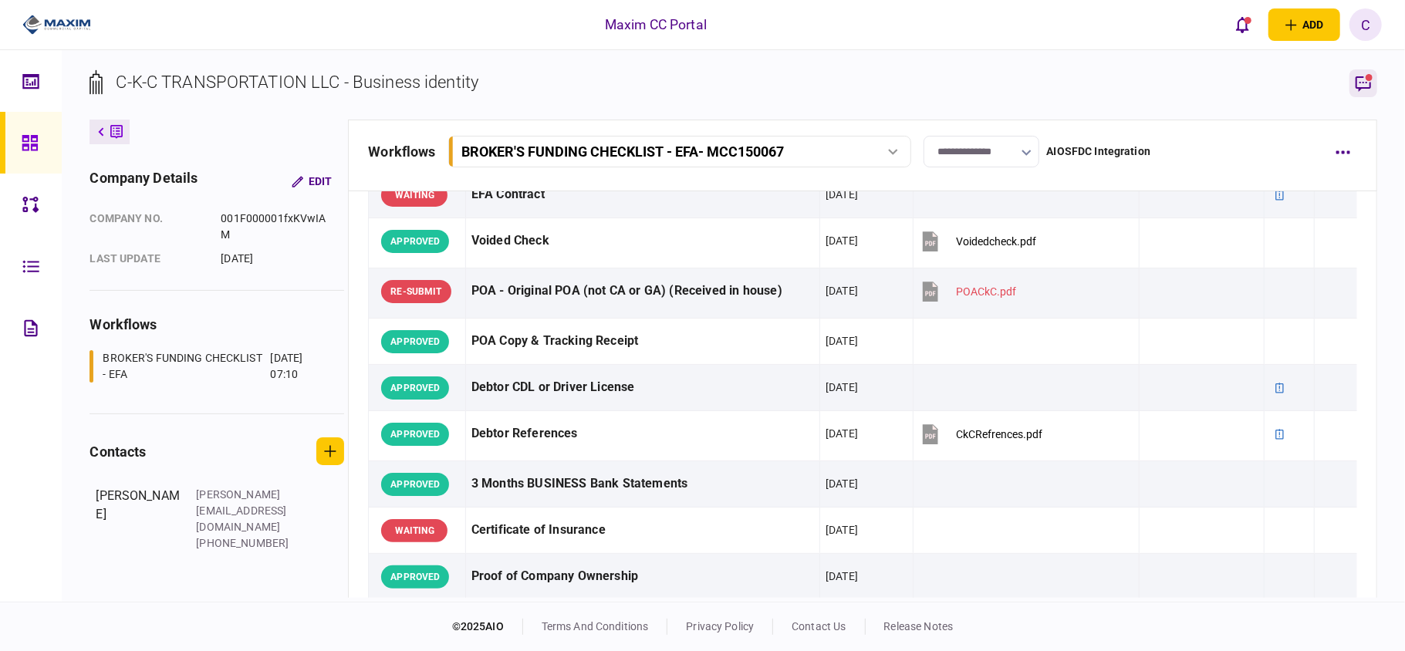
click at [1368, 83] on icon "button" at bounding box center [1363, 83] width 19 height 19
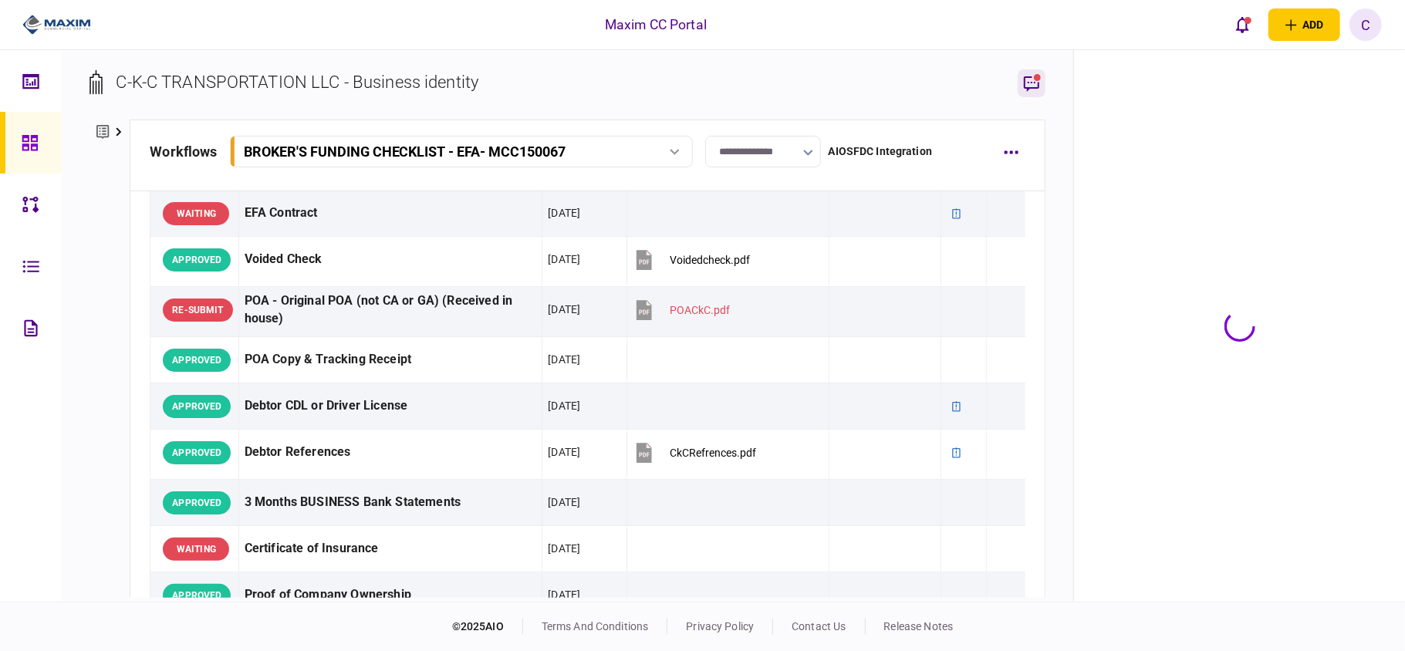
scroll to position [121, 0]
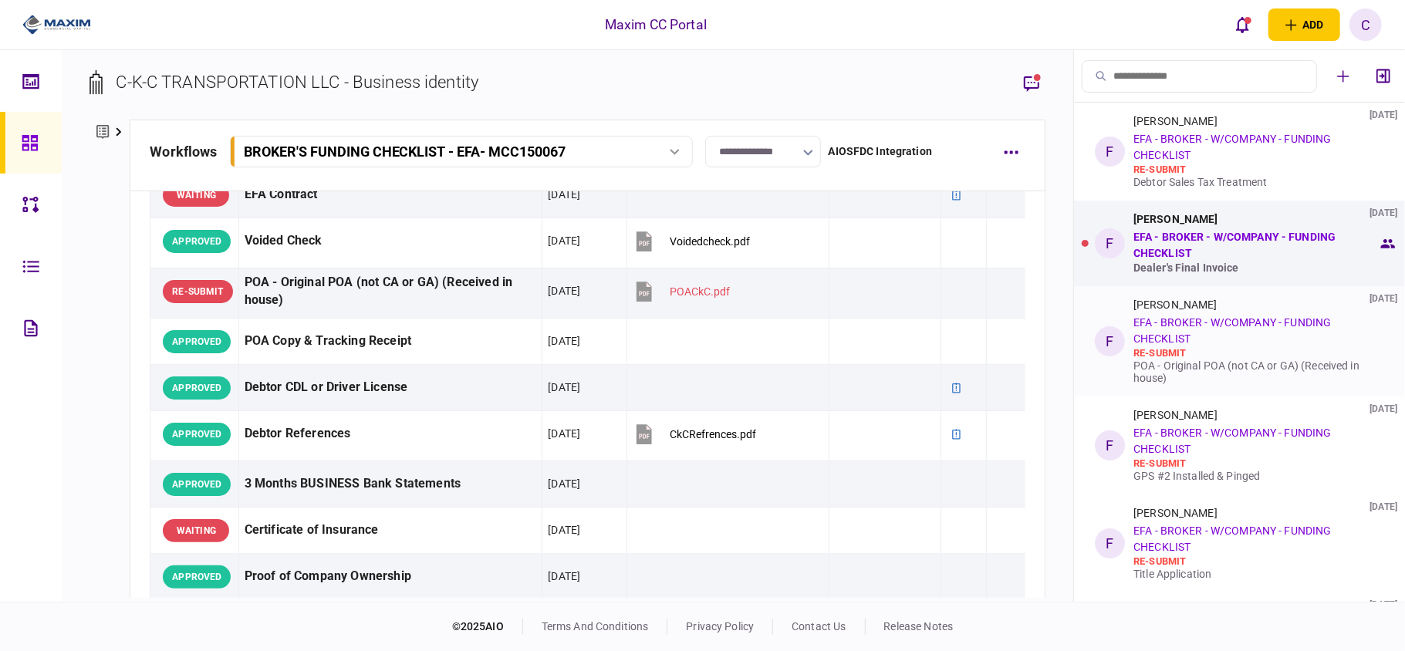
click at [1250, 359] on div "re-submit" at bounding box center [1256, 353] width 245 height 12
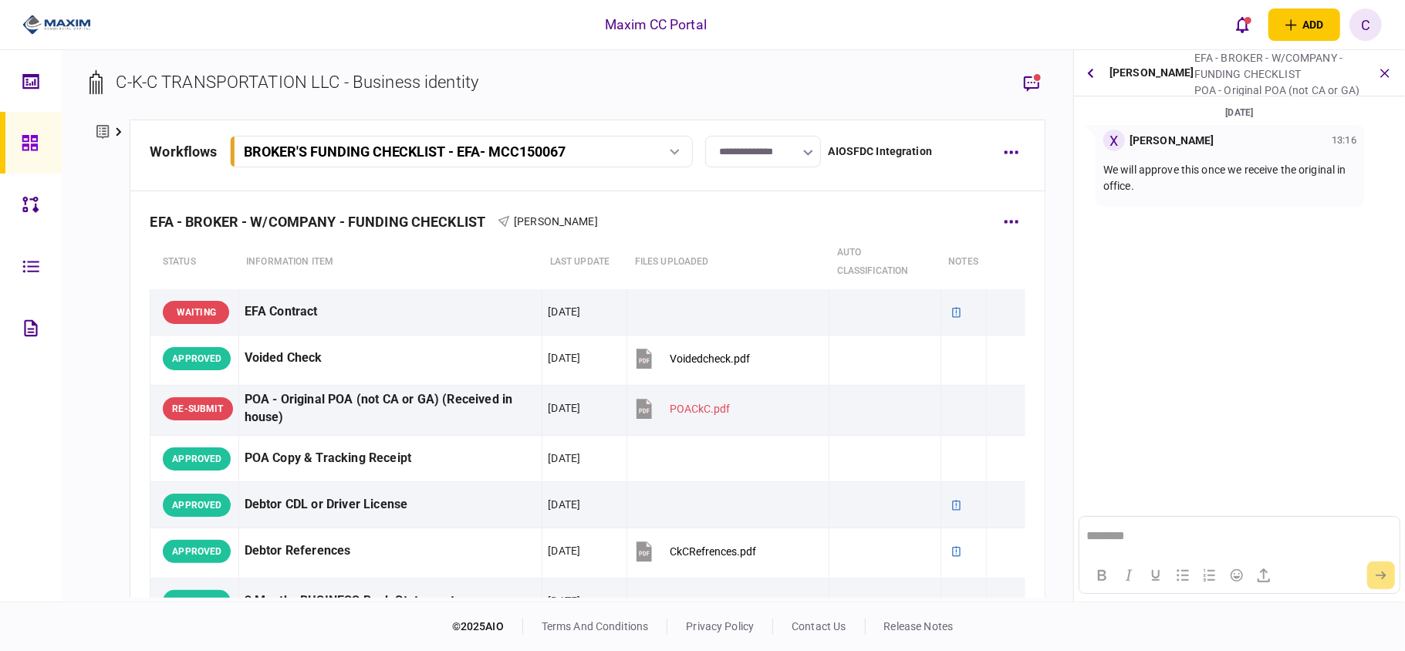
scroll to position [0, 0]
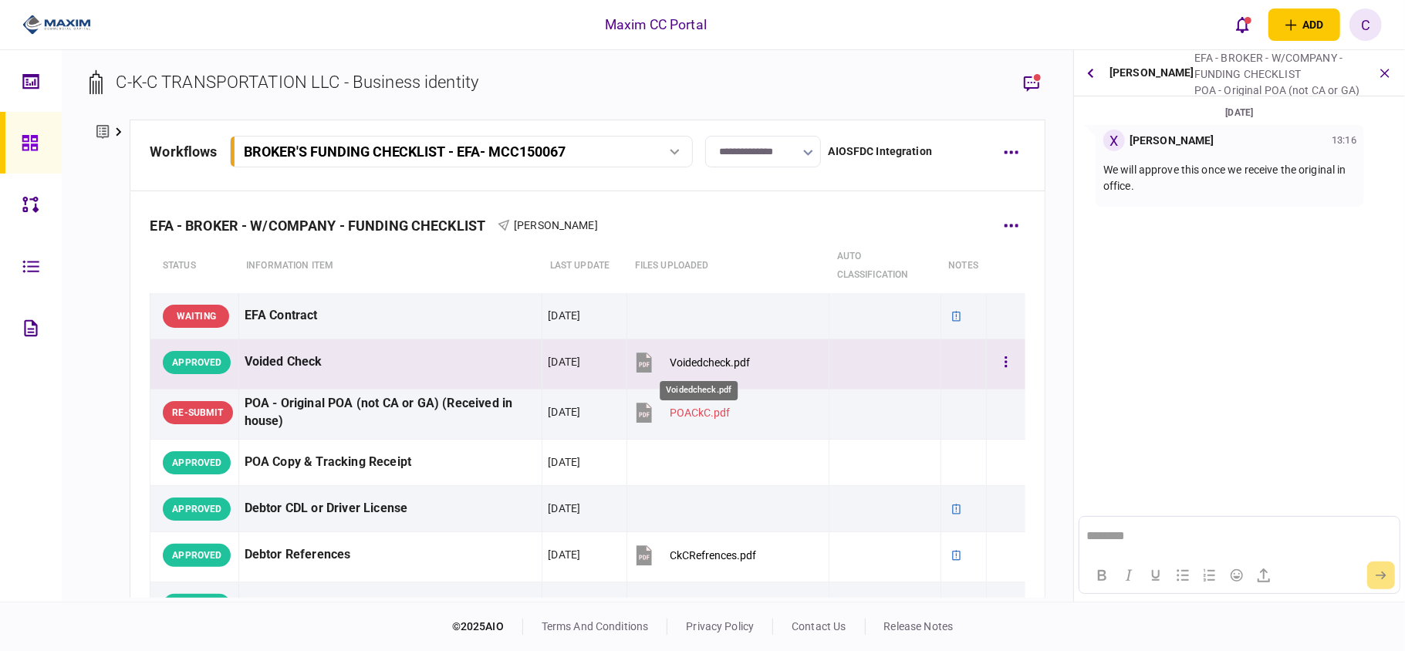
click at [674, 364] on div "Voidedcheck.pdf" at bounding box center [710, 363] width 80 height 12
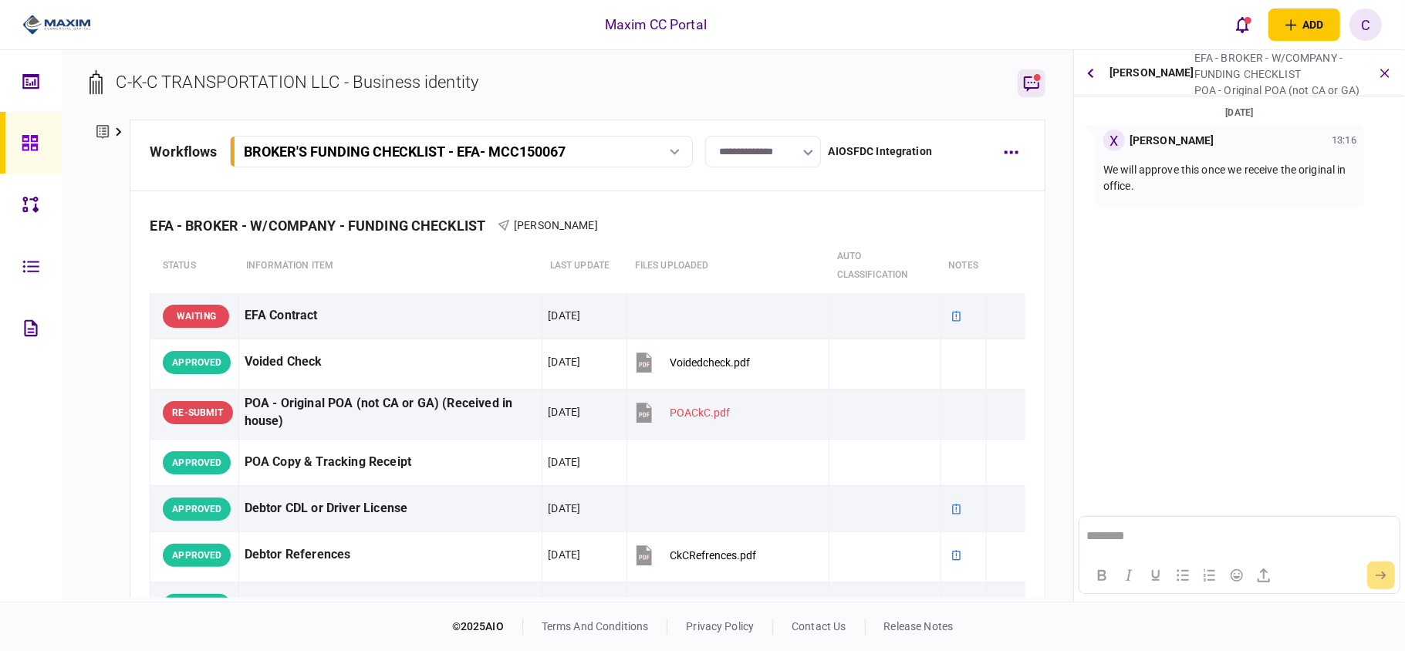
click at [1026, 82] on icon "button" at bounding box center [1032, 83] width 19 height 19
click at [1388, 75] on icon "button" at bounding box center [1385, 73] width 16 height 16
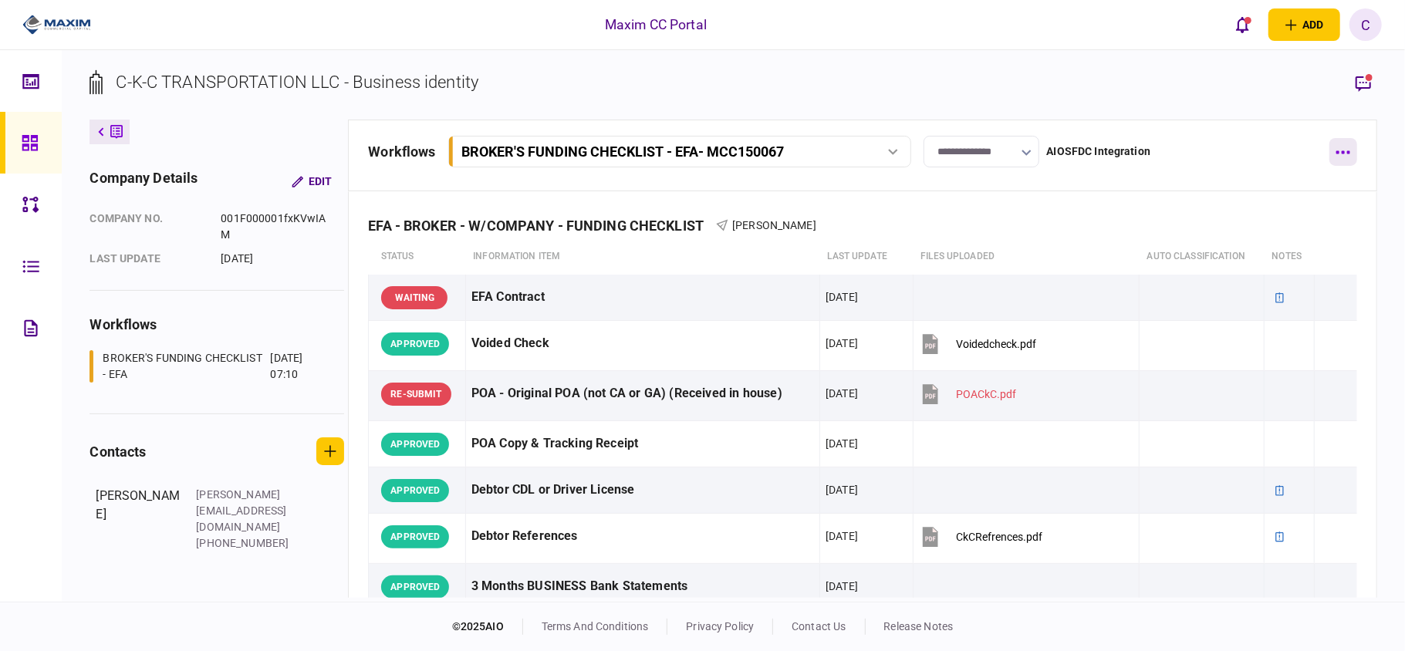
click at [1343, 152] on icon "button" at bounding box center [1344, 152] width 14 height 3
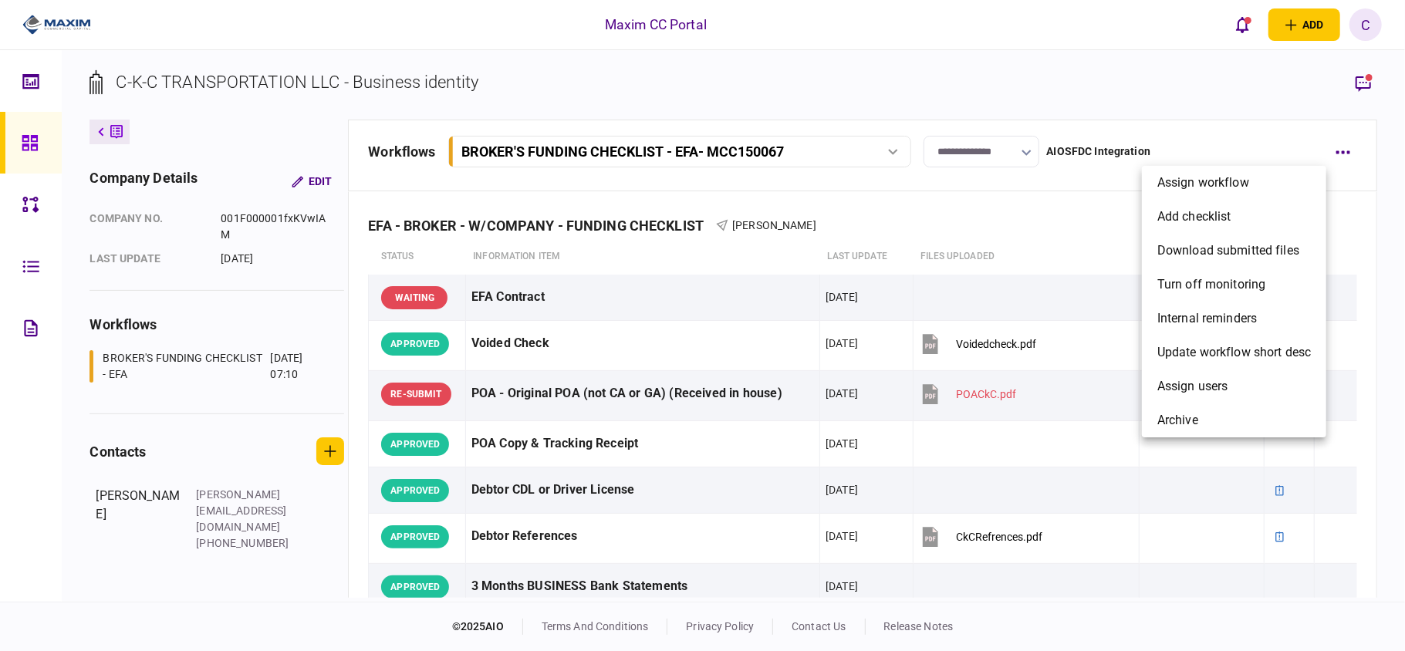
click at [1184, 134] on div at bounding box center [702, 325] width 1405 height 651
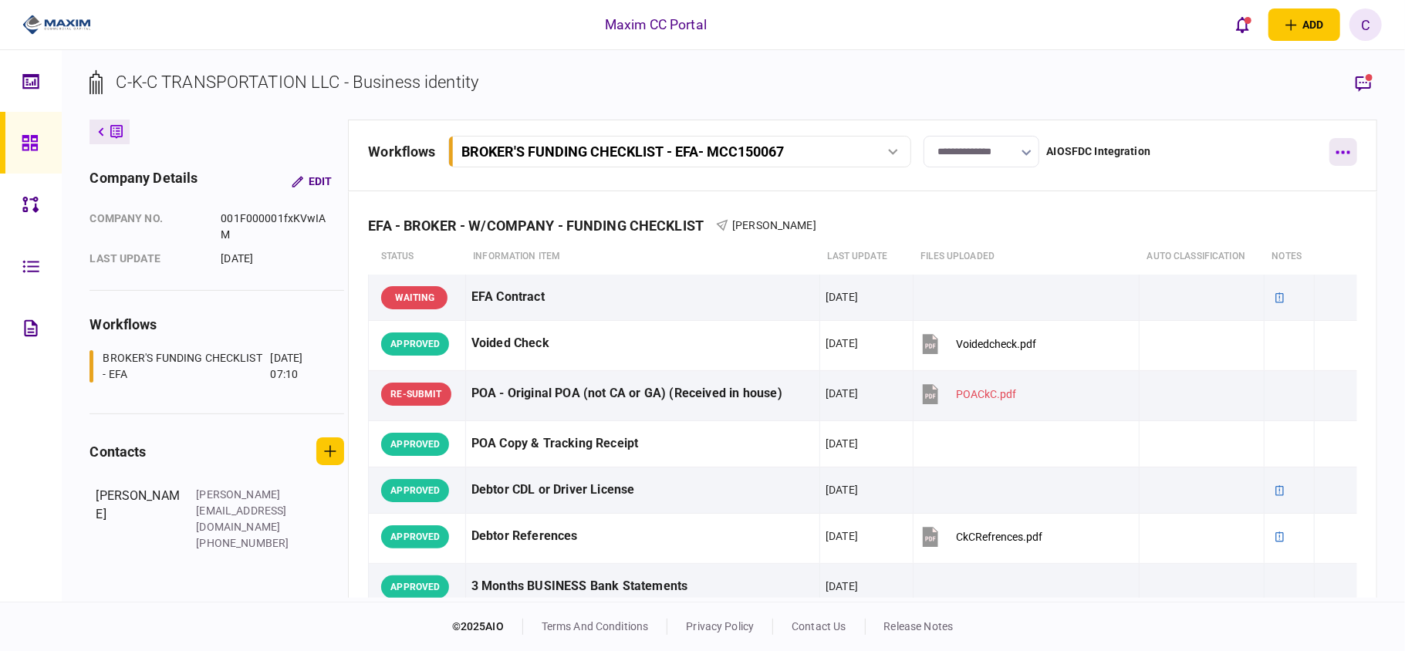
click at [1343, 151] on icon "button" at bounding box center [1344, 152] width 14 height 3
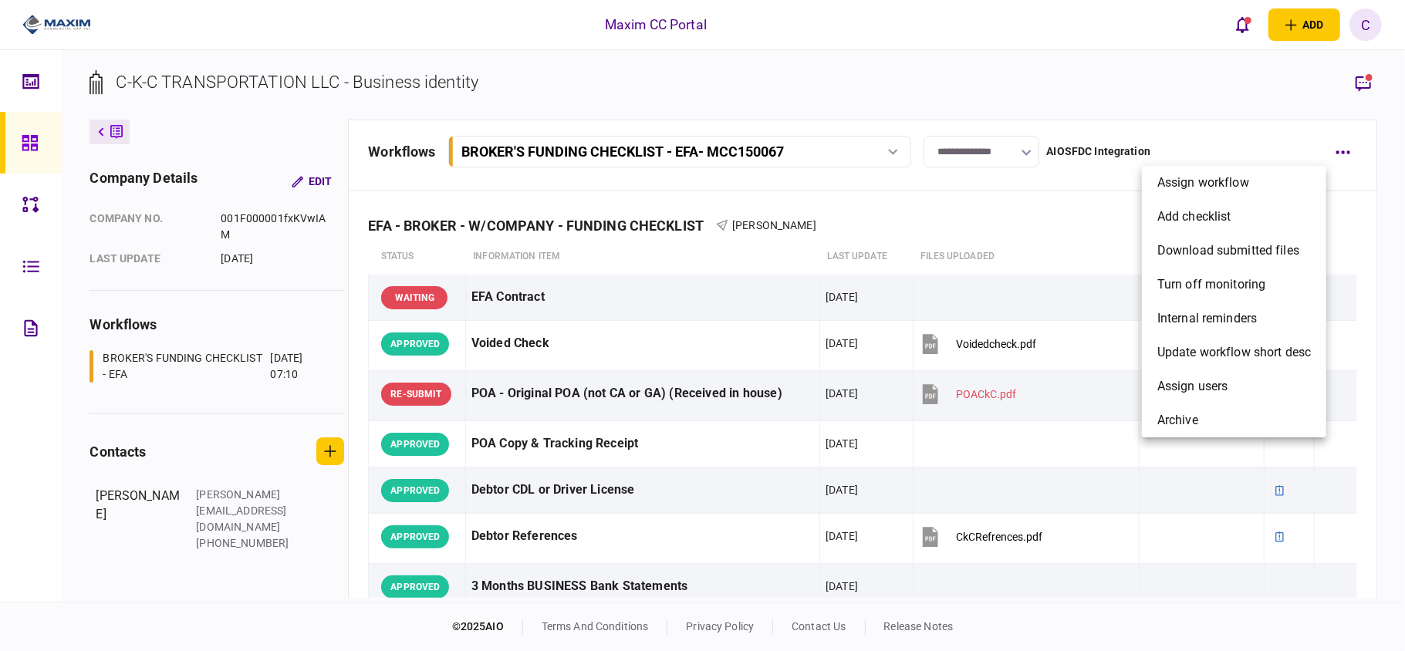
click at [1278, 139] on div at bounding box center [702, 325] width 1405 height 651
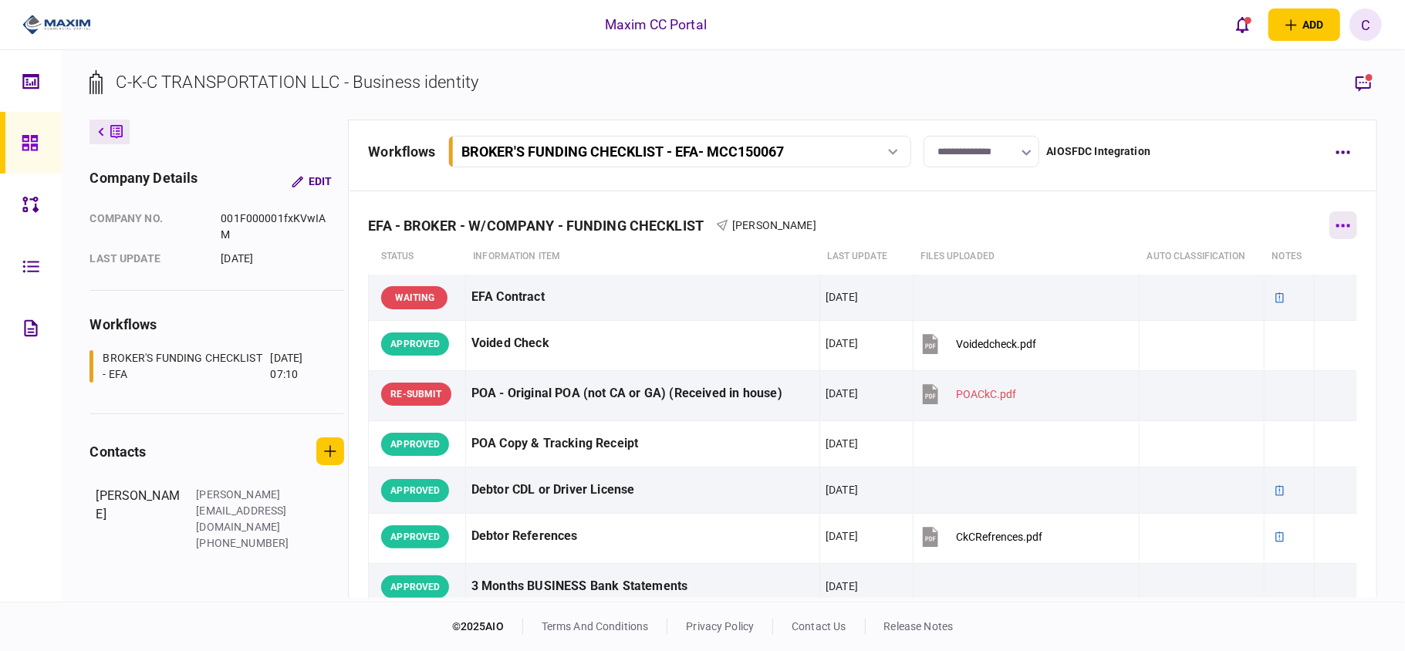
click at [1334, 229] on button "button" at bounding box center [1344, 225] width 28 height 28
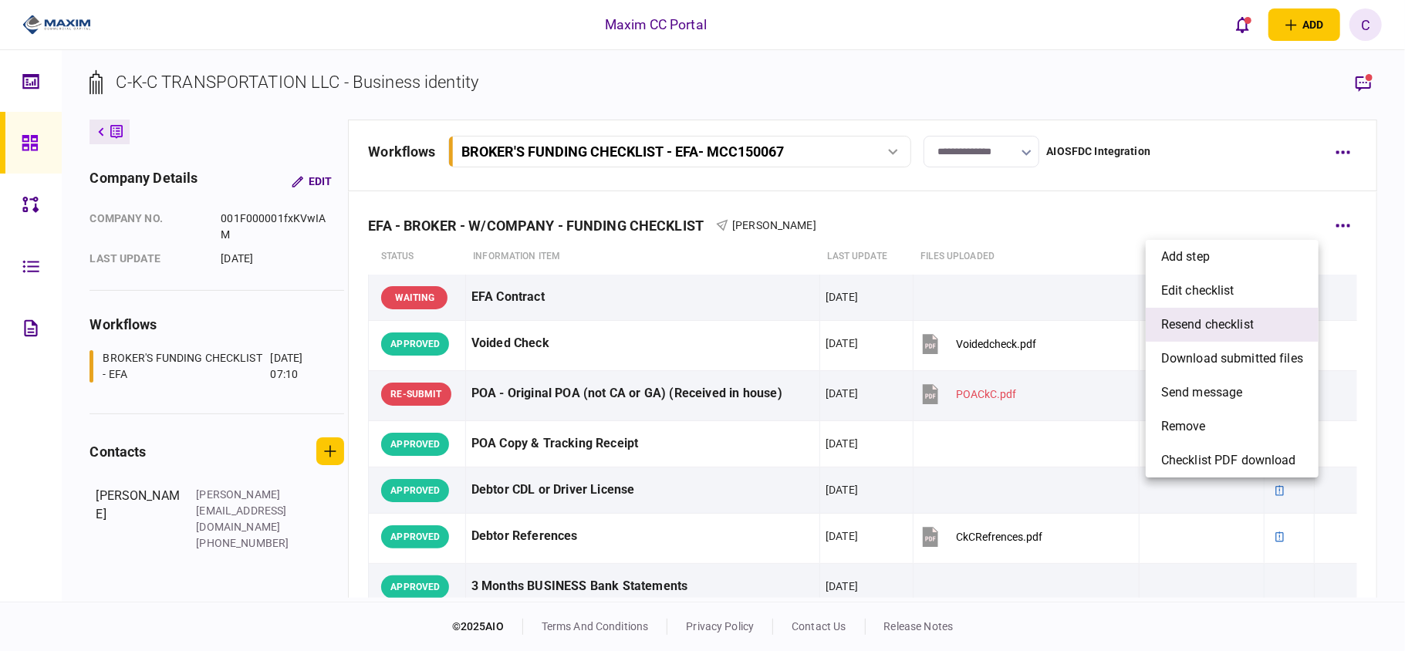
click at [1248, 316] on span "resend checklist" at bounding box center [1207, 325] width 93 height 19
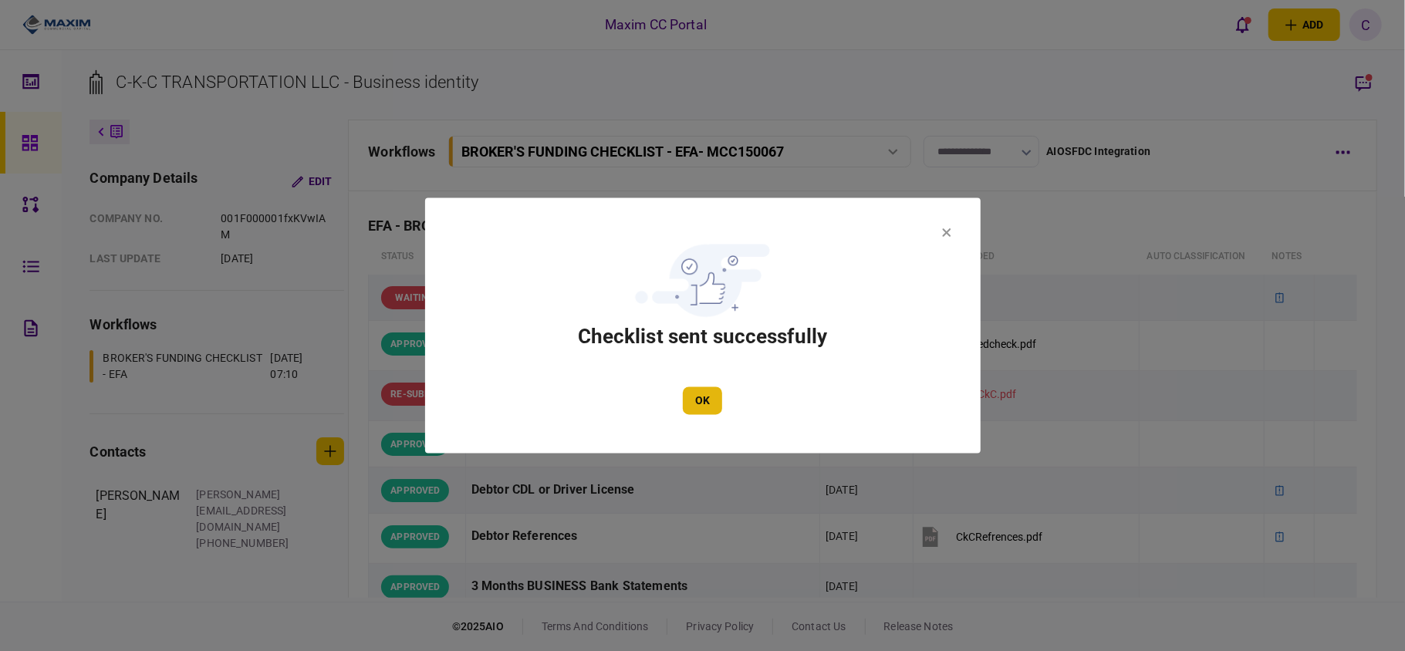
click at [702, 400] on button "OK" at bounding box center [702, 401] width 39 height 28
